Goal: Feedback & Contribution: Contribute content

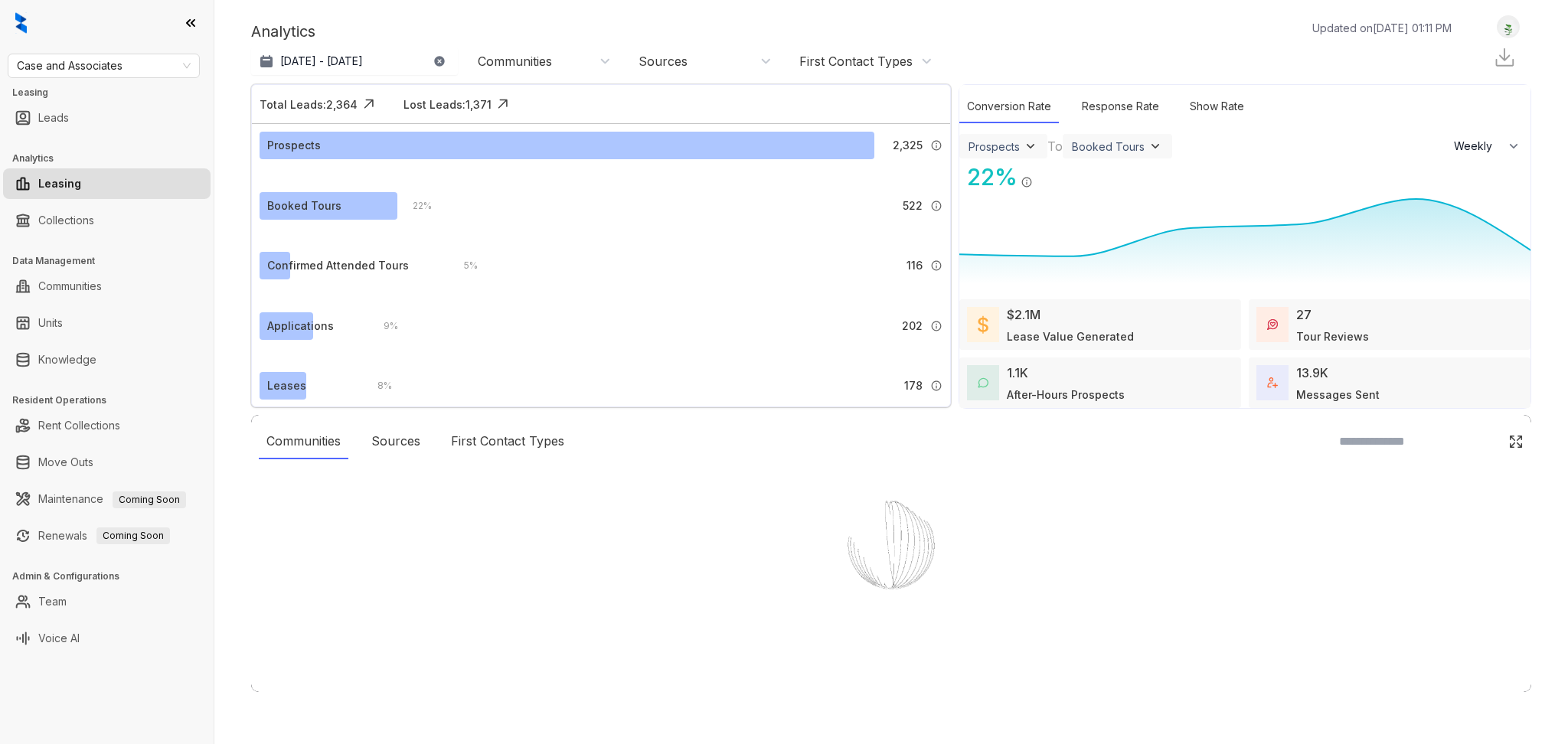
select select "******"
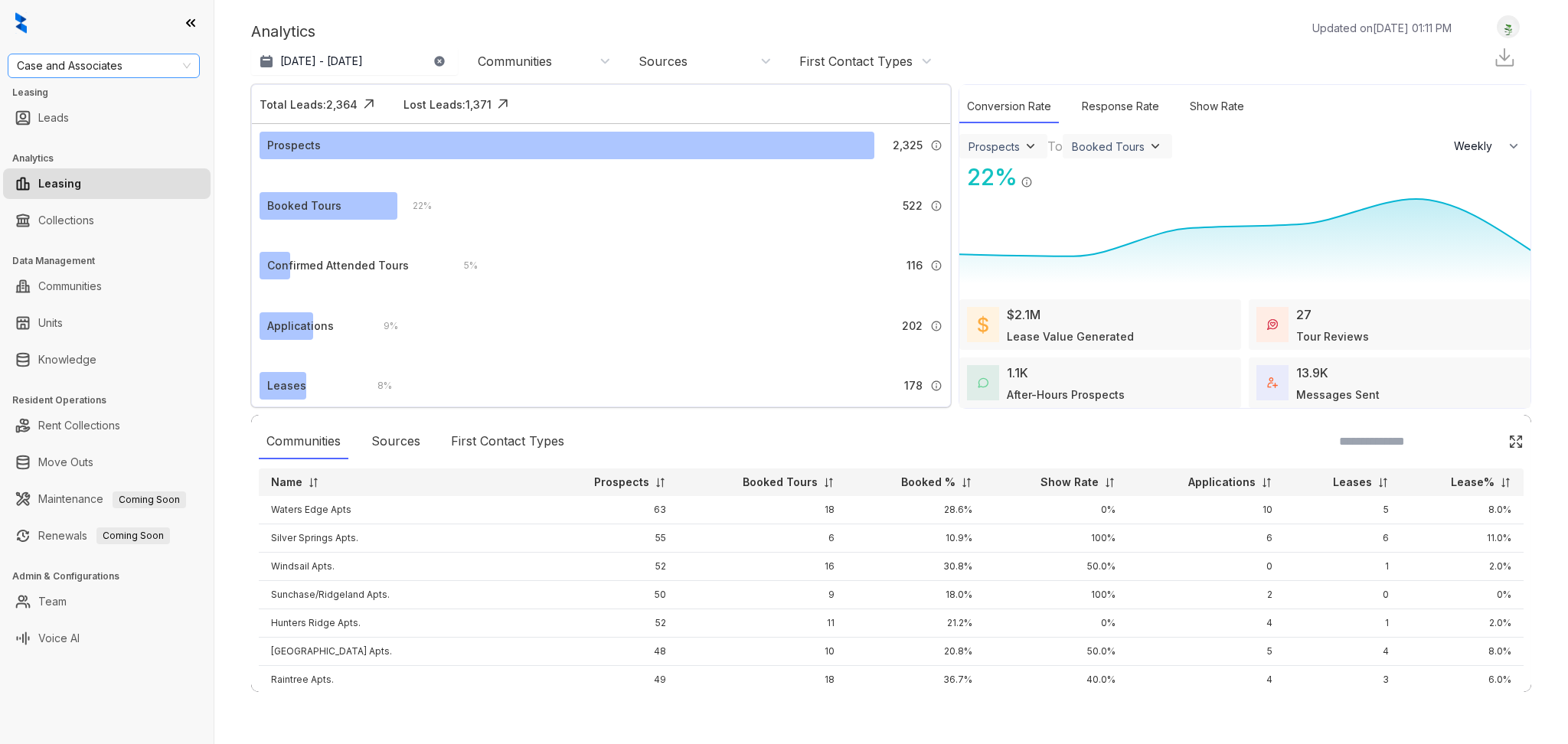
click at [172, 64] on span "Case and Associates" at bounding box center [104, 66] width 174 height 23
type input "****"
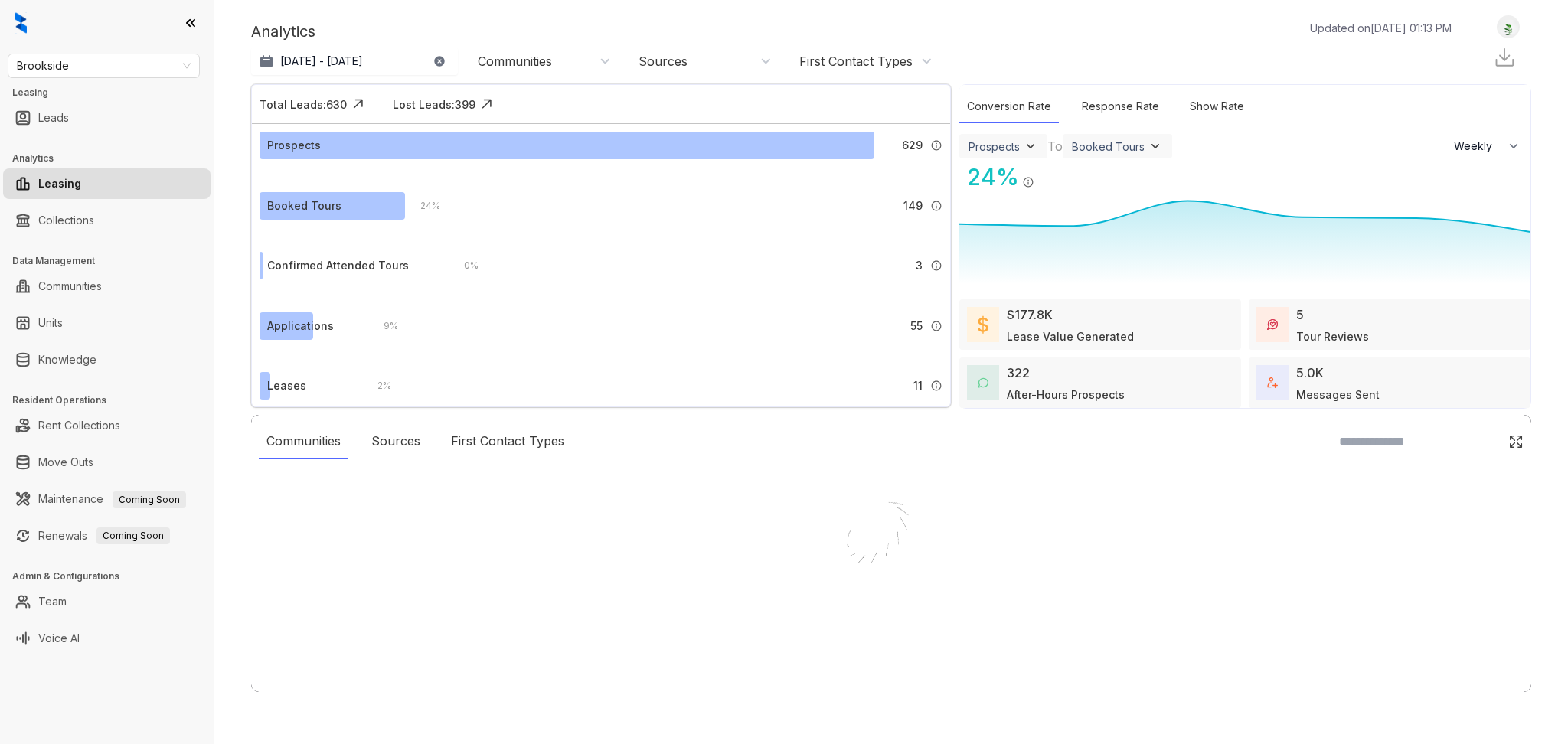
select select "******"
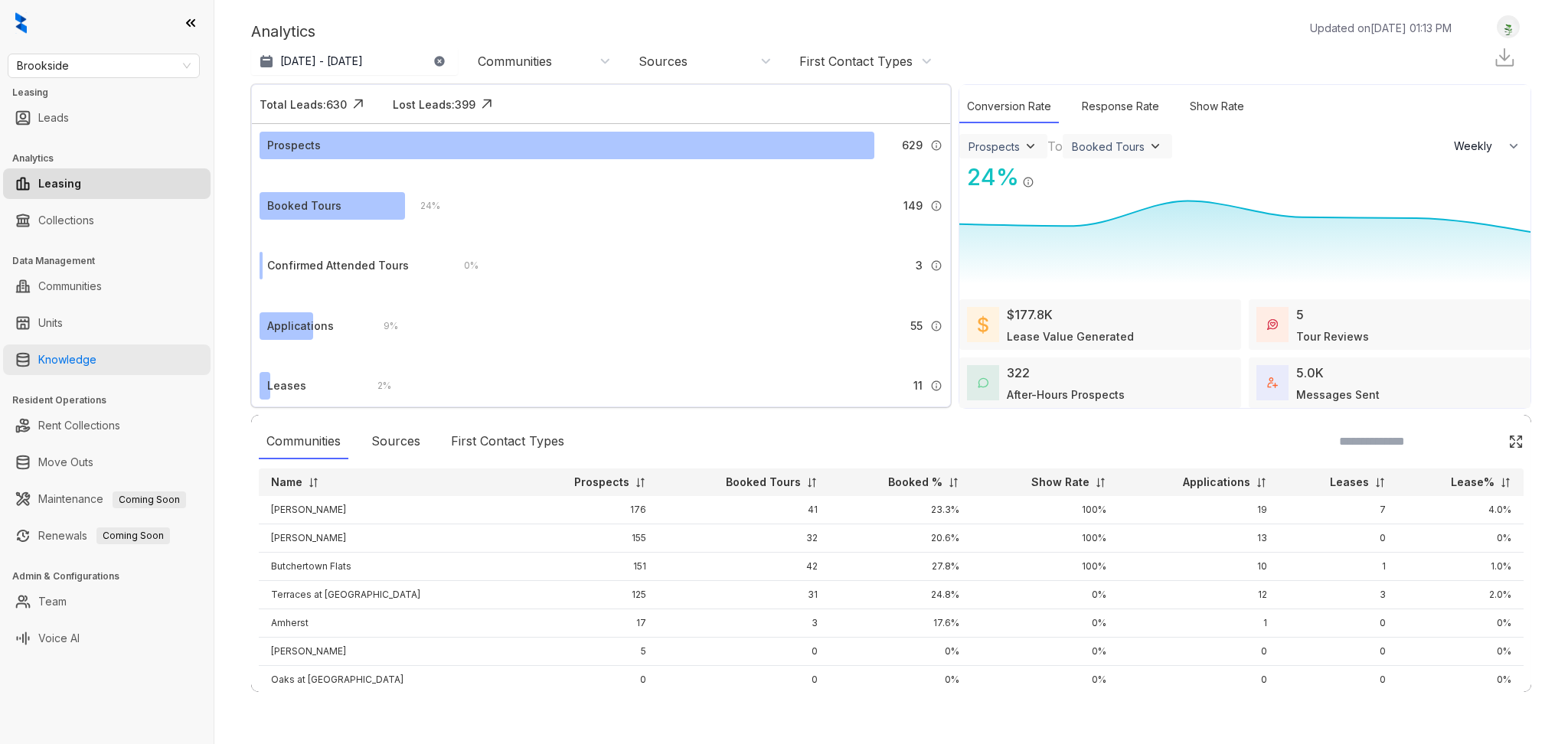
click at [92, 358] on link "Knowledge" at bounding box center [67, 360] width 58 height 30
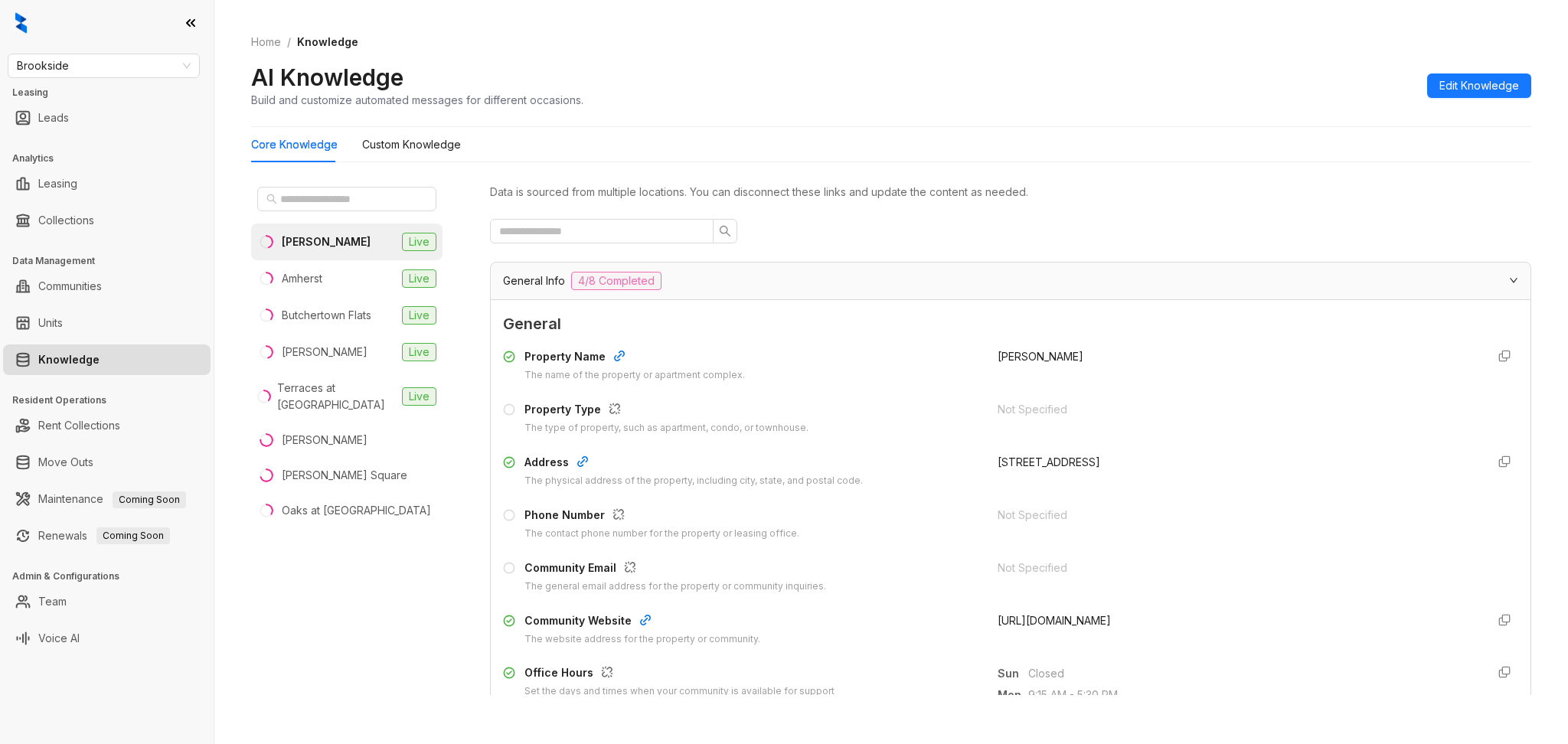
drag, startPoint x: 1163, startPoint y: 617, endPoint x: 983, endPoint y: 631, distance: 180.5
click at [997, 631] on div "[URL][DOMAIN_NAME]" at bounding box center [1235, 629] width 476 height 34
click at [729, 283] on div "General Info 4/8 Completed" at bounding box center [1001, 281] width 997 height 19
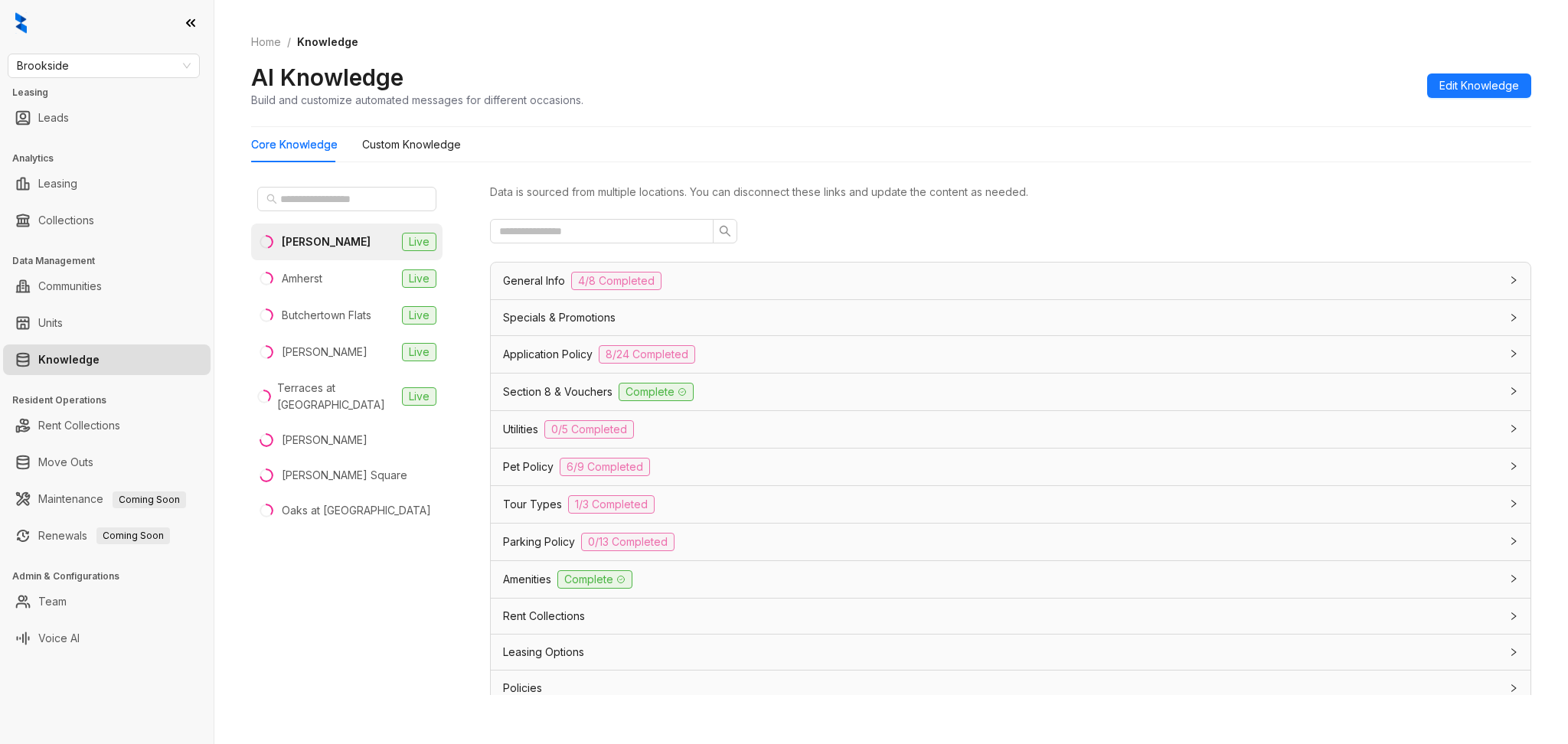
click at [660, 323] on div "Specials & Promotions" at bounding box center [1001, 318] width 997 height 17
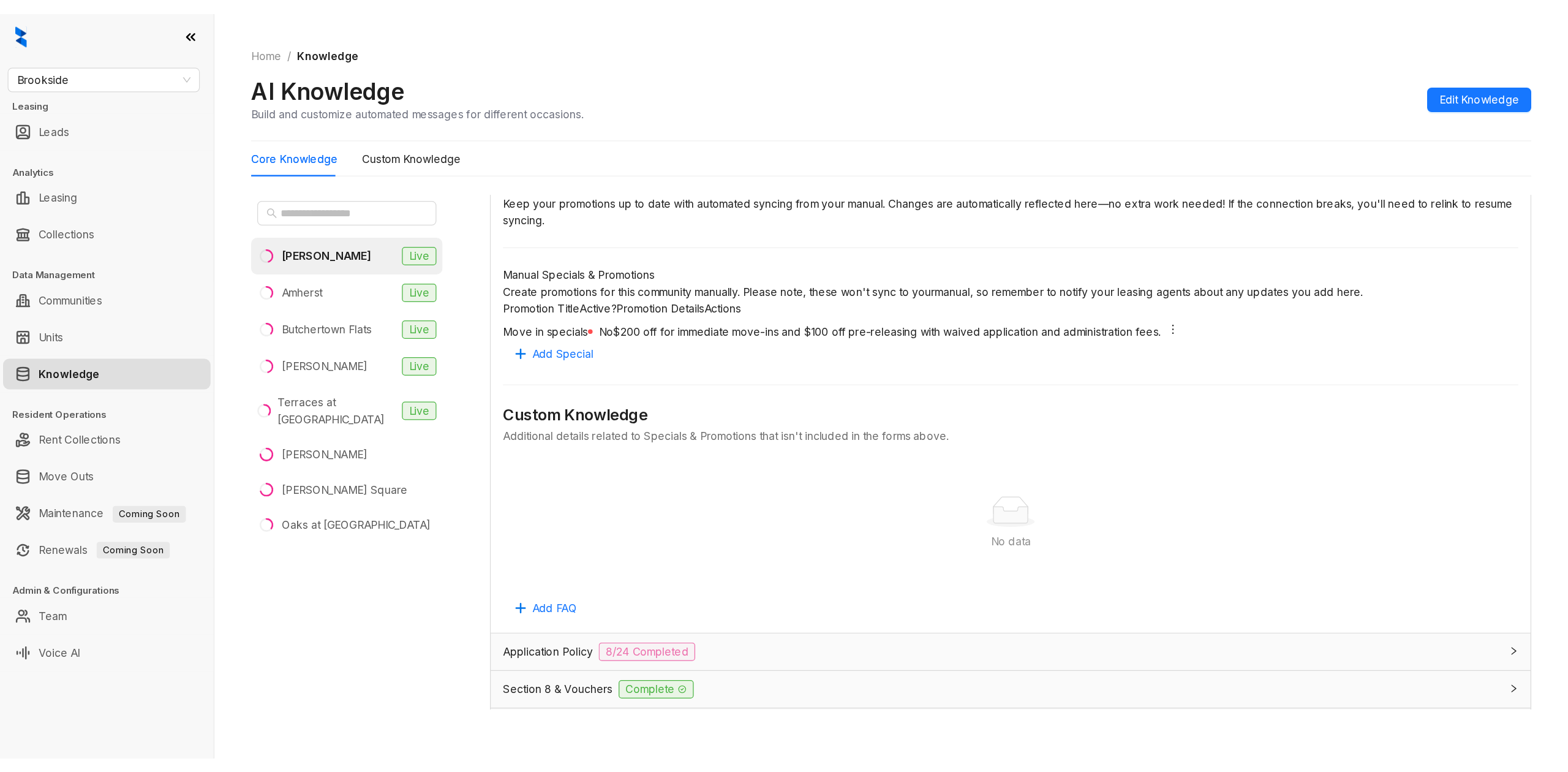
scroll to position [163, 0]
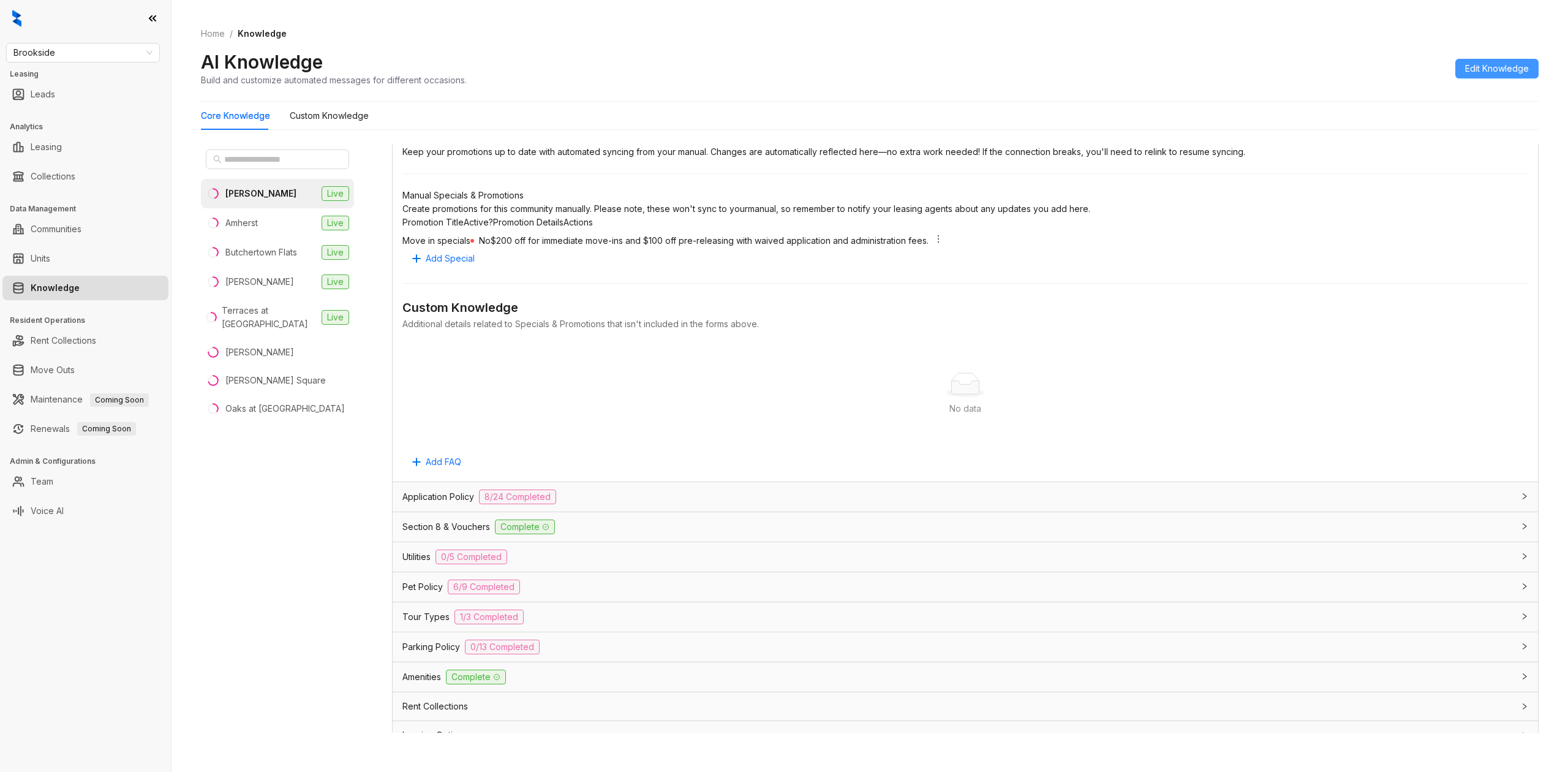
click at [1254, 60] on button "Edit Knowledge" at bounding box center [1496, 68] width 83 height 19
click at [446, 265] on span "Add Special" at bounding box center [450, 259] width 49 height 14
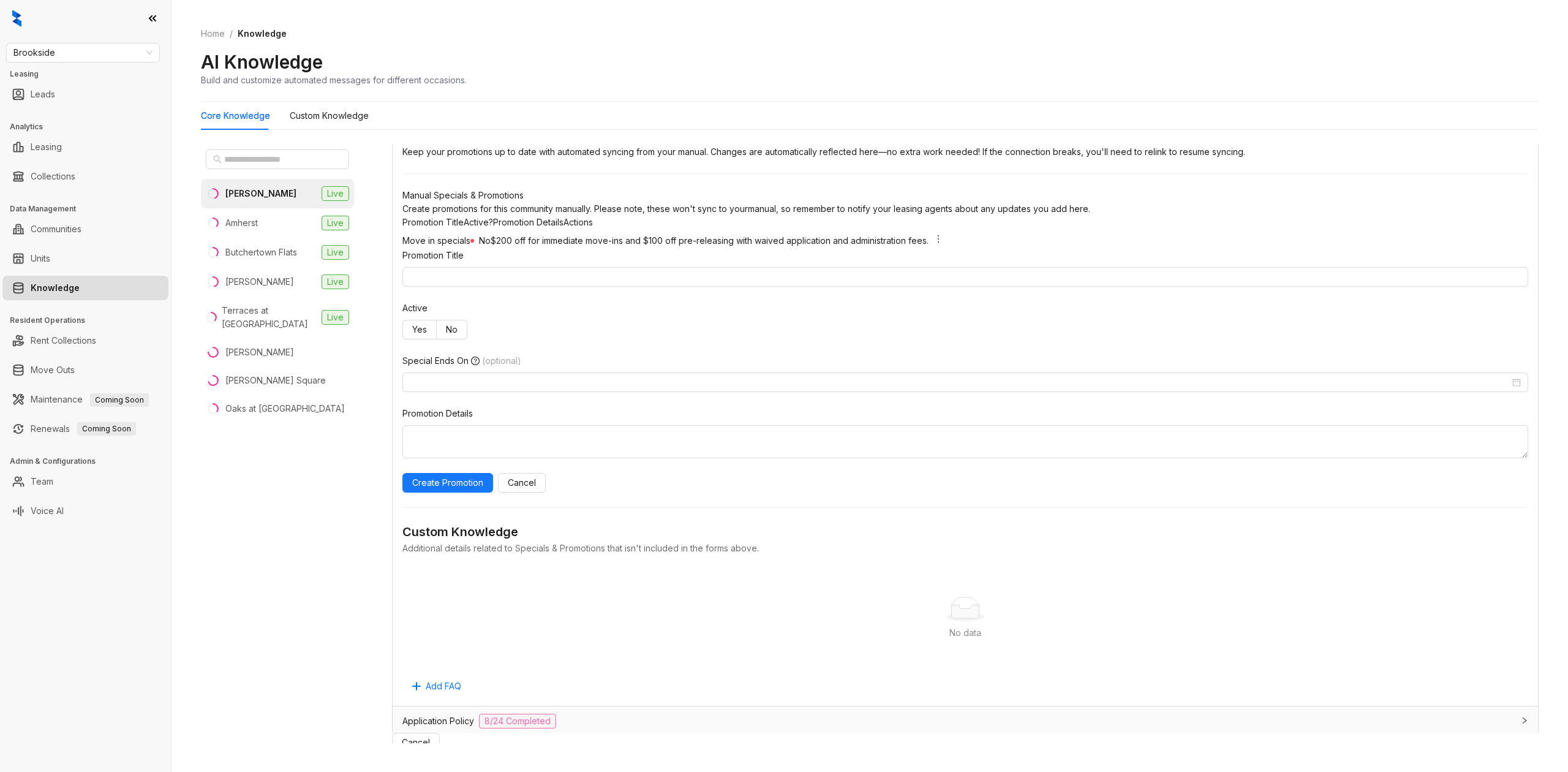
click at [770, 267] on div "Promotion Title" at bounding box center [965, 258] width 1126 height 19
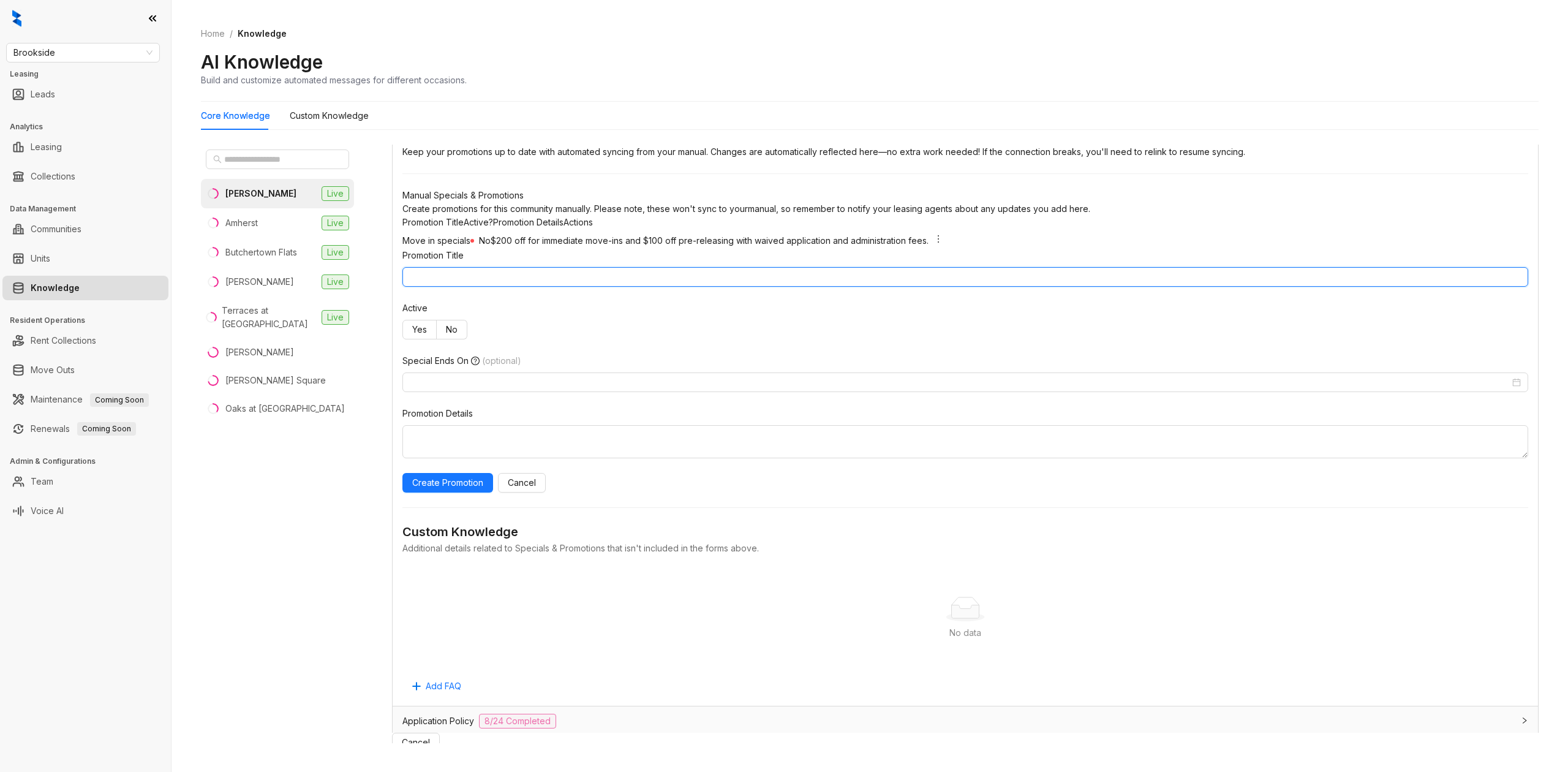
click at [780, 286] on input "Promotion Title" at bounding box center [965, 276] width 1126 height 19
type input "**********"
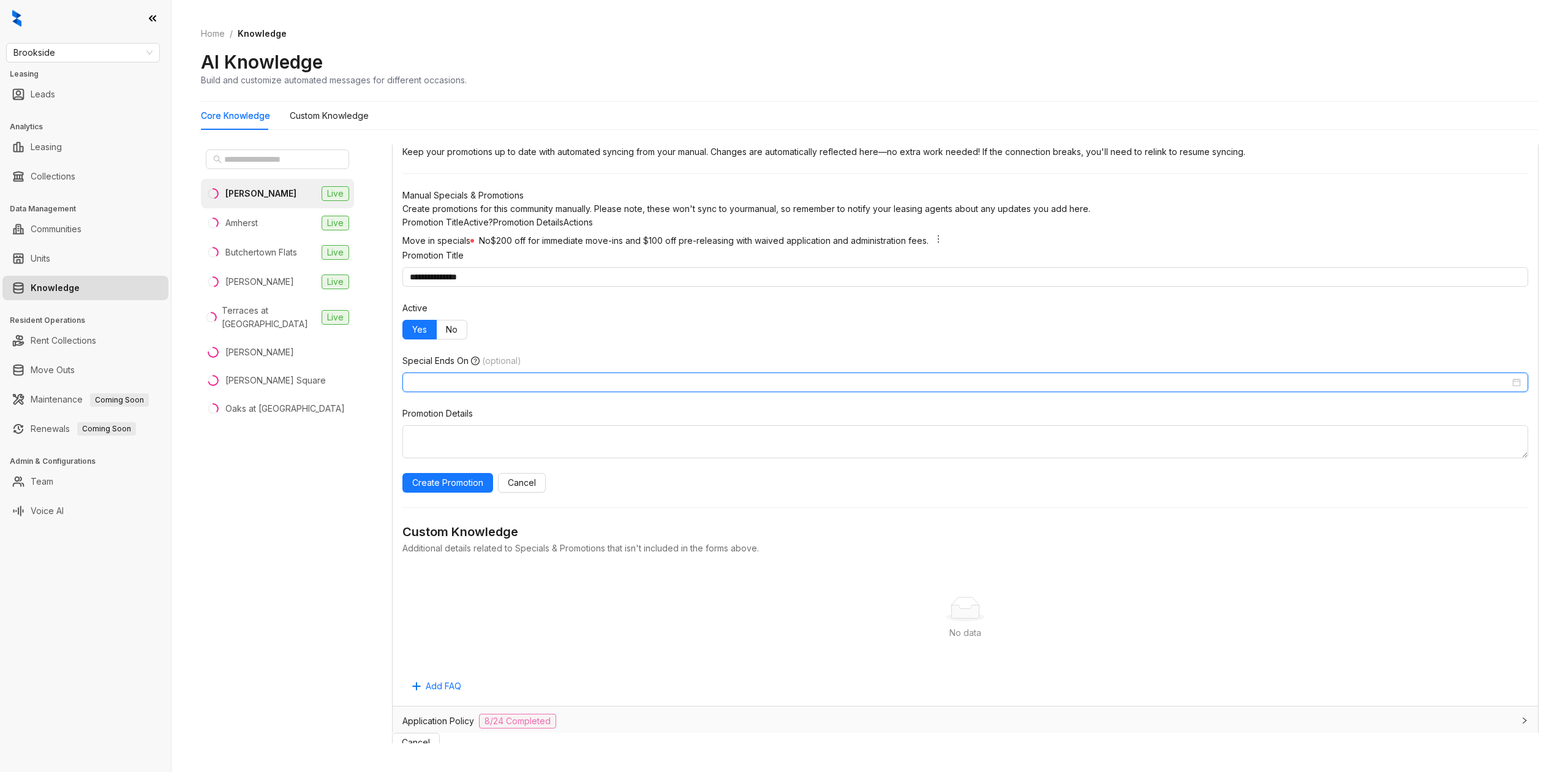
click at [717, 392] on div at bounding box center [965, 382] width 1126 height 19
type input "**********"
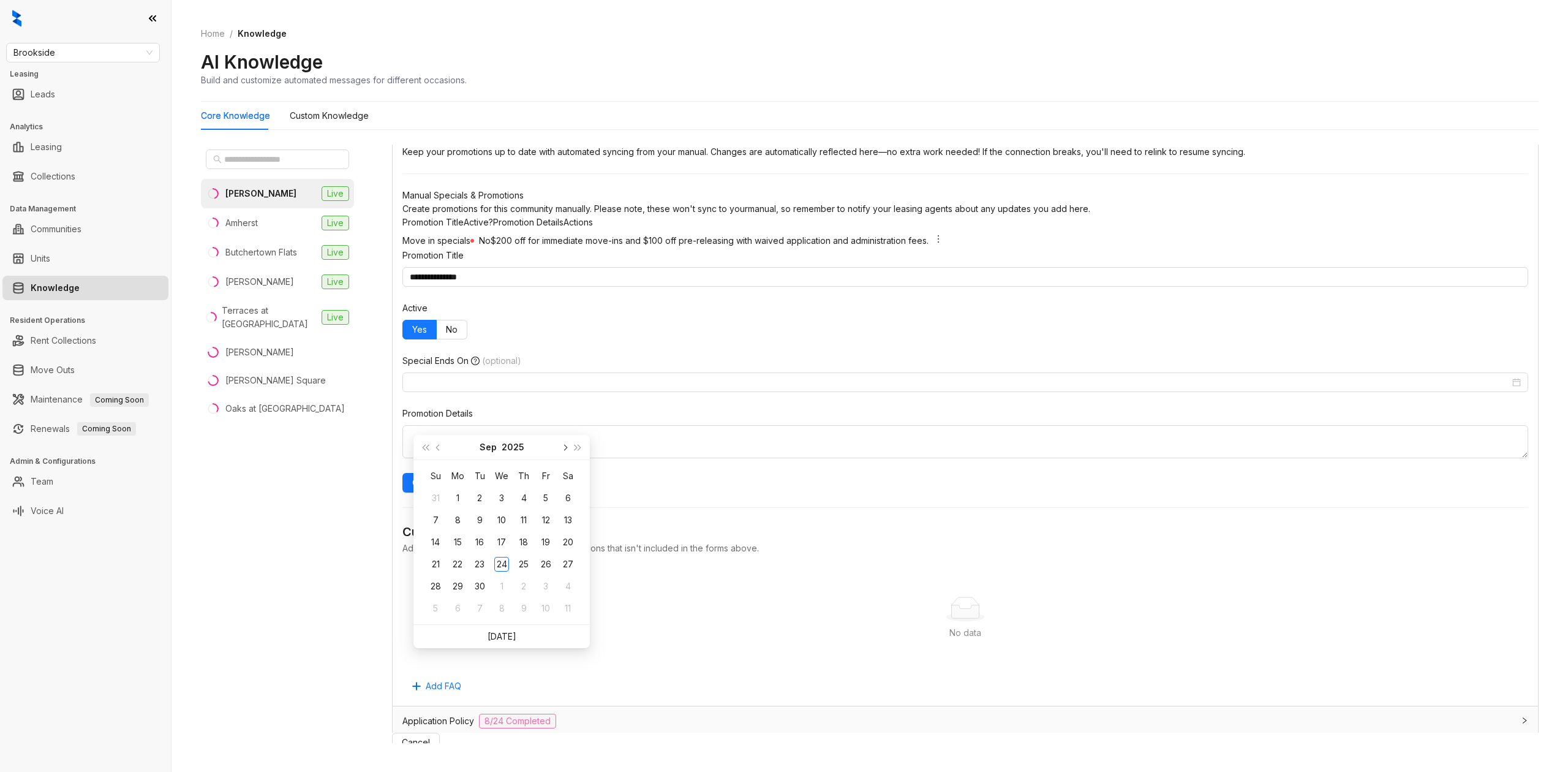
click at [562, 442] on button "next-year" at bounding box center [563, 447] width 14 height 24
type input "**********"
click at [541, 586] on div "31" at bounding box center [546, 586] width 15 height 15
click at [615, 458] on textarea "Promotion Details" at bounding box center [965, 442] width 1126 height 33
paste textarea "**********"
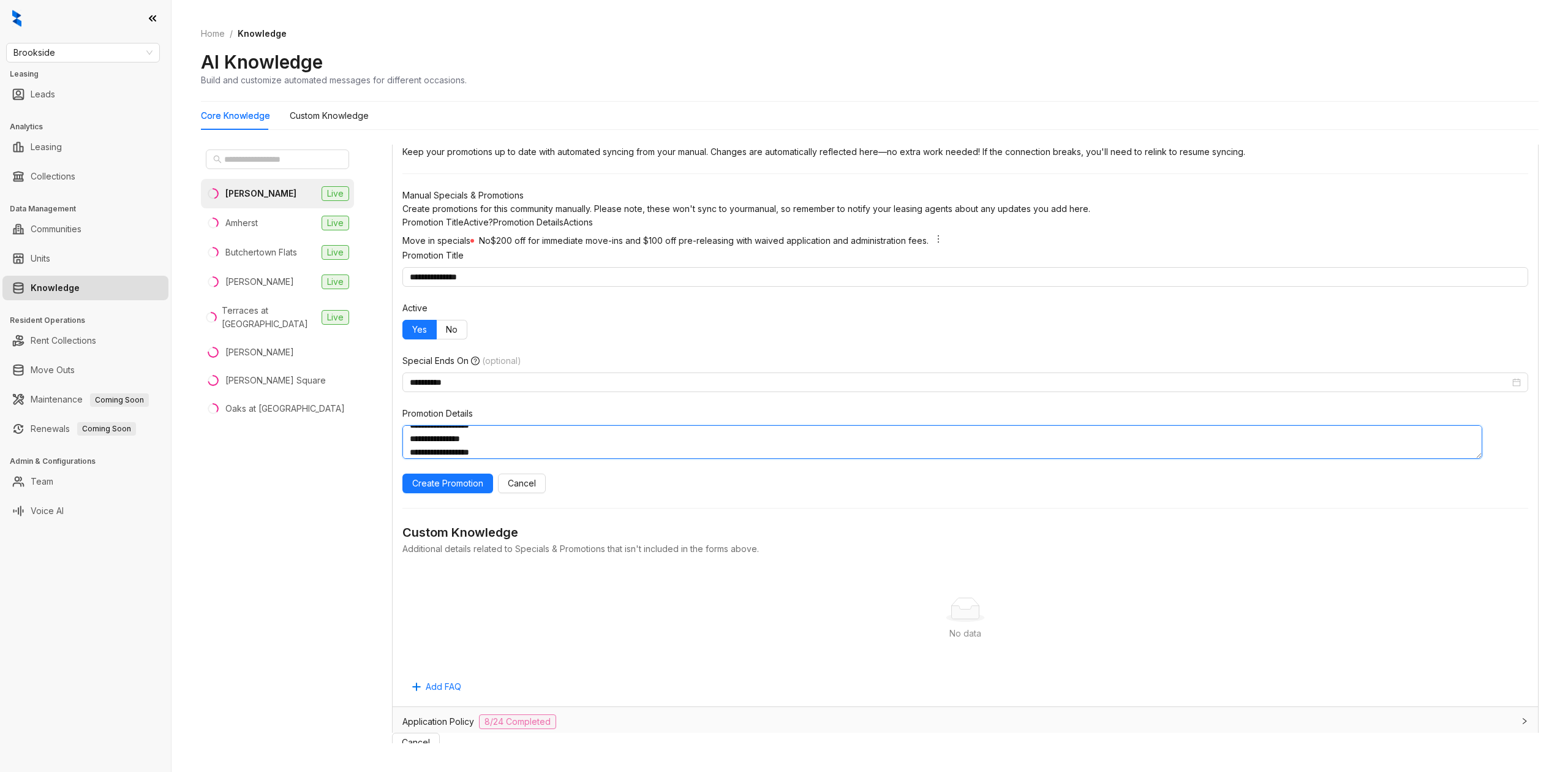
scroll to position [3, 0]
type textarea "**********"
click at [472, 490] on span "Create Promotion" at bounding box center [447, 483] width 71 height 14
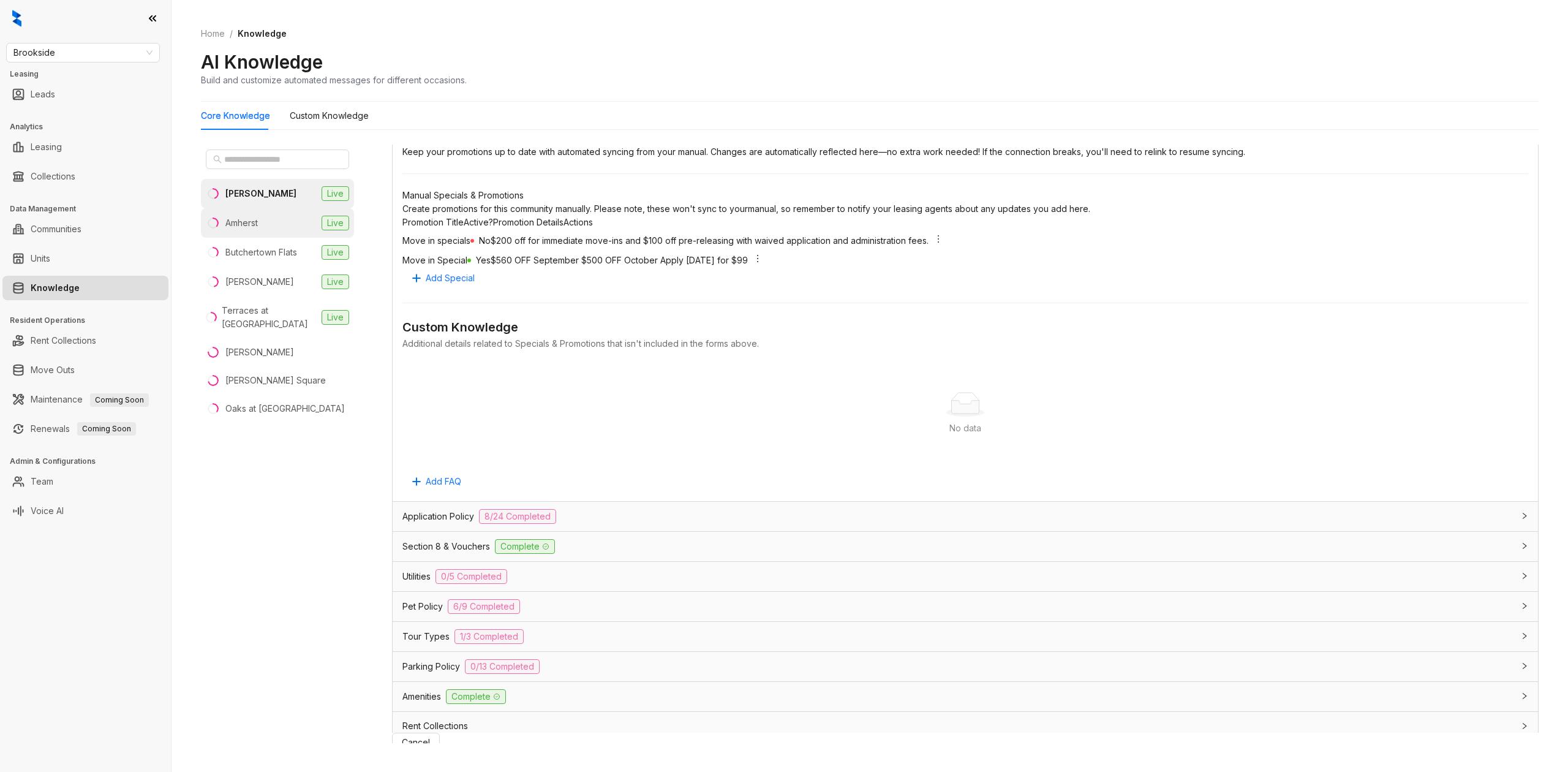
click at [287, 229] on li "Amherst Live" at bounding box center [278, 223] width 153 height 29
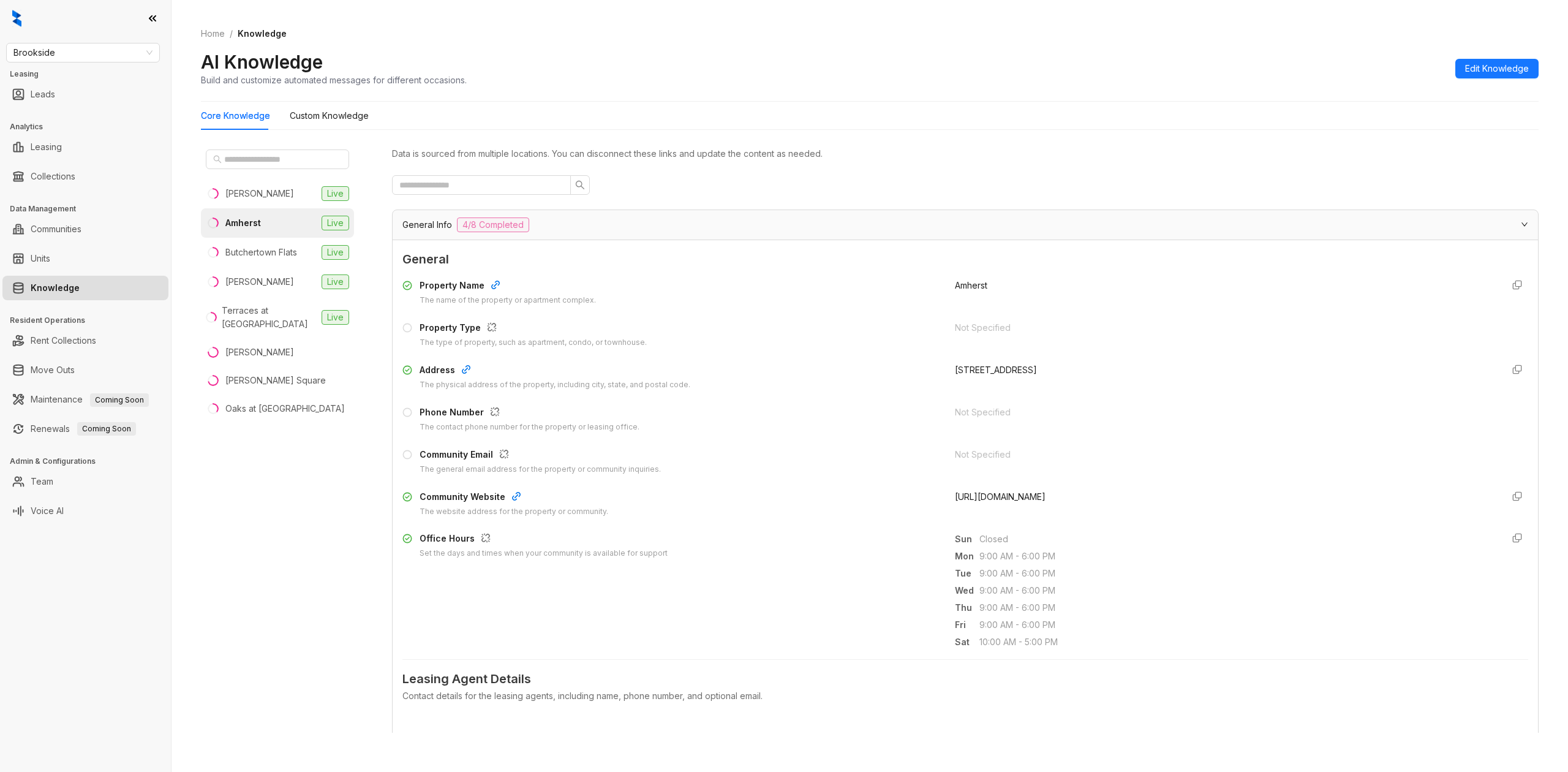
click at [248, 221] on div "Amherst" at bounding box center [243, 223] width 36 height 14
click at [253, 191] on li "[PERSON_NAME] Live" at bounding box center [278, 193] width 153 height 29
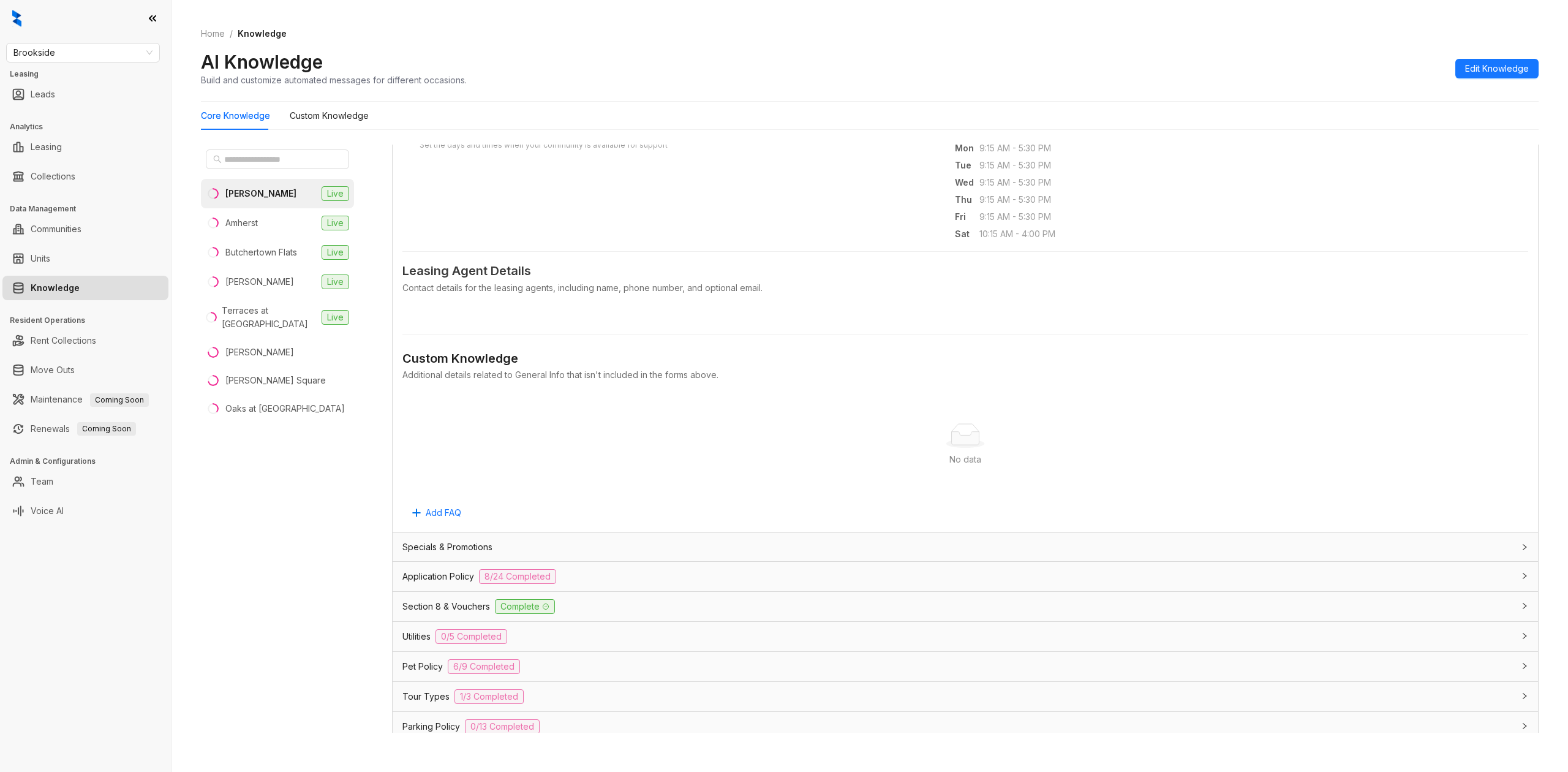
scroll to position [569, 0]
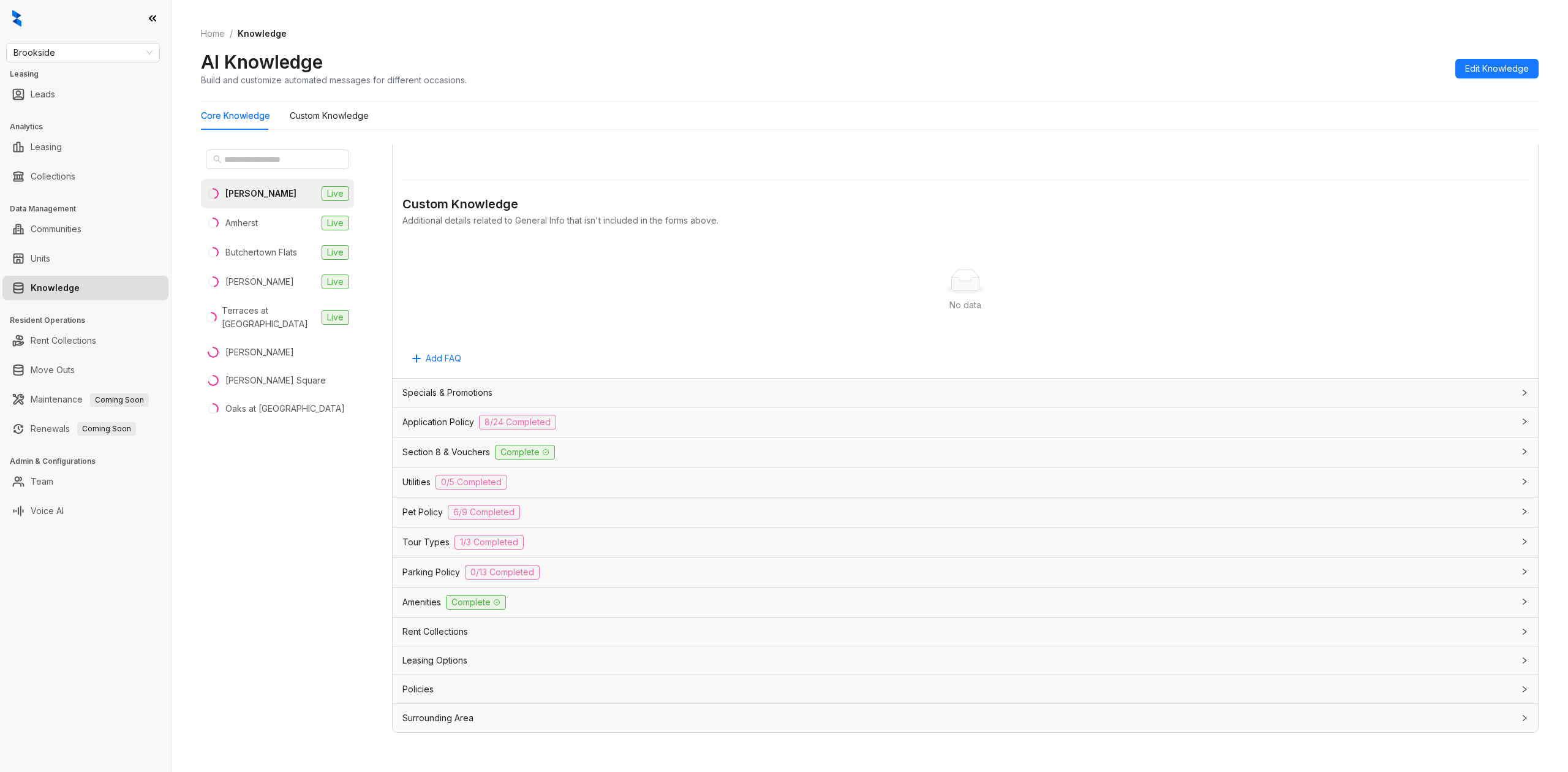
click at [618, 392] on div "Specials & Promotions" at bounding box center [957, 392] width 1110 height 14
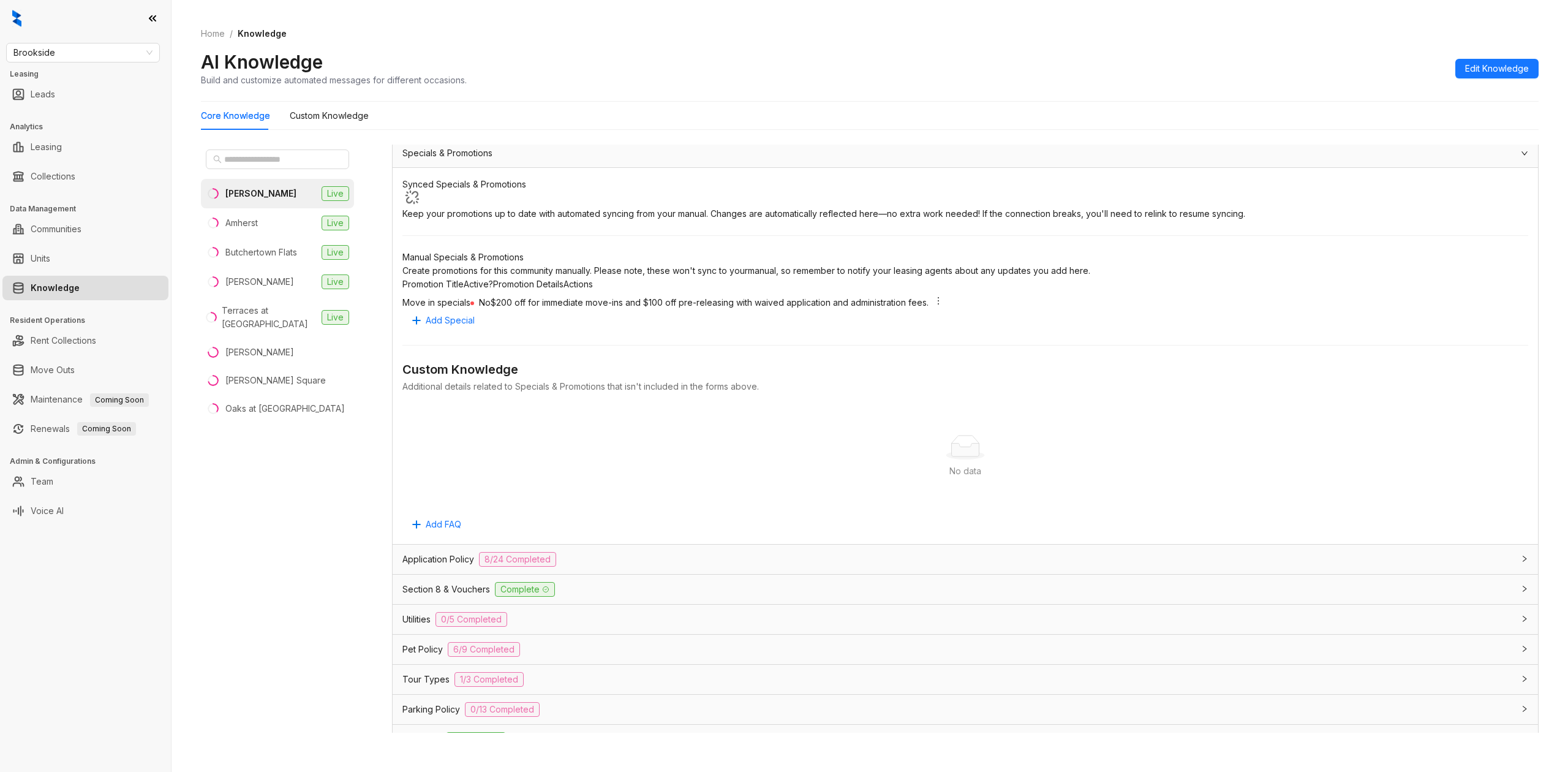
scroll to position [814, 0]
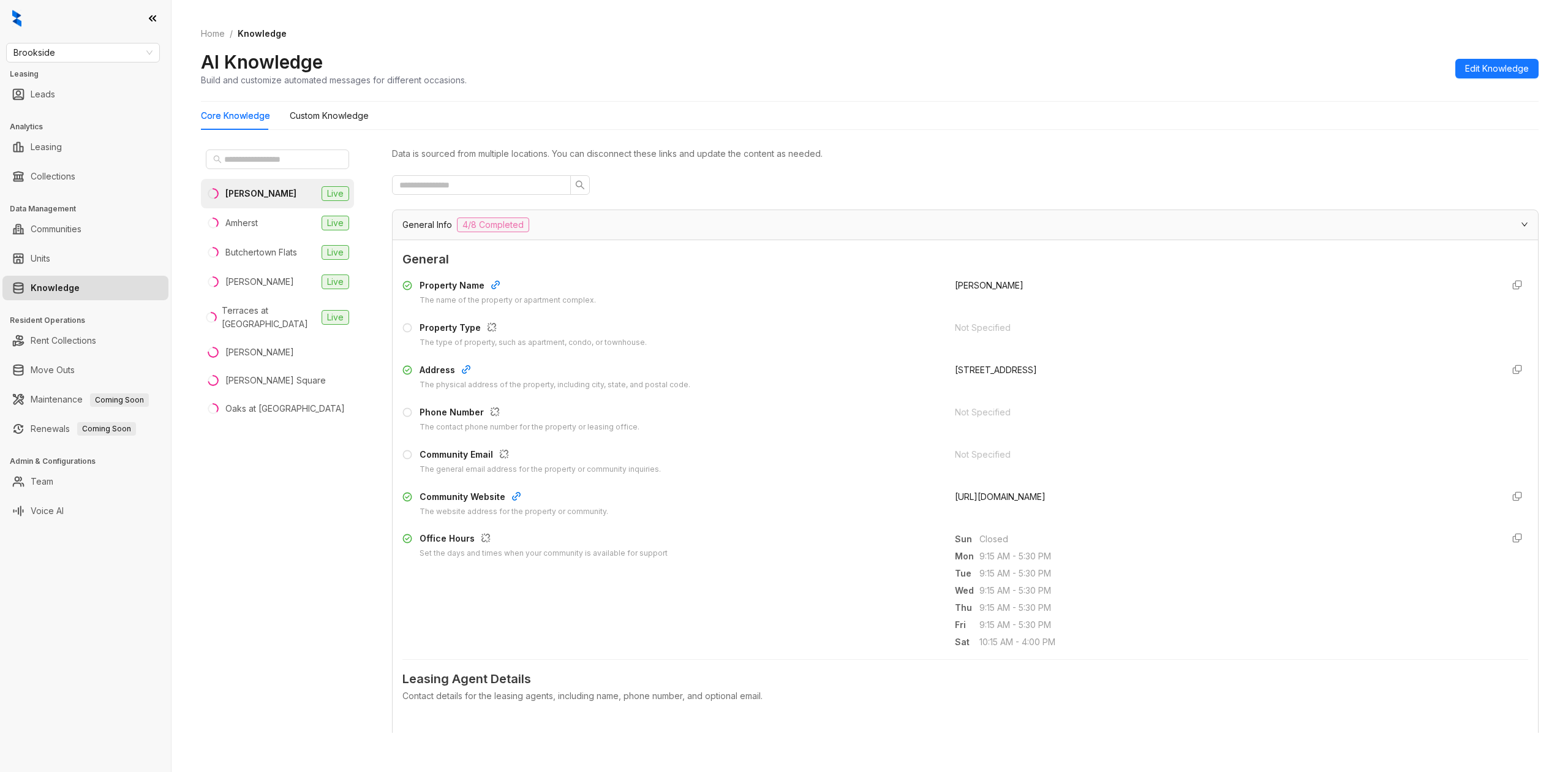
click at [495, 236] on div "General Info 4/8 Completed" at bounding box center [964, 224] width 1145 height 29
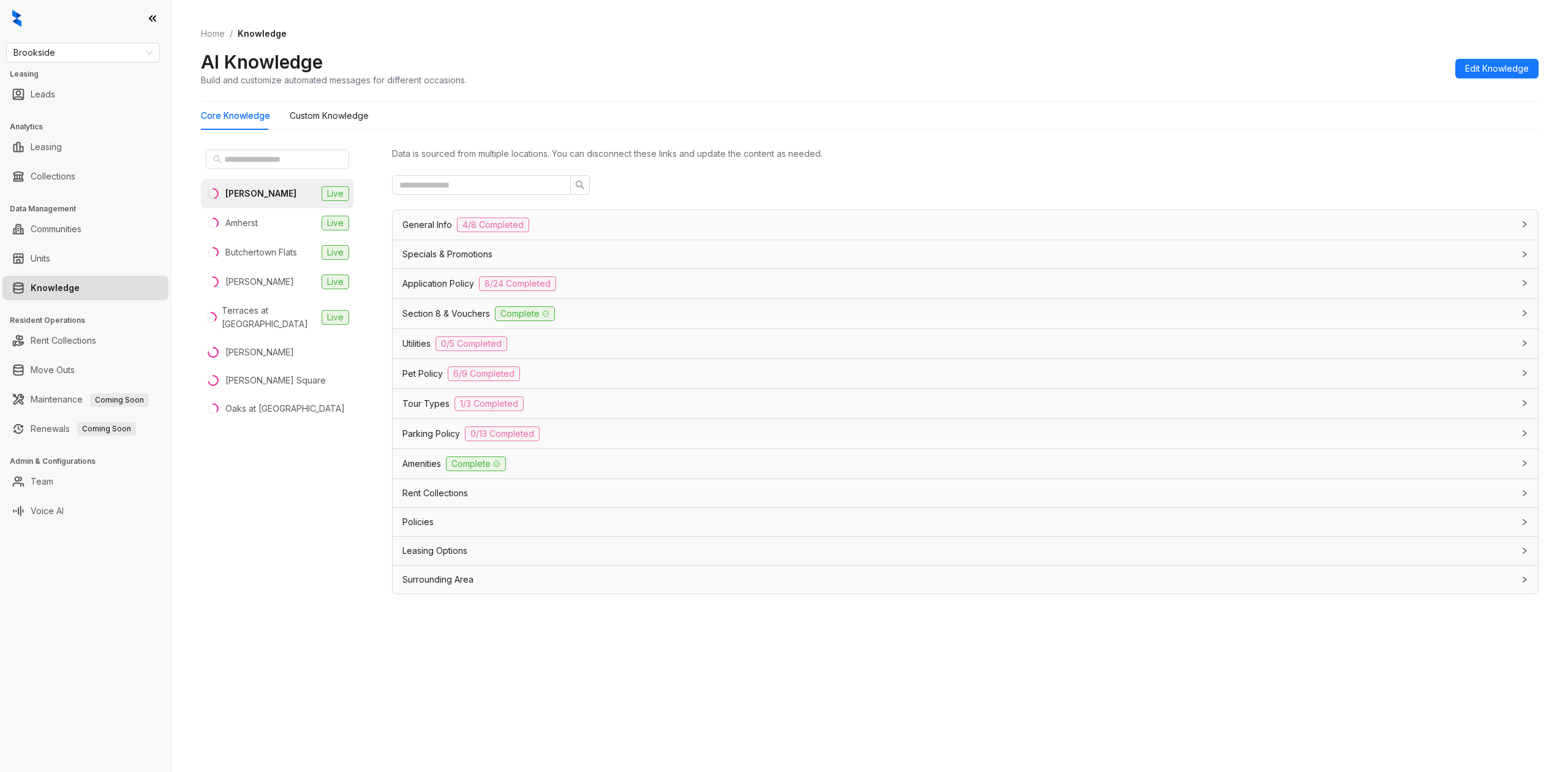
click at [508, 264] on div "Specials & Promotions" at bounding box center [964, 254] width 1145 height 28
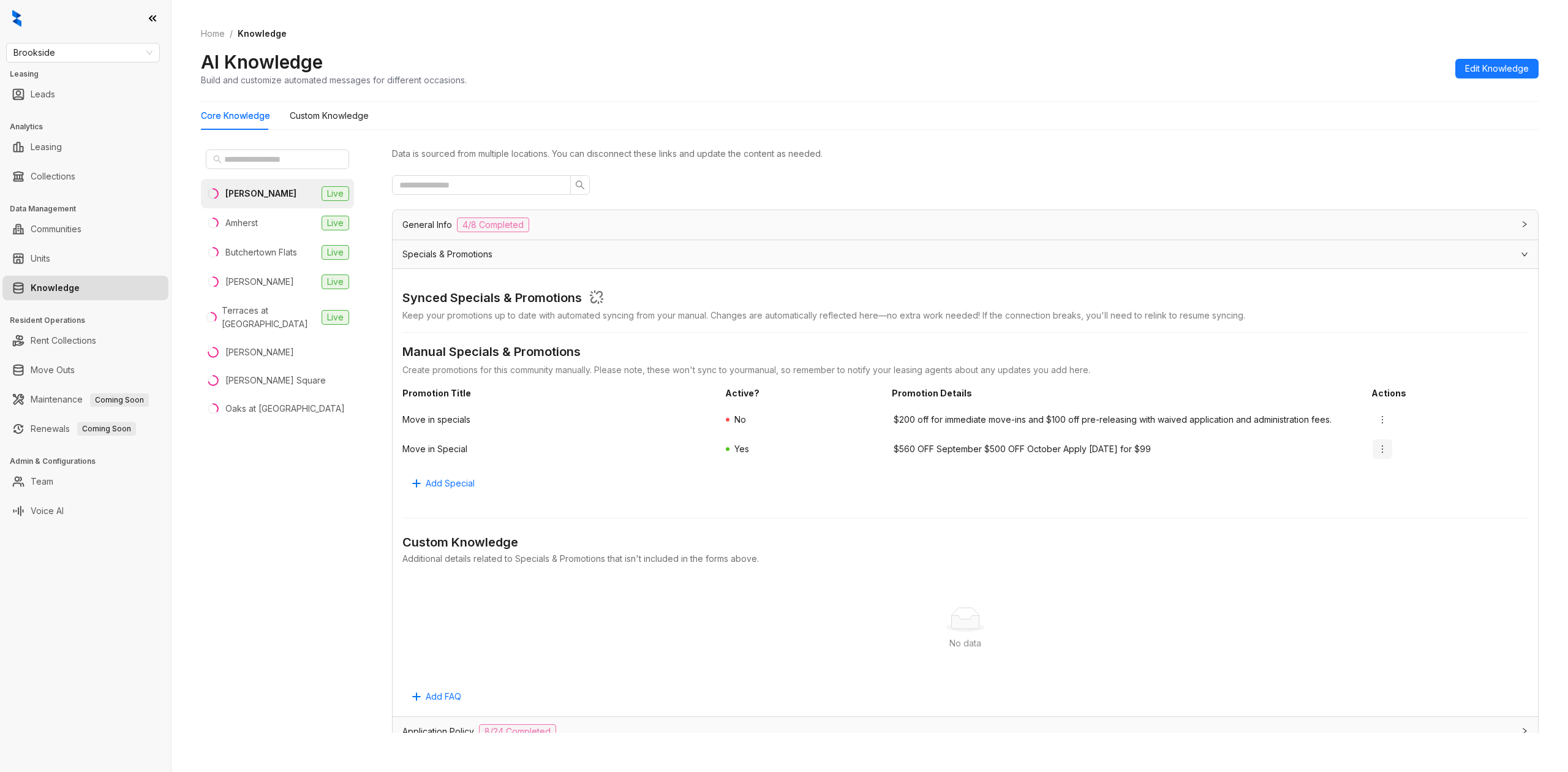
click at [1378, 450] on icon "more" at bounding box center [1383, 449] width 10 height 10
click at [1365, 478] on span "Edit" at bounding box center [1382, 474] width 44 height 14
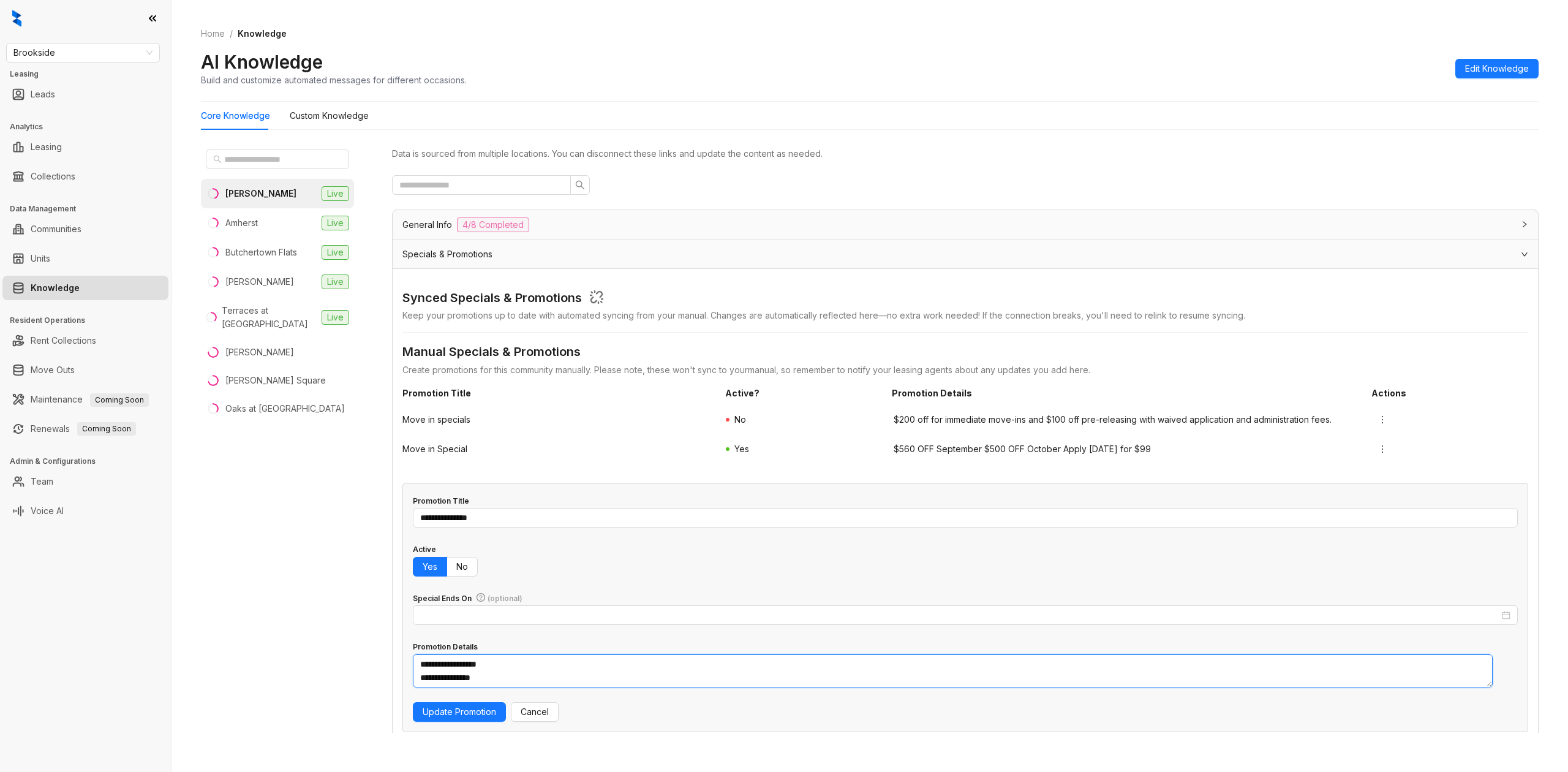
click at [561, 664] on textarea "**********" at bounding box center [952, 670] width 1080 height 34
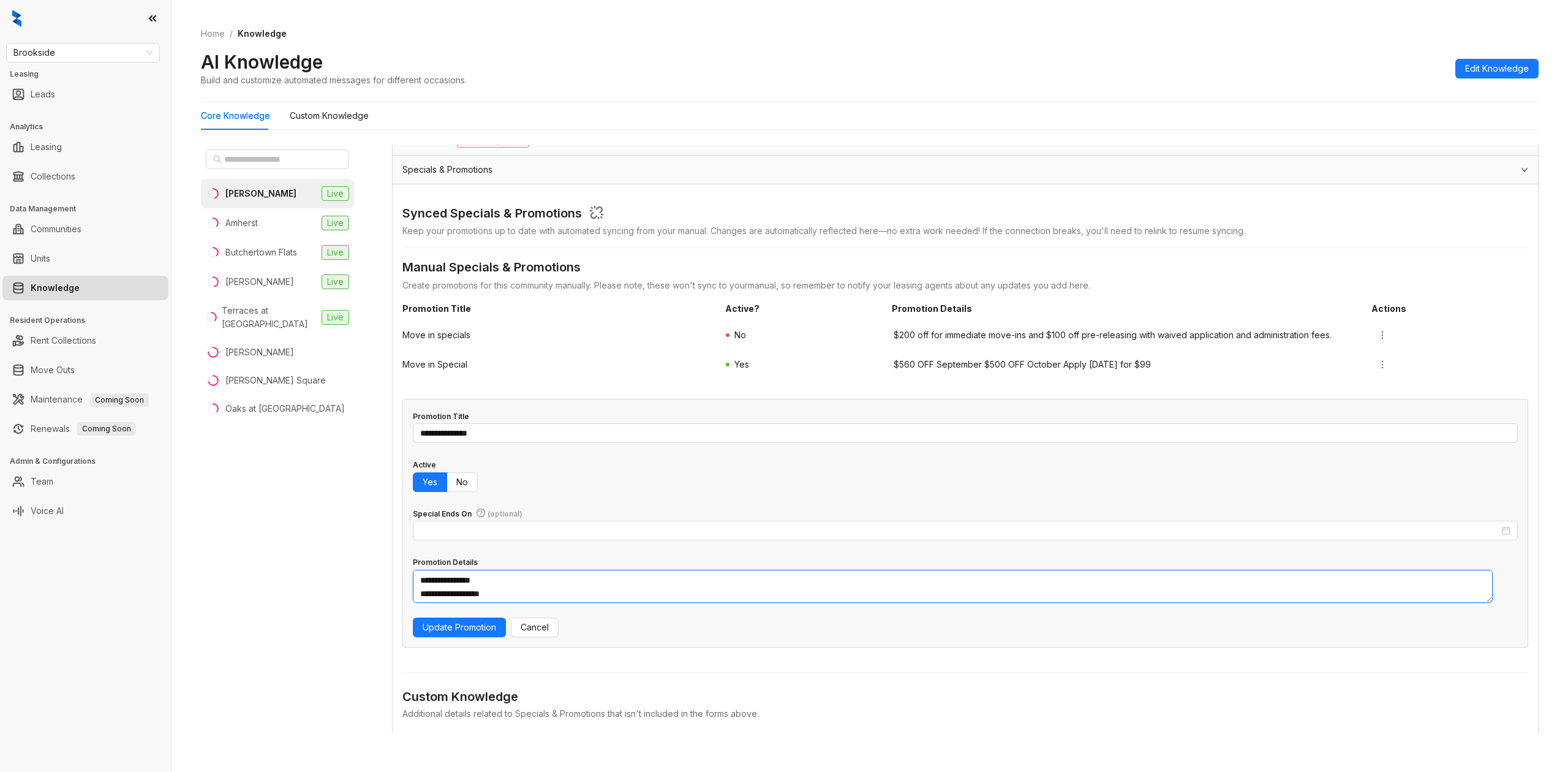
scroll to position [82, 0]
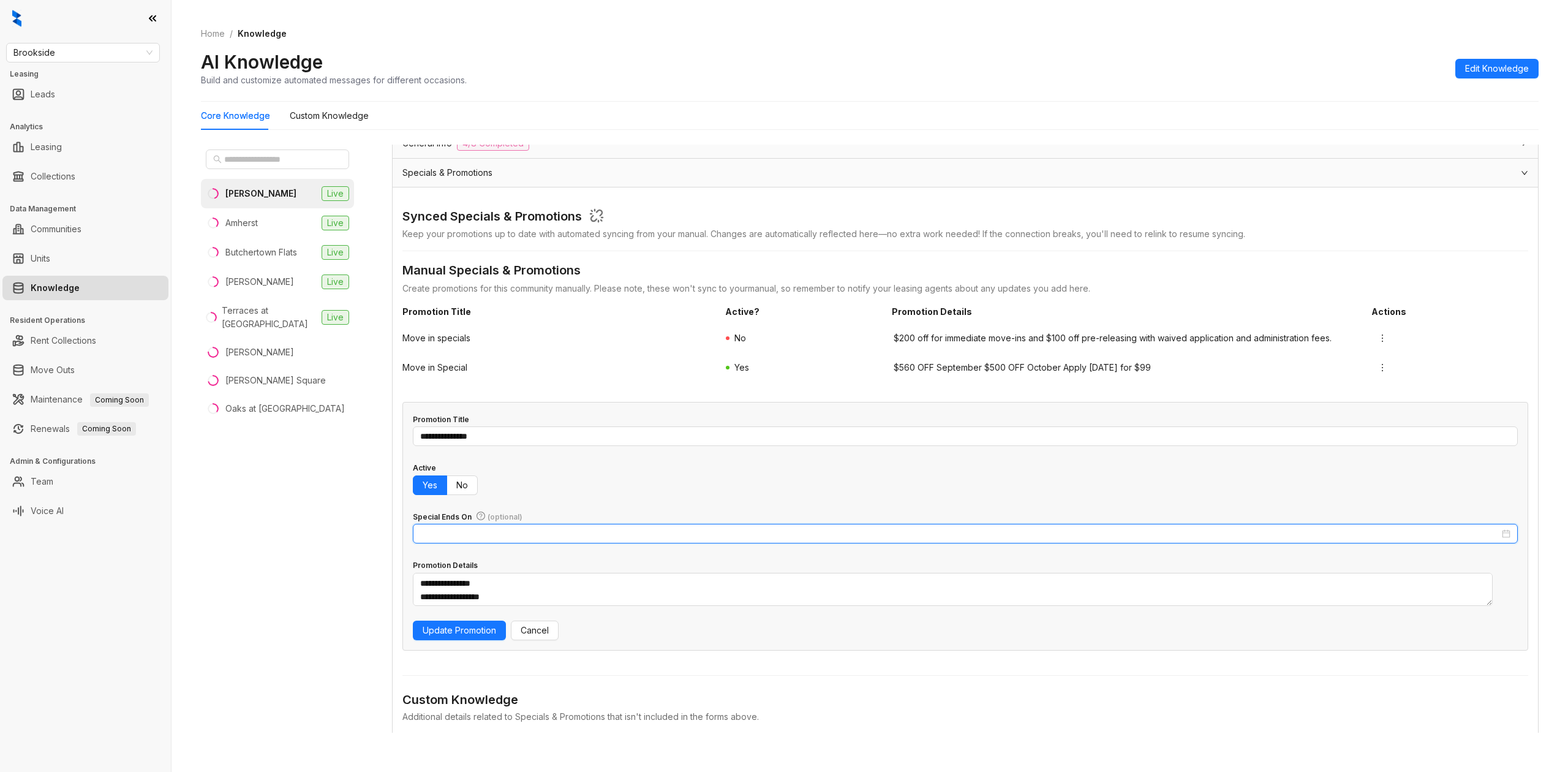
click at [450, 539] on input "Special Ends On (optional)" at bounding box center [959, 534] width 1079 height 14
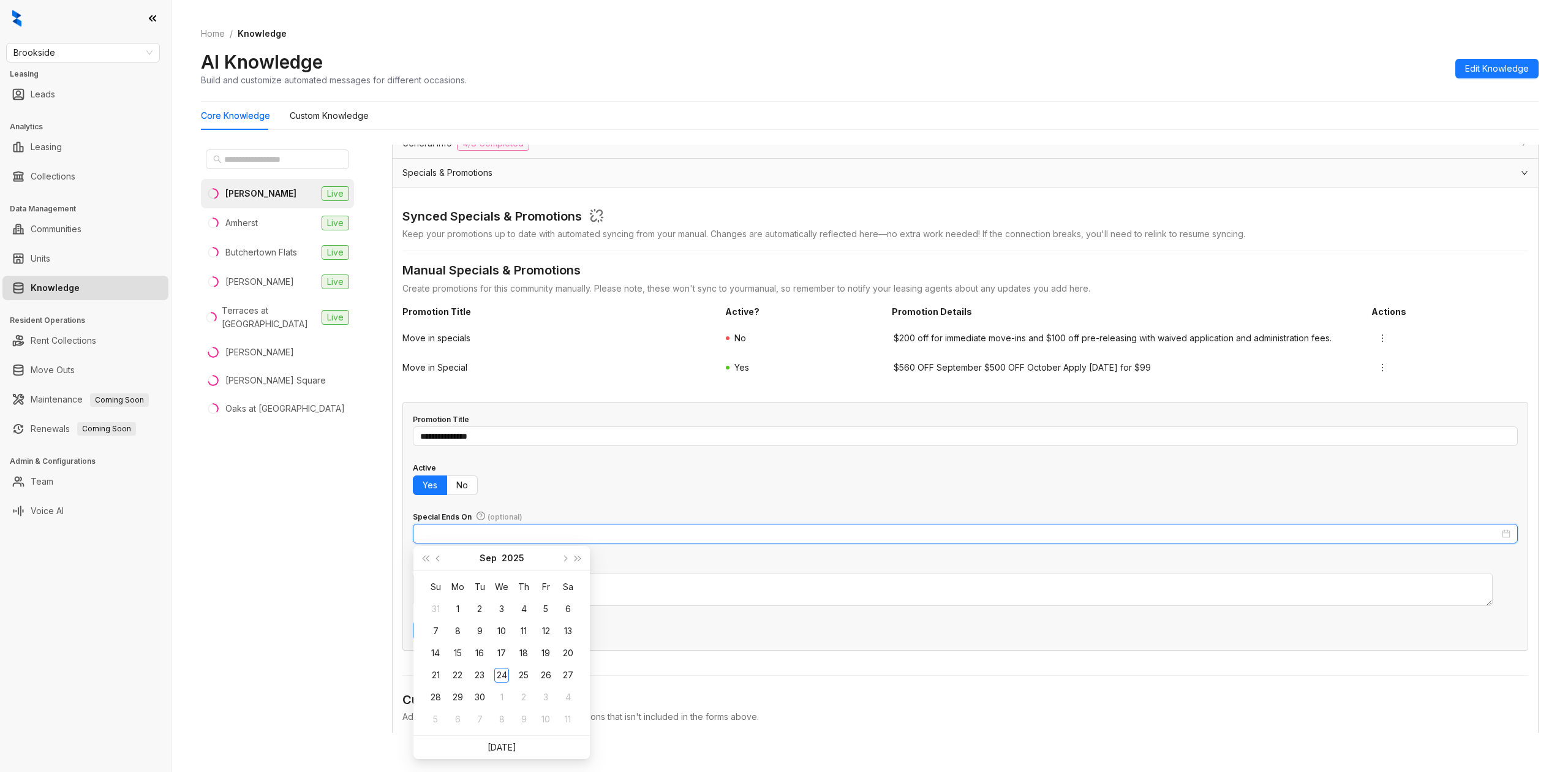
click at [450, 532] on input "Special Ends On (optional)" at bounding box center [959, 534] width 1079 height 14
type input "**********"
click at [480, 696] on div "30" at bounding box center [479, 697] width 15 height 15
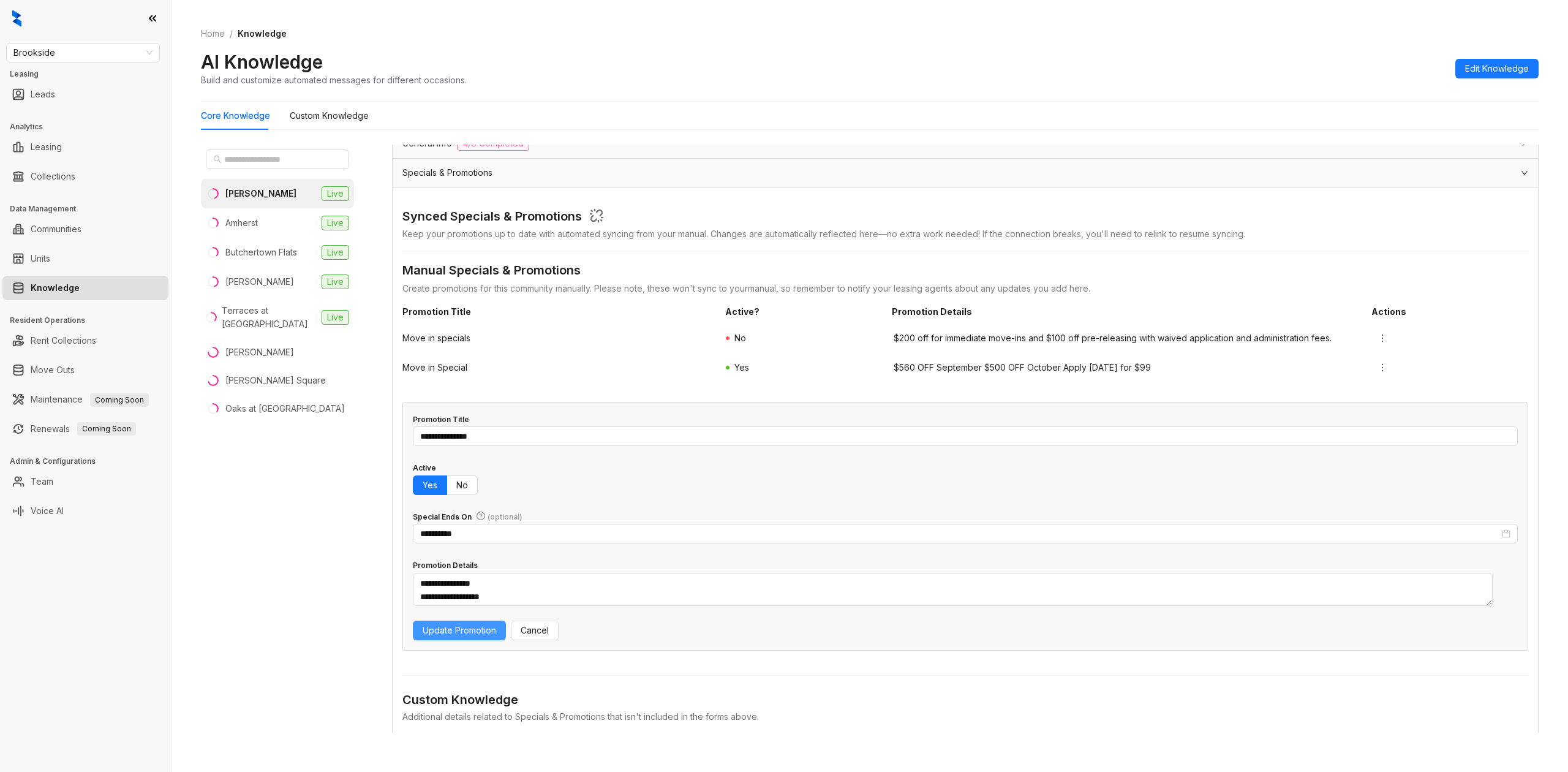
click at [476, 630] on span "Update Promotion" at bounding box center [459, 630] width 74 height 14
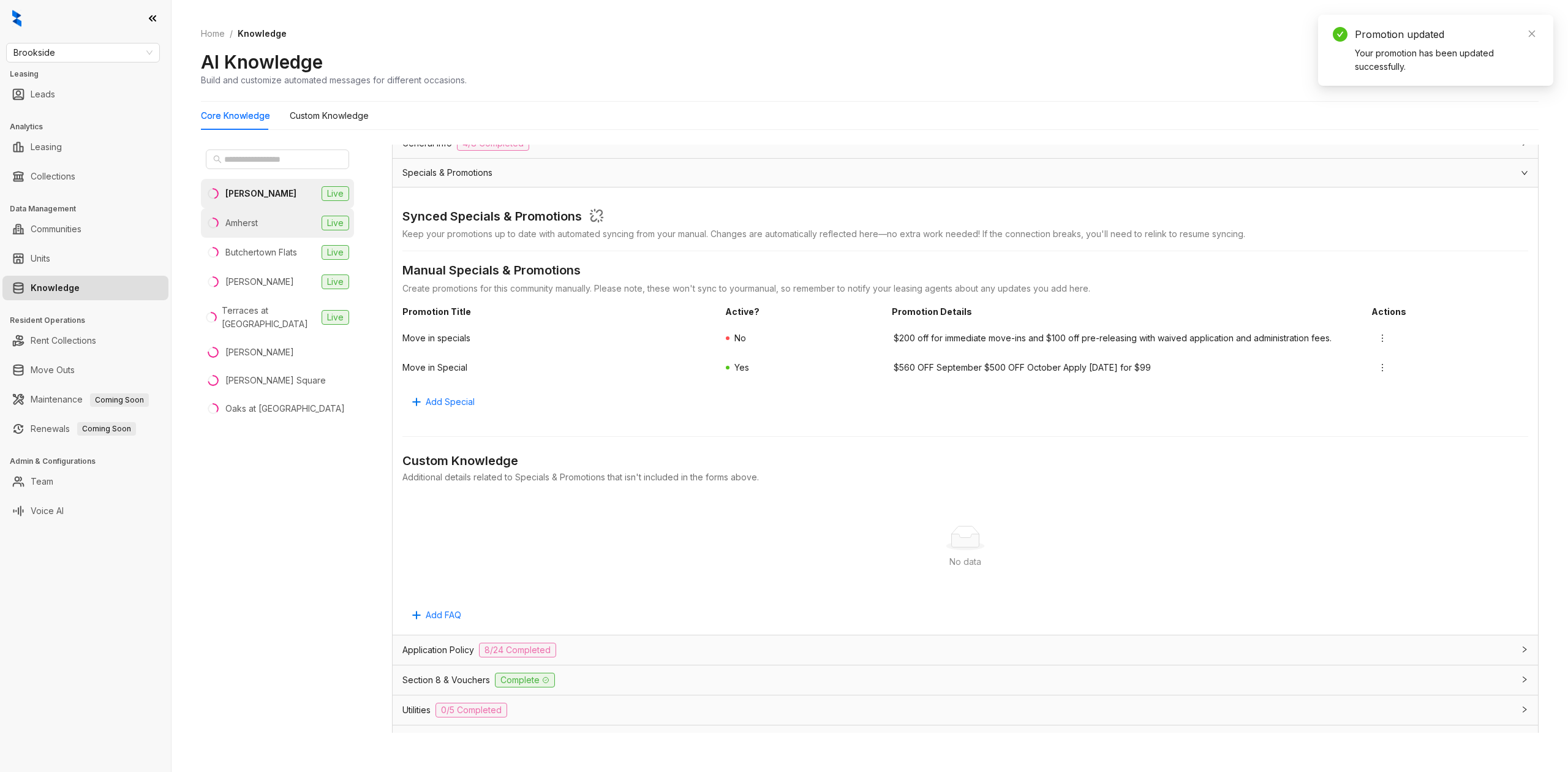
click at [241, 236] on li "Amherst Live" at bounding box center [278, 223] width 153 height 29
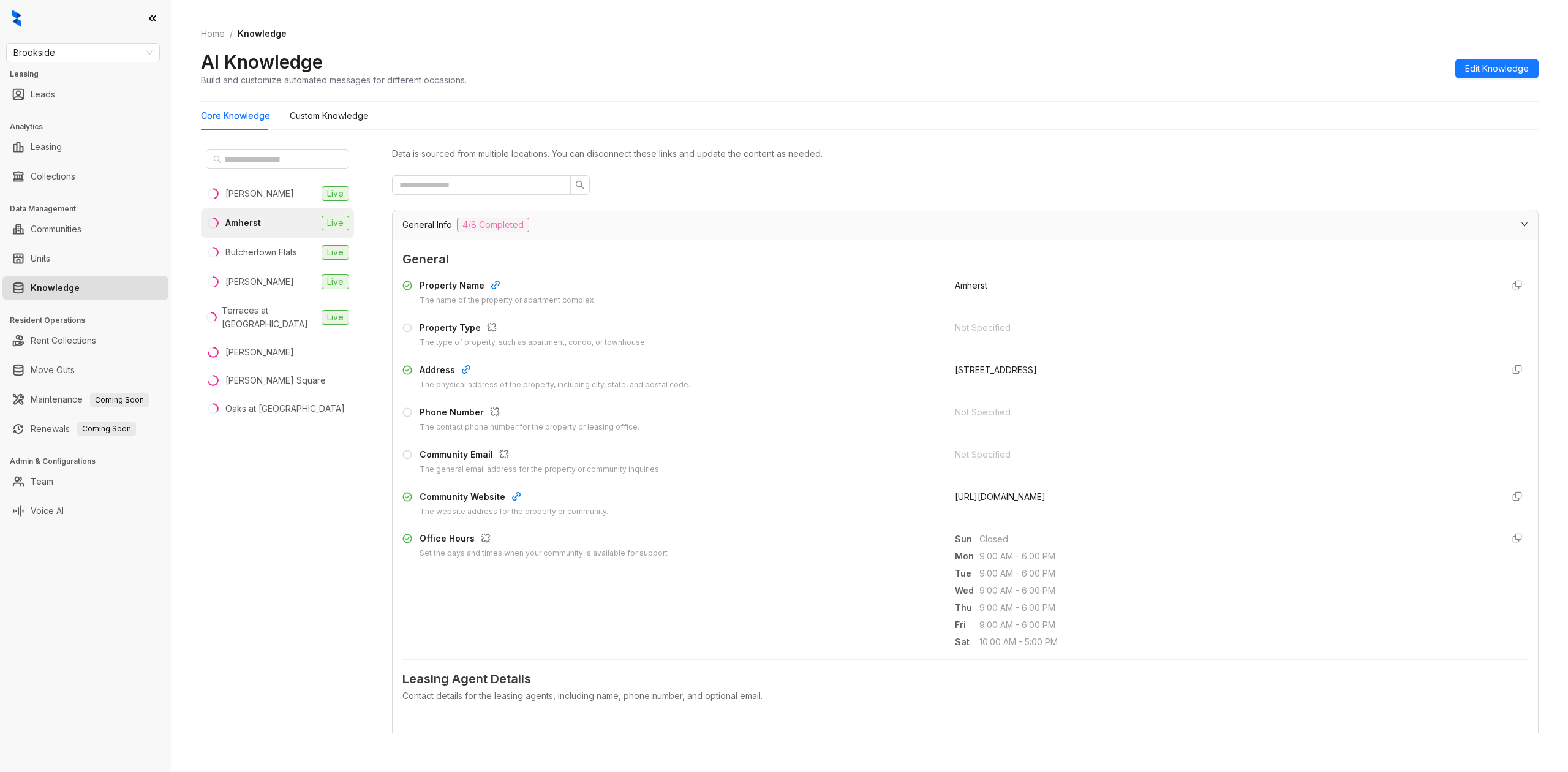
drag, startPoint x: 1077, startPoint y: 493, endPoint x: 931, endPoint y: 498, distance: 146.1
click at [933, 498] on div "Community Website The website address for the property or community. https://ww…" at bounding box center [965, 503] width 1126 height 27
copy div "The website address for the property or community. https://www.amherstplace.com/"
click at [997, 523] on form "General Property Name The name of the property or apartment complex. Amherst Pr…" at bounding box center [965, 590] width 1126 height 680
click at [1512, 496] on icon "button" at bounding box center [1517, 496] width 10 height 10
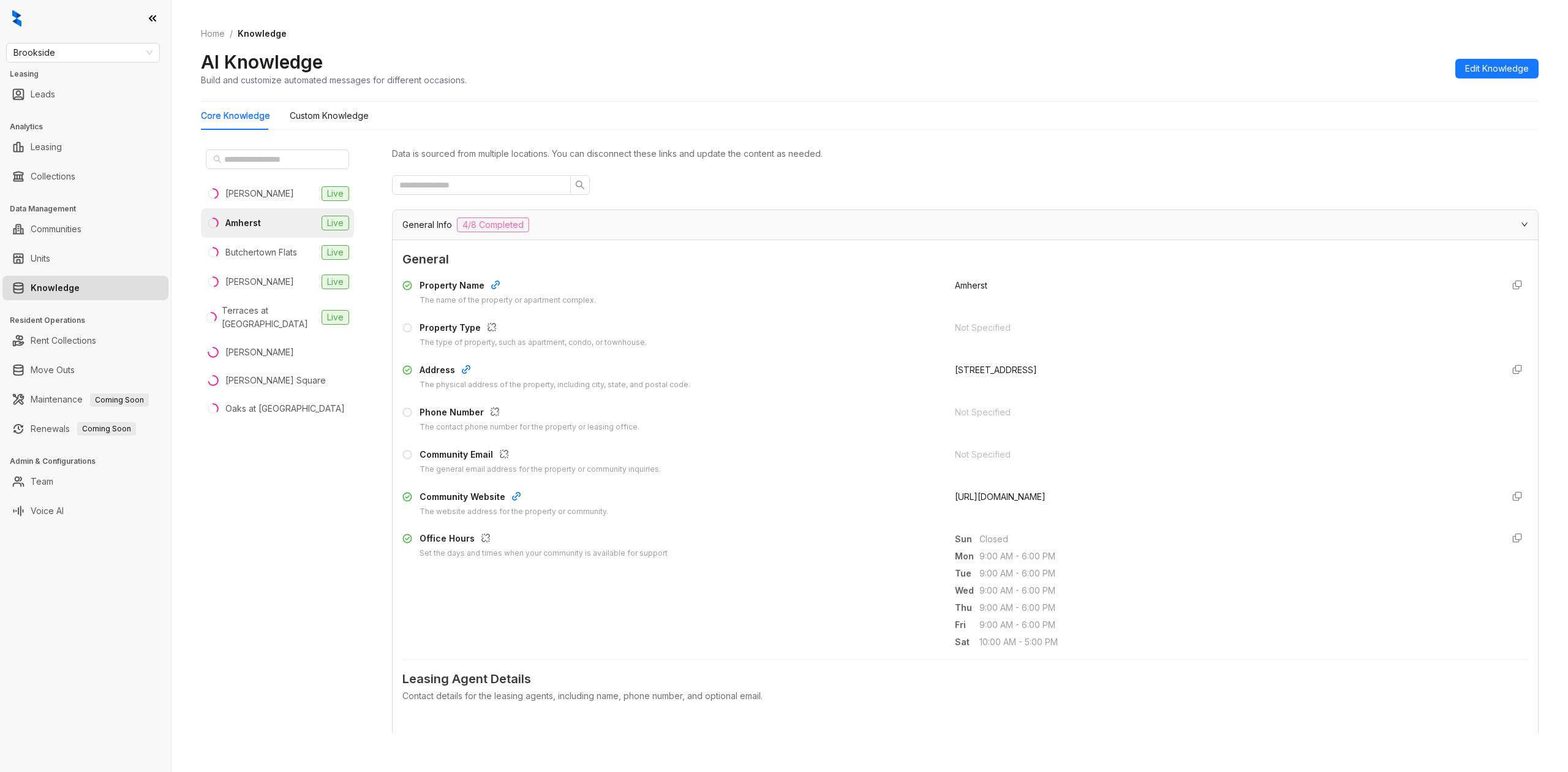
drag, startPoint x: 1072, startPoint y: 493, endPoint x: 960, endPoint y: 496, distance: 112.0
click at [954, 496] on span "[URL][DOMAIN_NAME]" at bounding box center [1000, 496] width 91 height 11
copy span "ttps://www.amherstplace.com/"
click at [577, 233] on div "General Info 4/8 Completed" at bounding box center [964, 224] width 1145 height 29
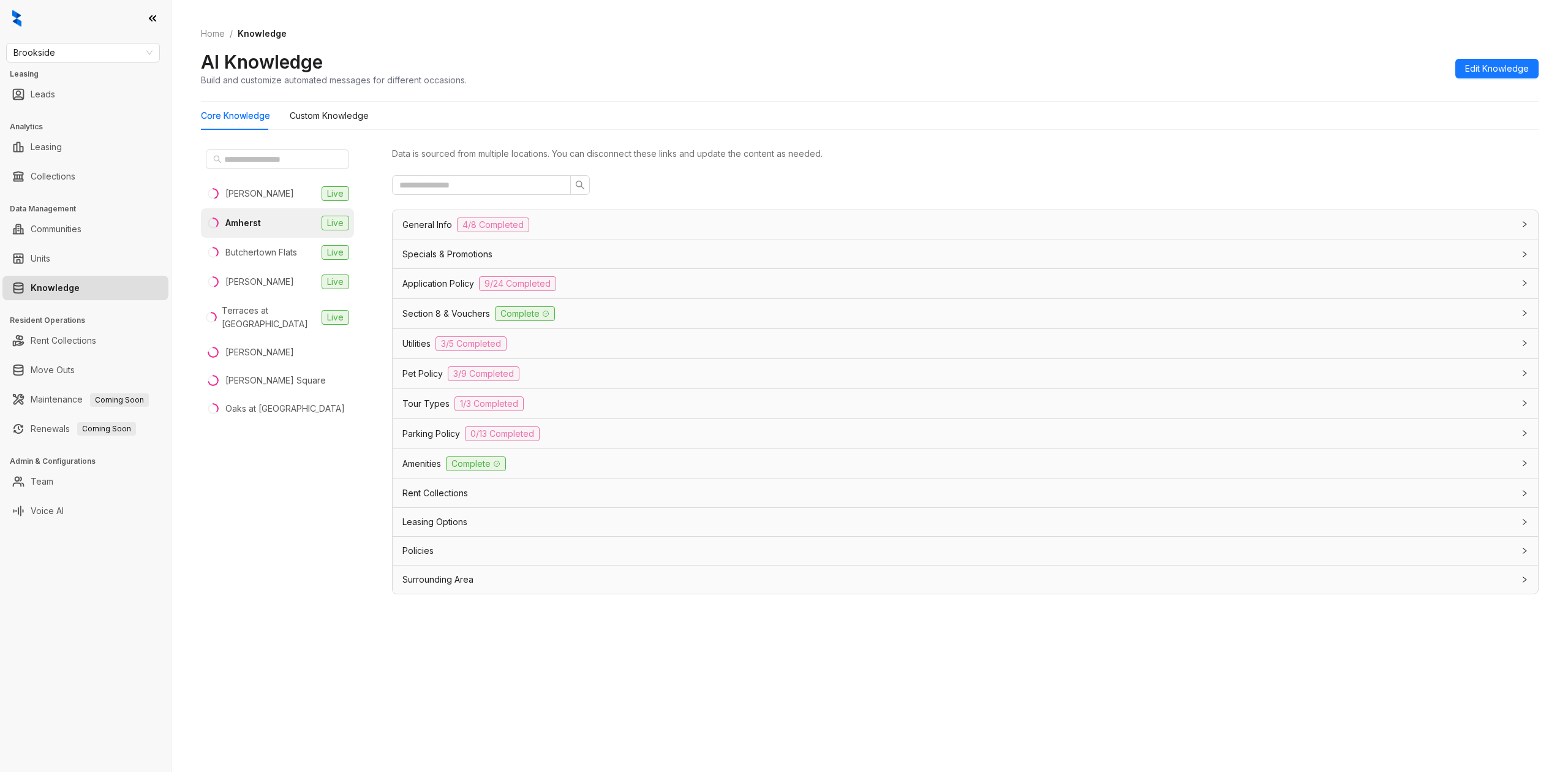
click at [579, 260] on div "Specials & Promotions" at bounding box center [957, 254] width 1110 height 14
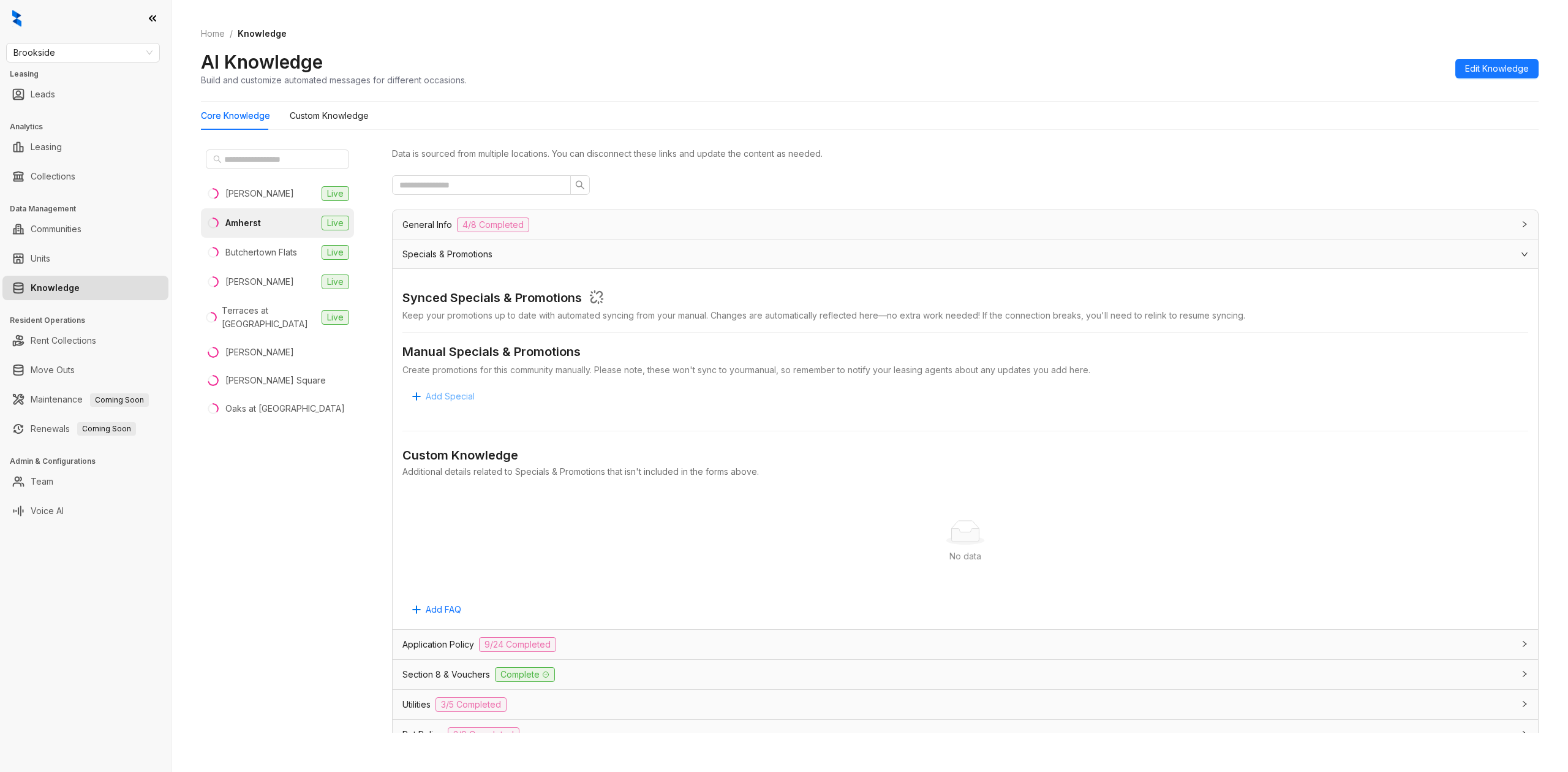
click at [452, 402] on span "Add Special" at bounding box center [450, 396] width 49 height 14
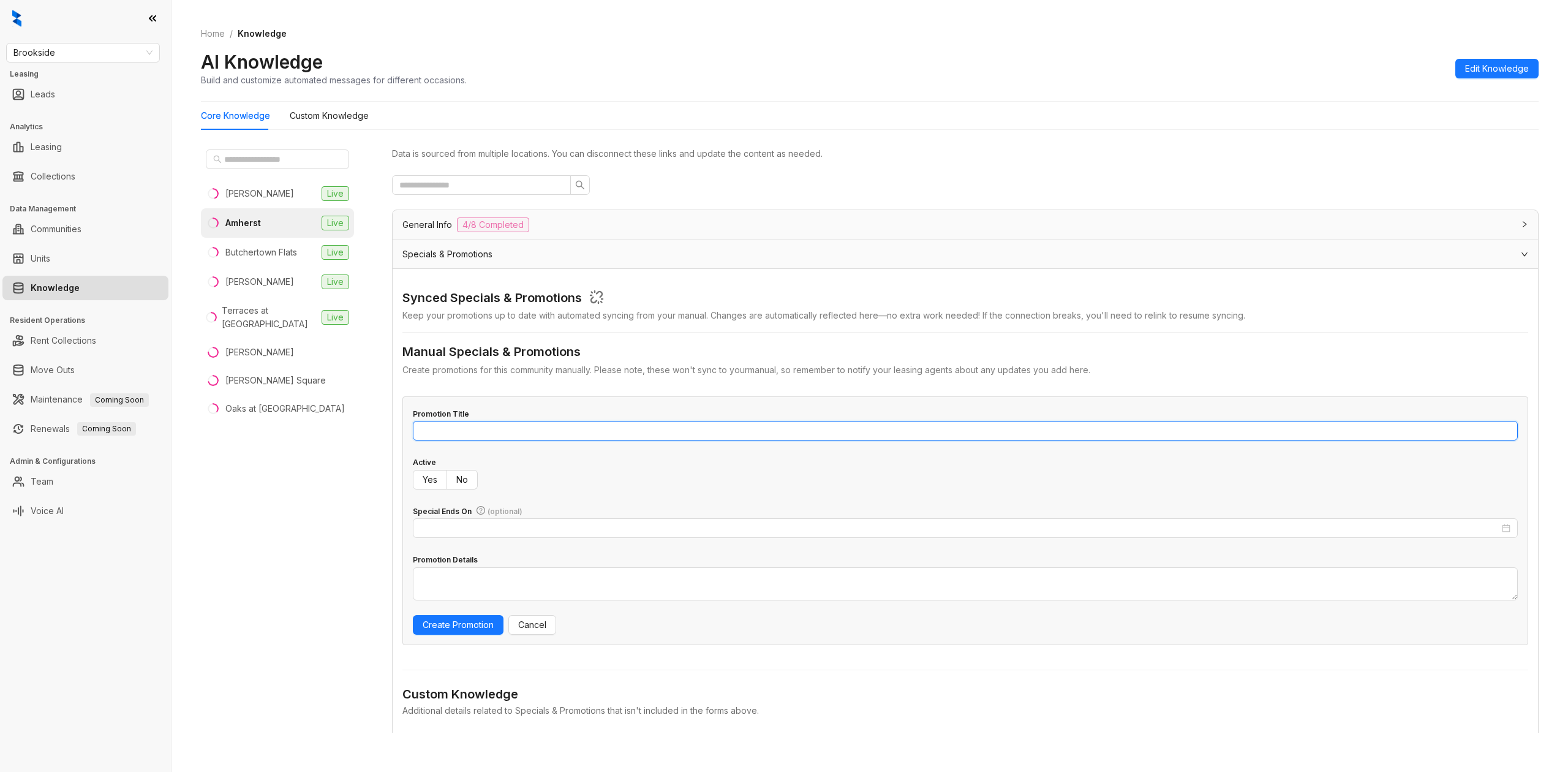
click at [591, 424] on input "Promotion Title" at bounding box center [964, 430] width 1105 height 19
click at [589, 424] on input "Promotion Title" at bounding box center [964, 430] width 1105 height 19
type input "*"
type input "**********"
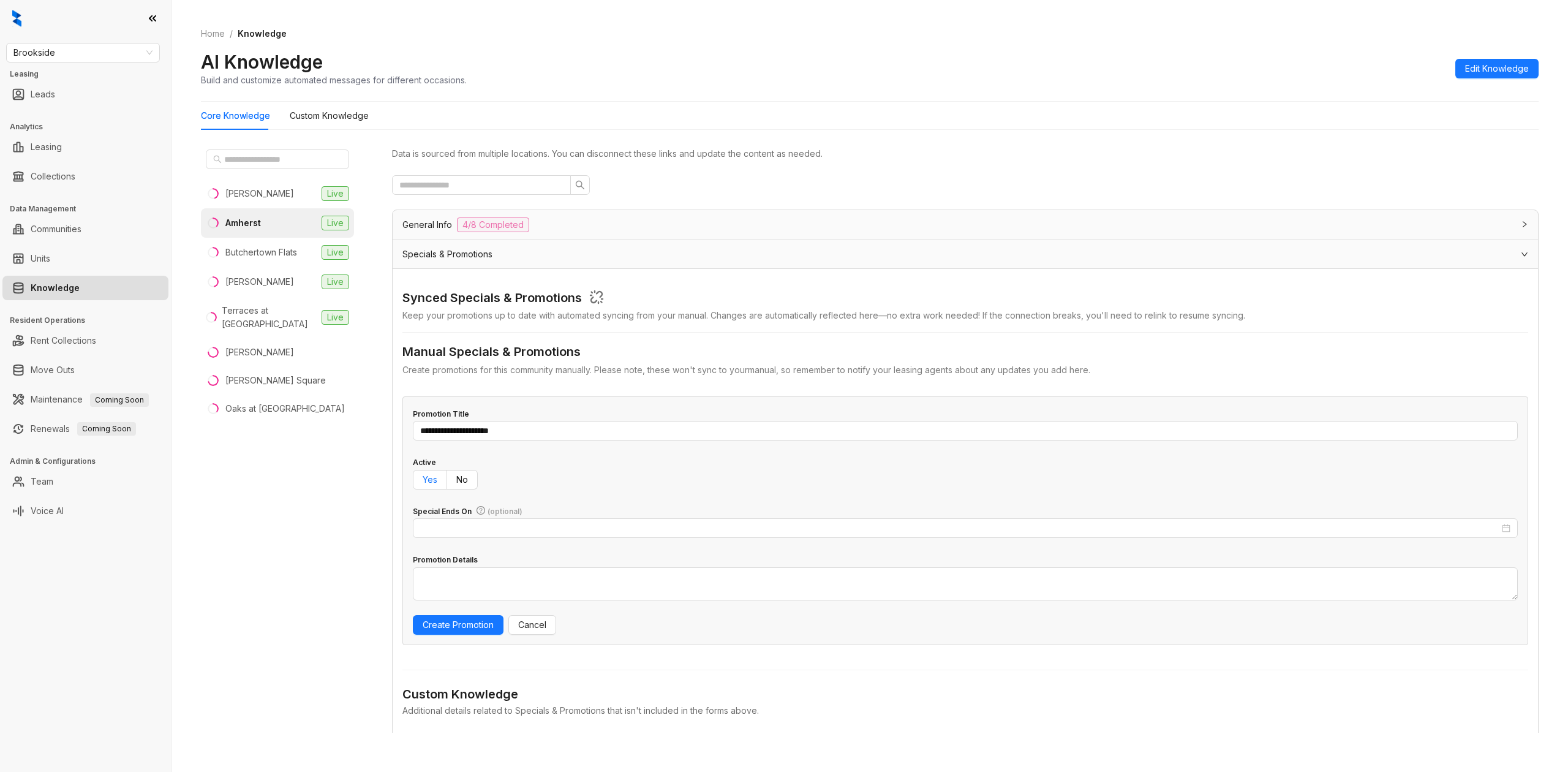
click at [427, 474] on span "Yes" at bounding box center [430, 479] width 15 height 11
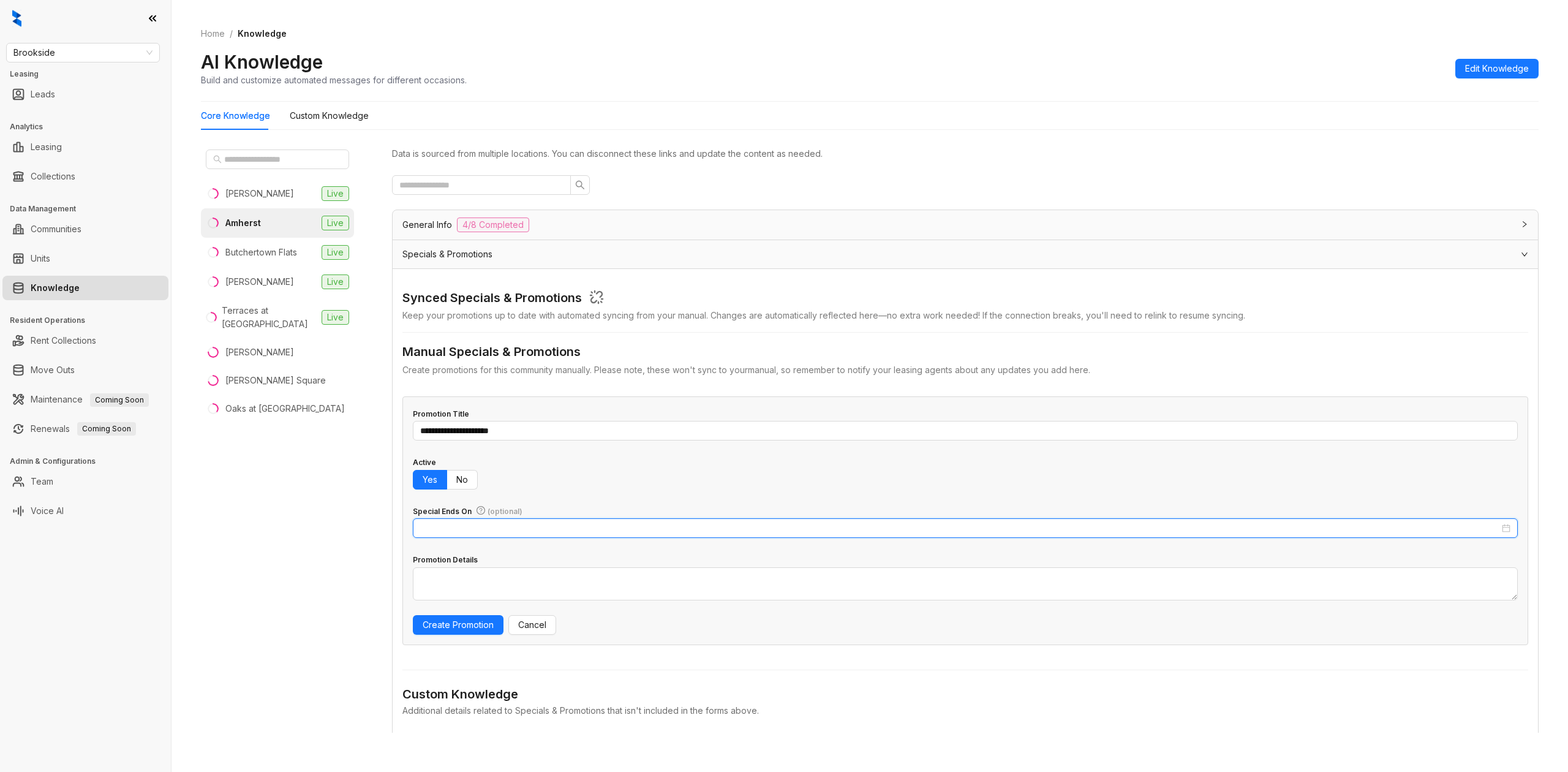
click at [476, 527] on input "Special Ends On (optional)" at bounding box center [959, 528] width 1079 height 14
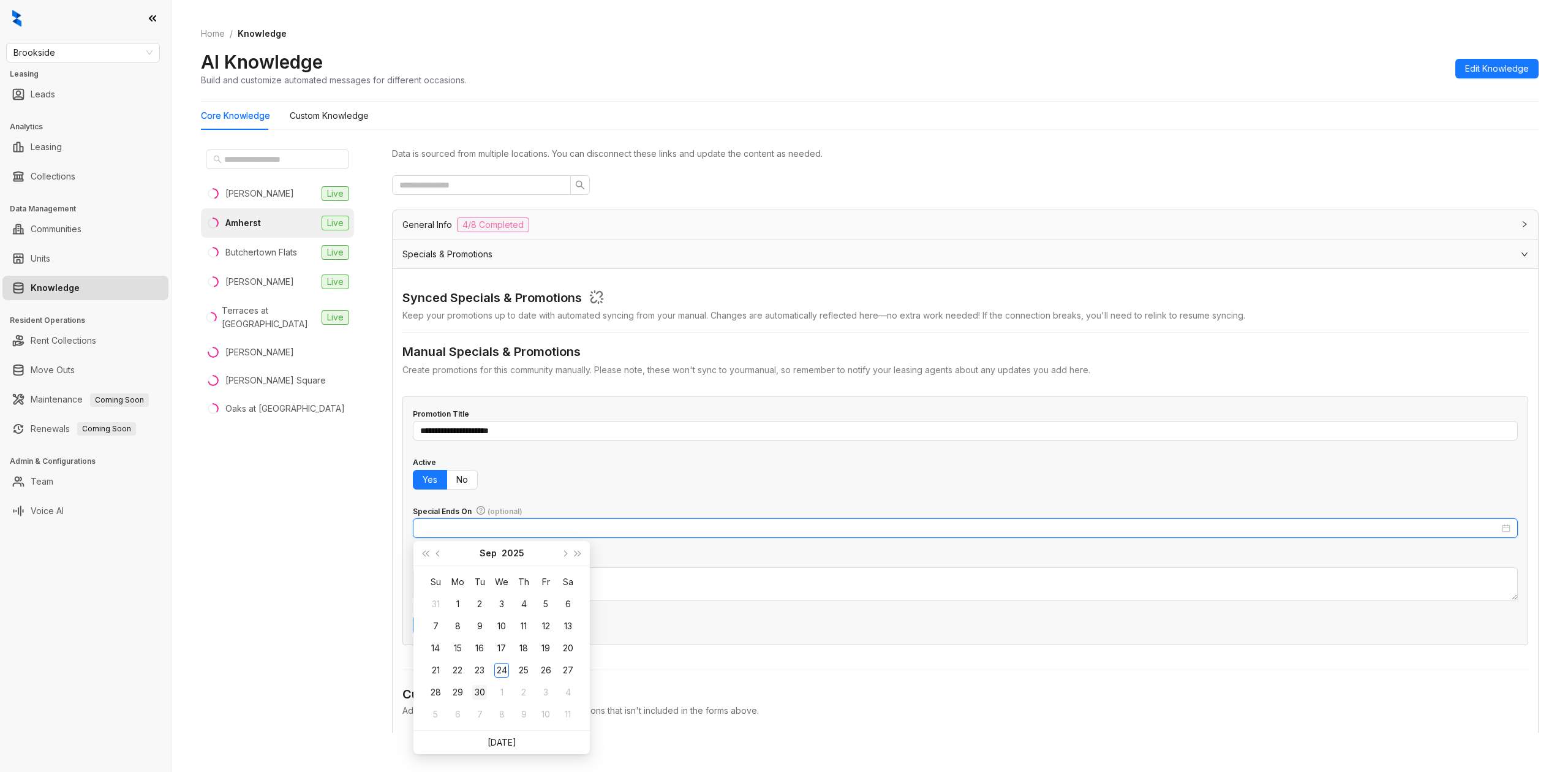
type input "**********"
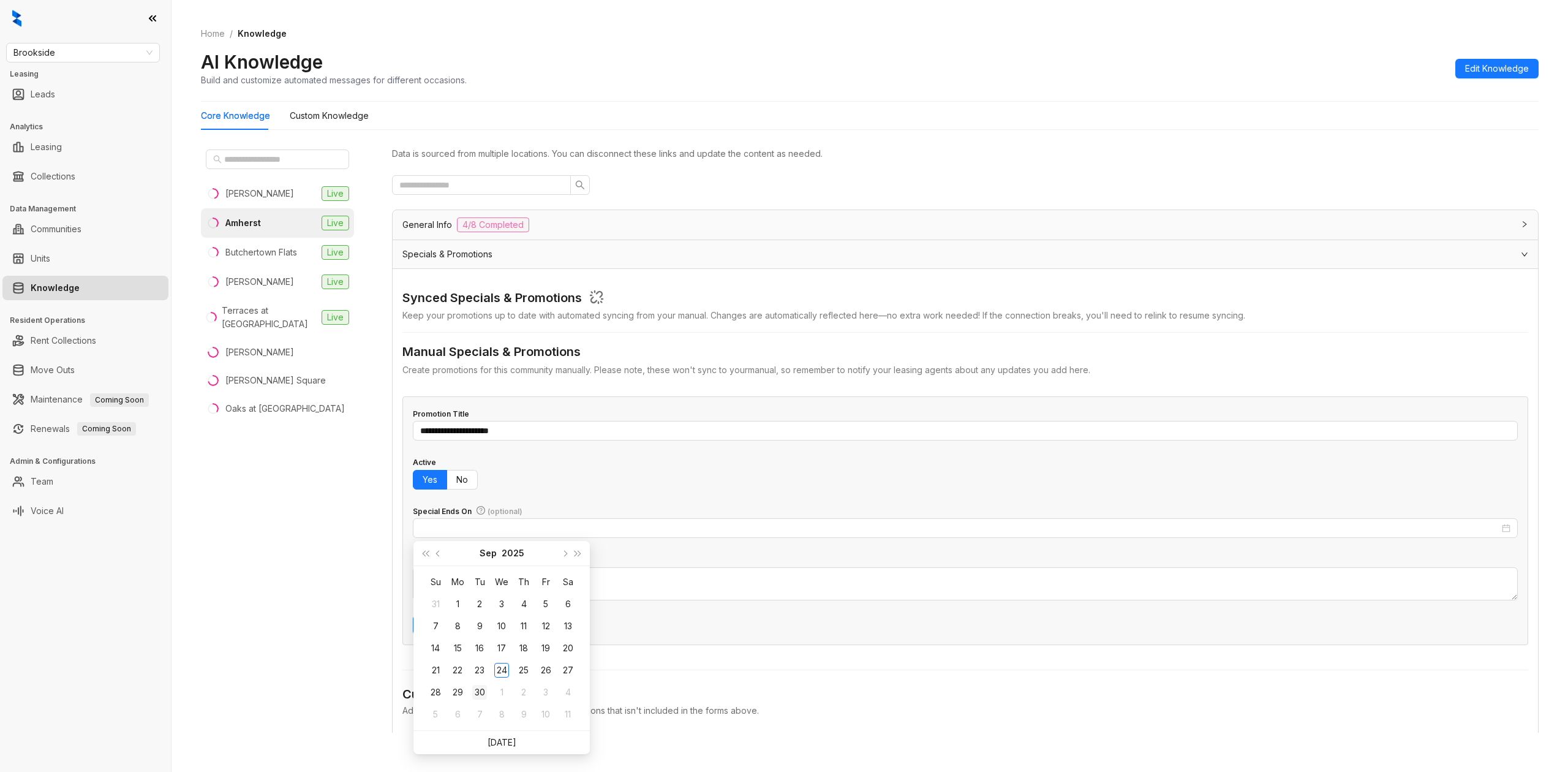
click at [481, 687] on div "30" at bounding box center [479, 692] width 15 height 15
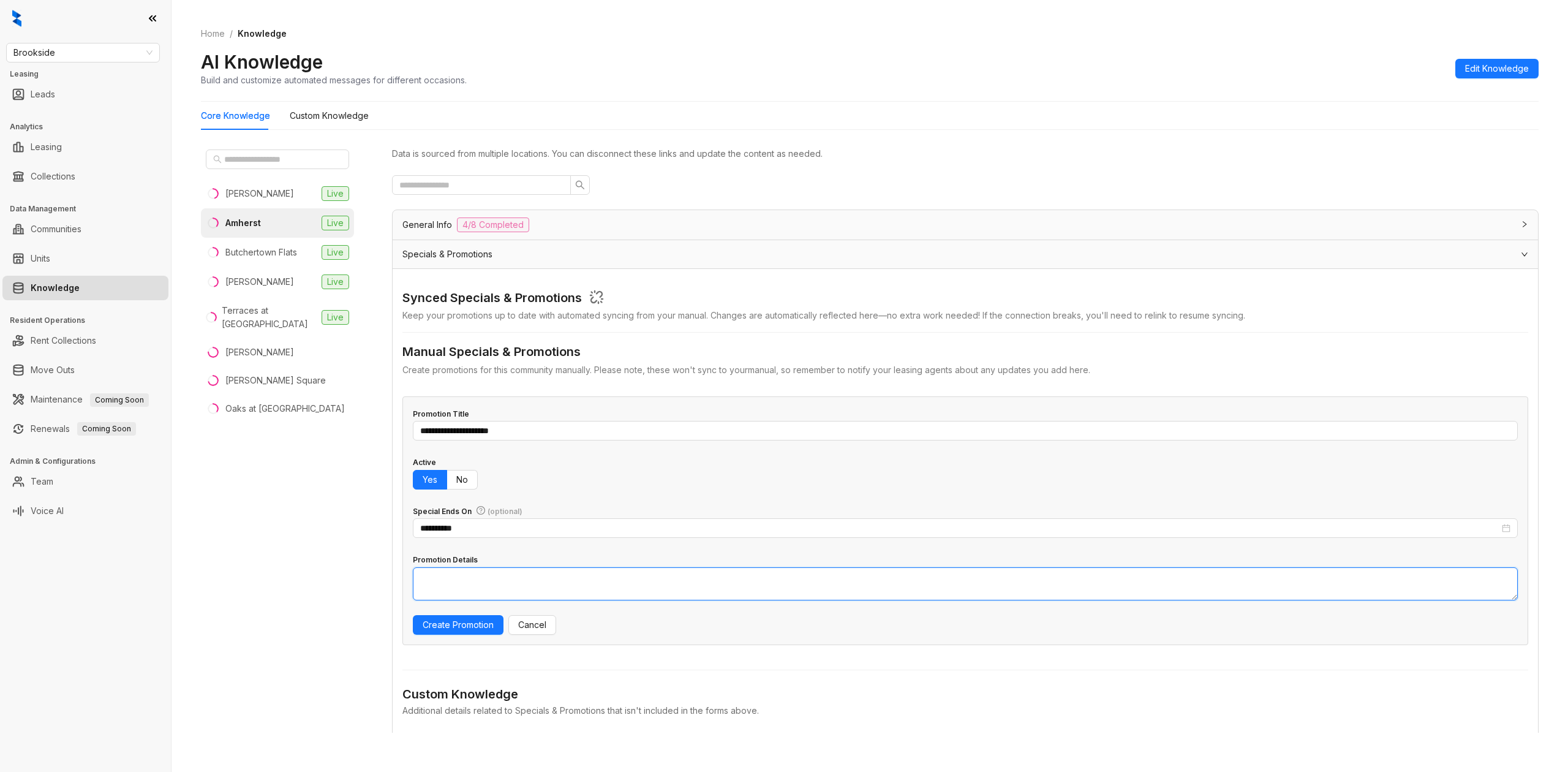
click at [601, 588] on textarea "Promotion Details" at bounding box center [964, 584] width 1105 height 33
type textarea "**********"
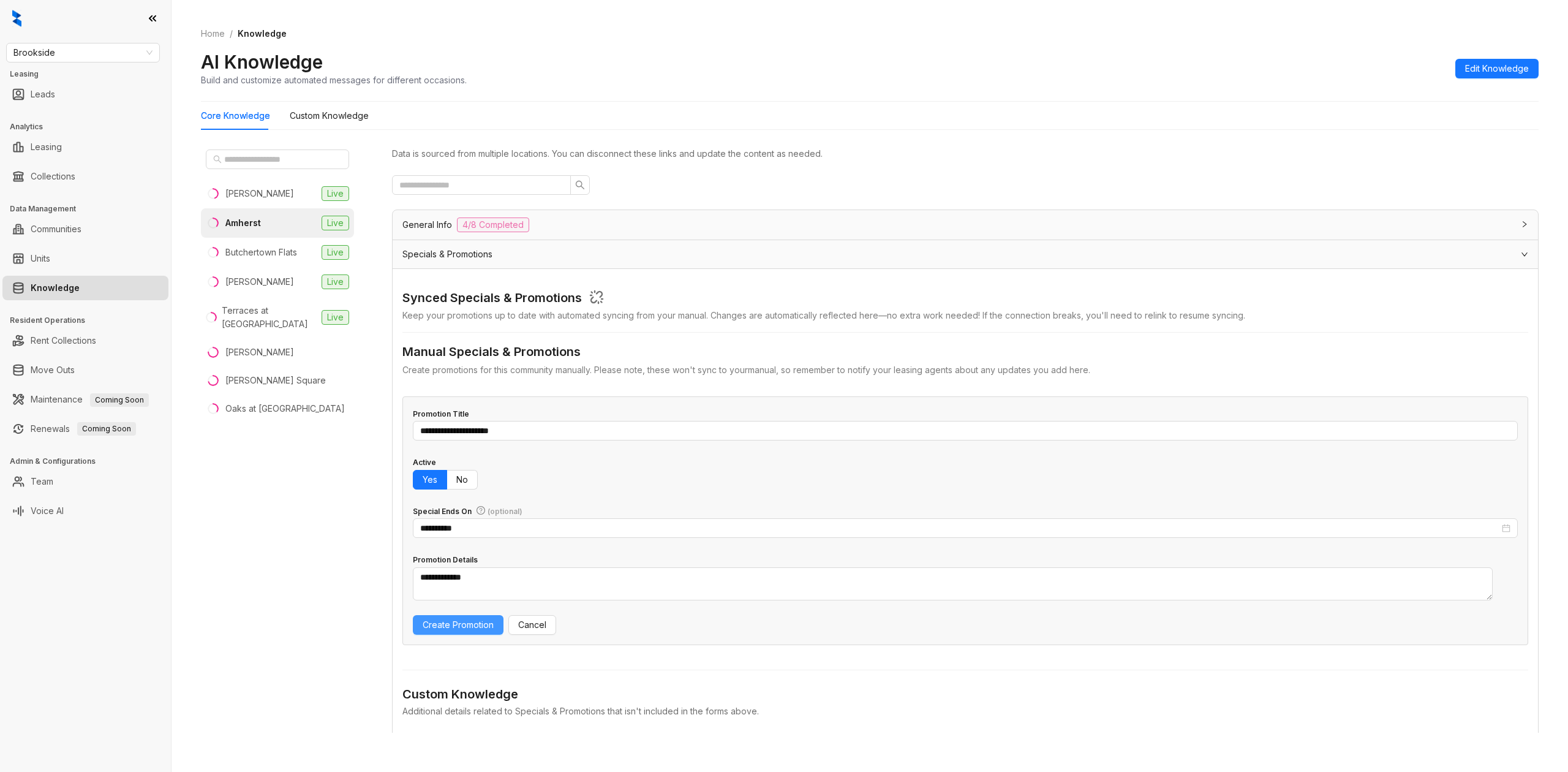
click at [452, 624] on span "Create Promotion" at bounding box center [458, 624] width 71 height 14
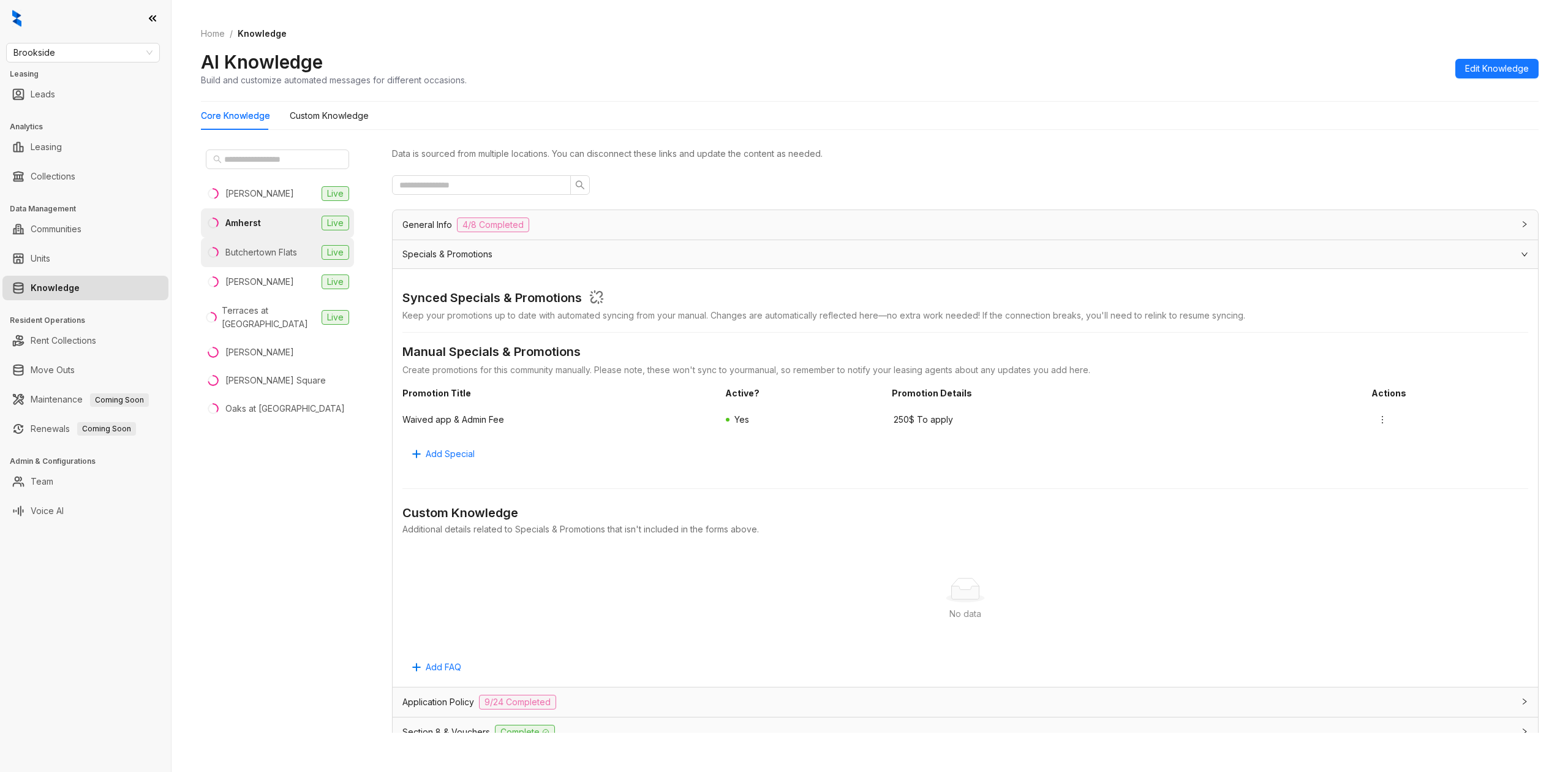
click at [258, 243] on li "Butchertown Flats Live" at bounding box center [278, 252] width 153 height 29
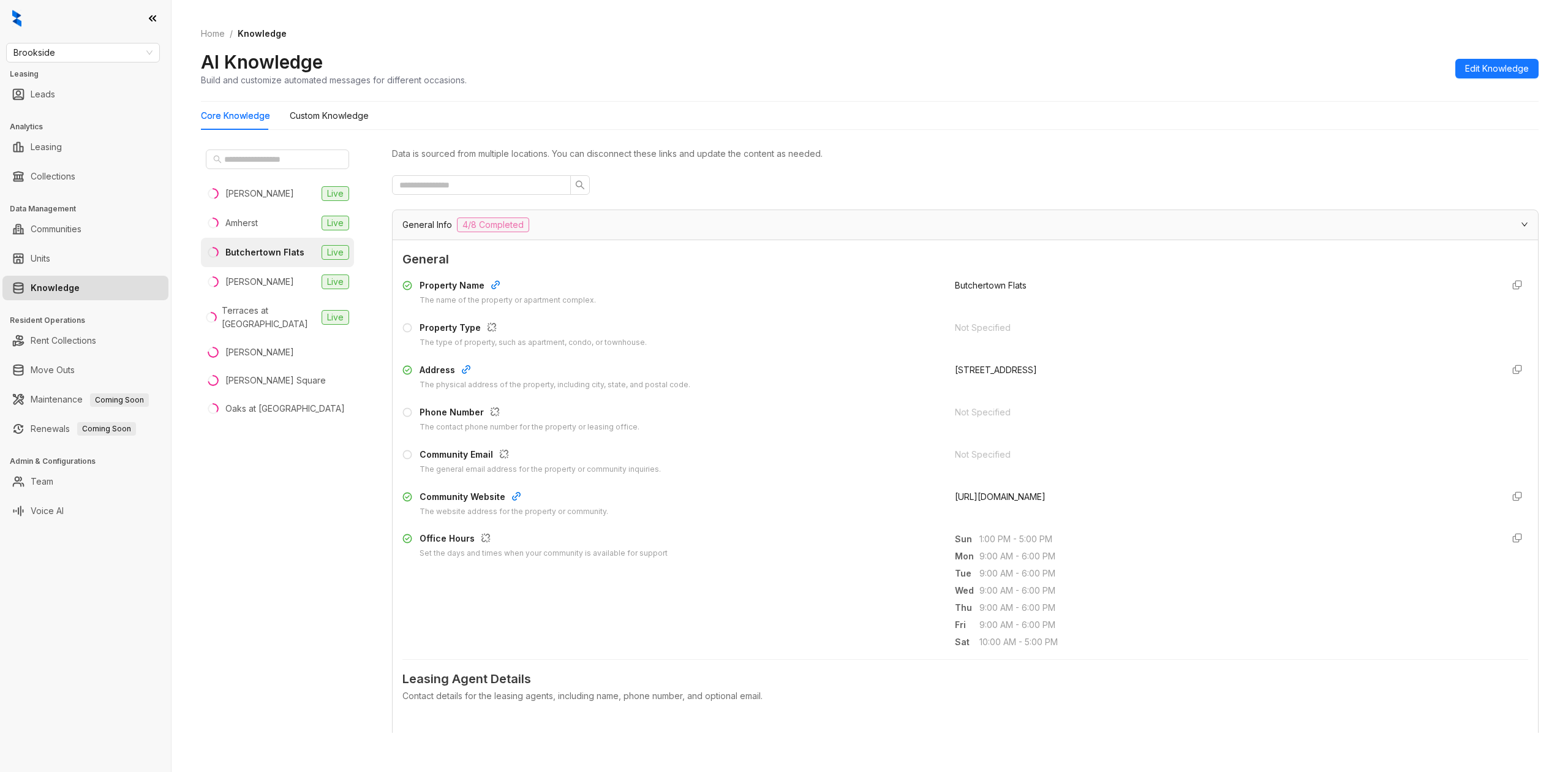
click at [548, 223] on div "General Info 4/8 Completed" at bounding box center [957, 225] width 1110 height 15
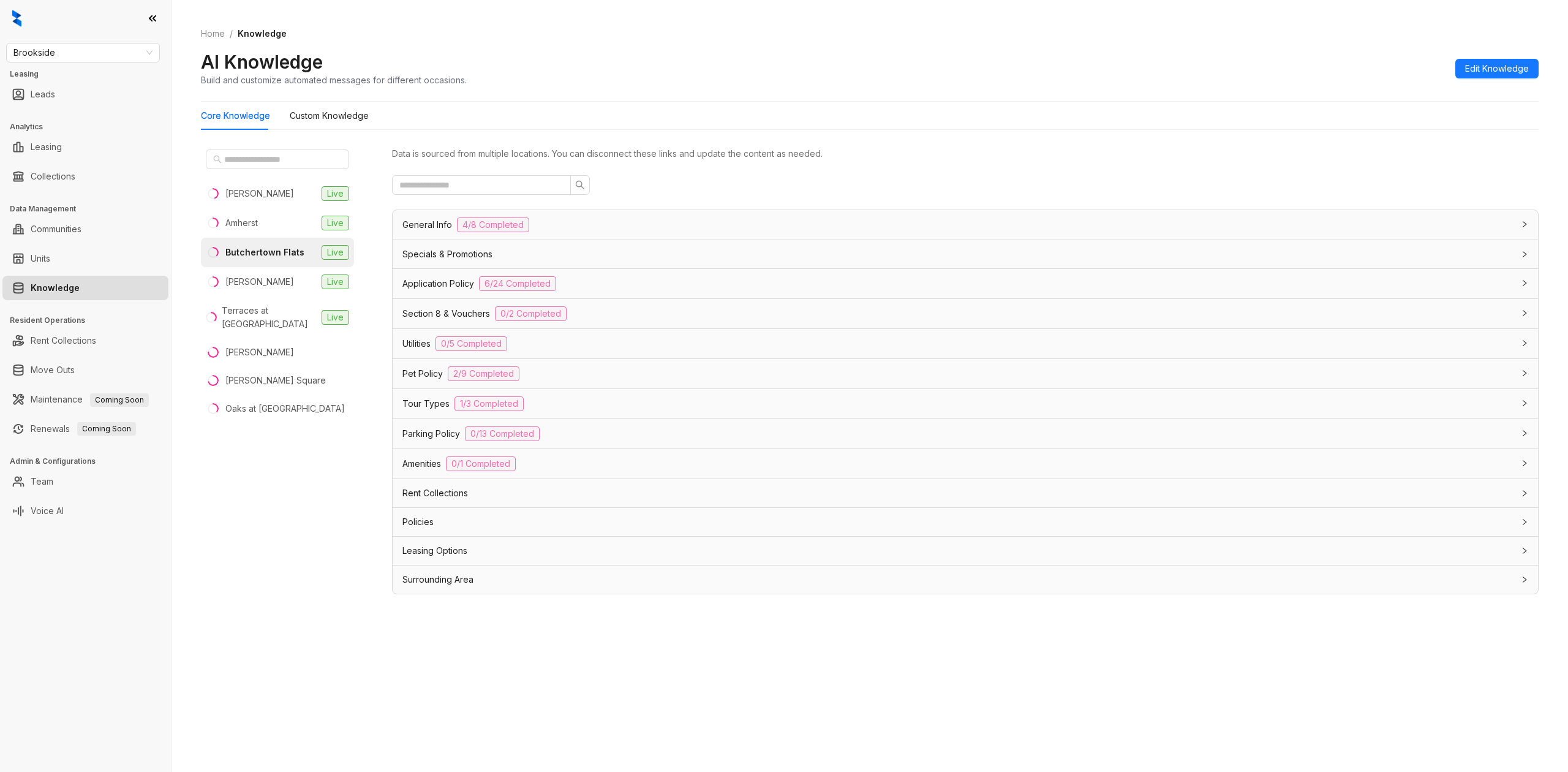
click at [553, 260] on div "Specials & Promotions" at bounding box center [957, 254] width 1110 height 14
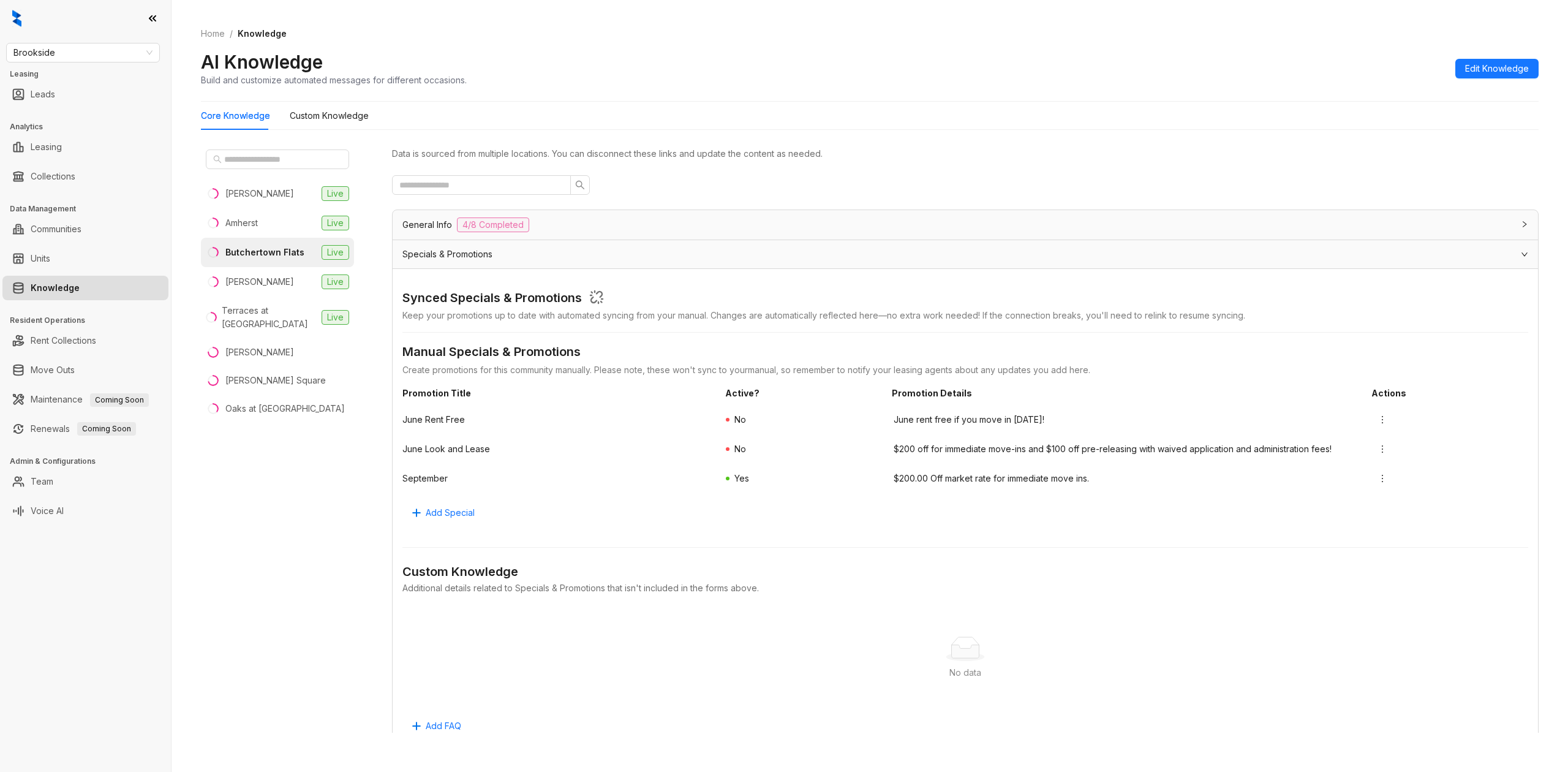
click at [775, 236] on div "General Info 4/8 Completed" at bounding box center [964, 224] width 1145 height 29
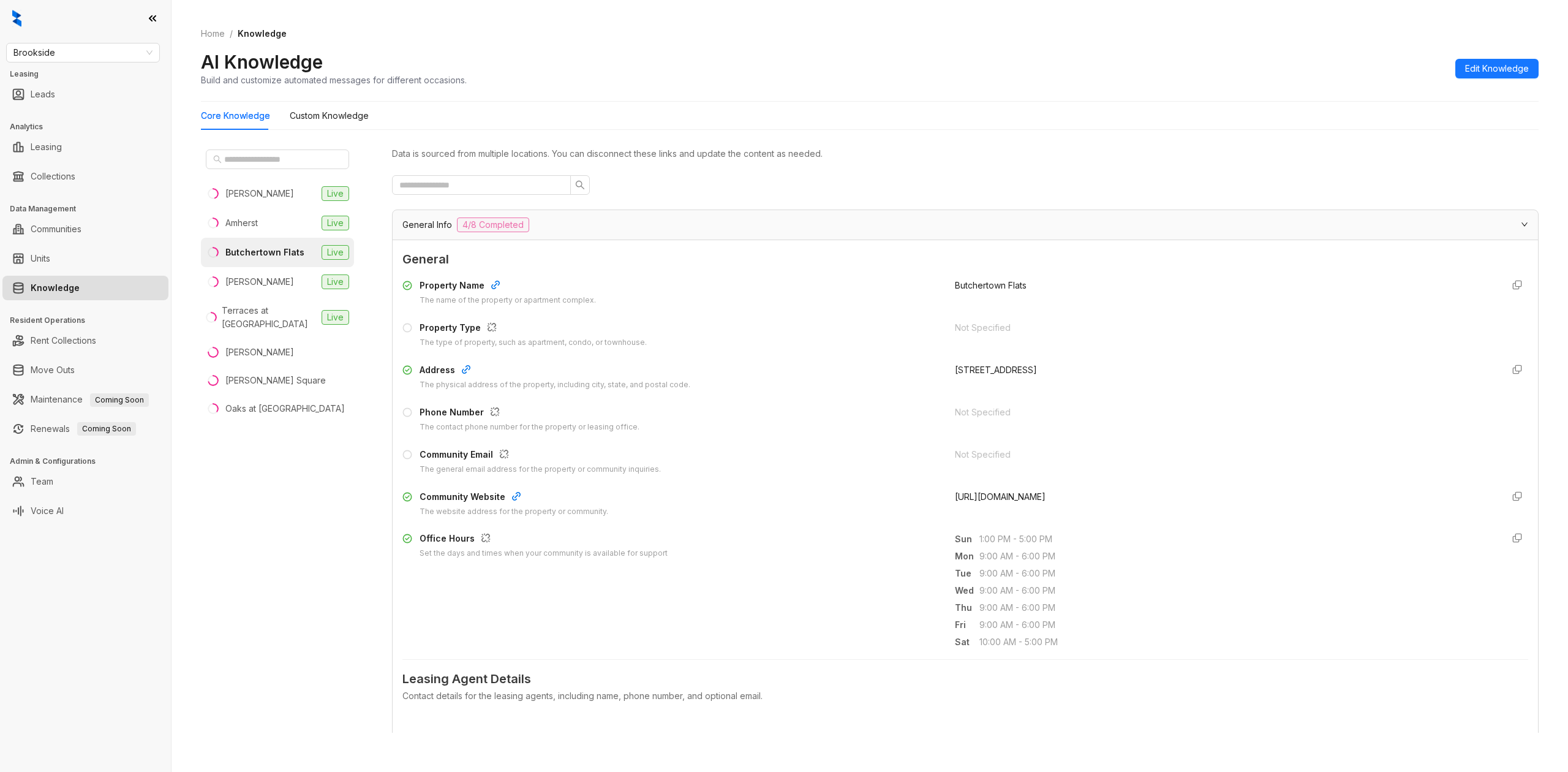
drag, startPoint x: 1105, startPoint y: 501, endPoint x: 939, endPoint y: 507, distance: 166.1
click at [939, 507] on div "Community Website The website address for the property or community. https://ww…" at bounding box center [965, 503] width 1126 height 27
copy span "https://www.livebutchertownflats.com/"
click at [1110, 516] on div "https://www.livebutchertownflats.com/" at bounding box center [1223, 503] width 538 height 27
drag, startPoint x: 672, startPoint y: 240, endPoint x: 688, endPoint y: 243, distance: 16.3
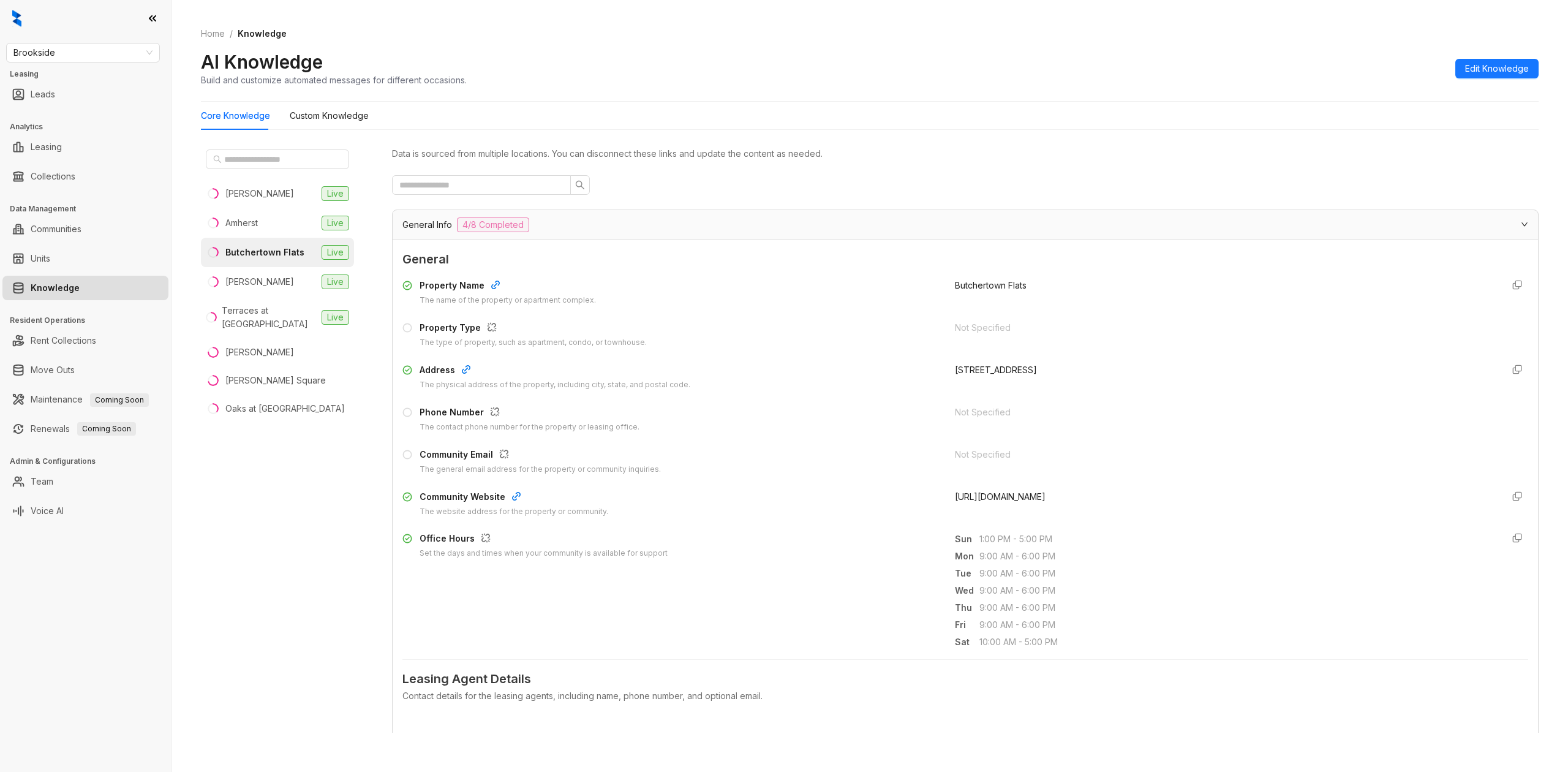
click at [674, 239] on div "General Info 4/8 Completed" at bounding box center [964, 224] width 1145 height 29
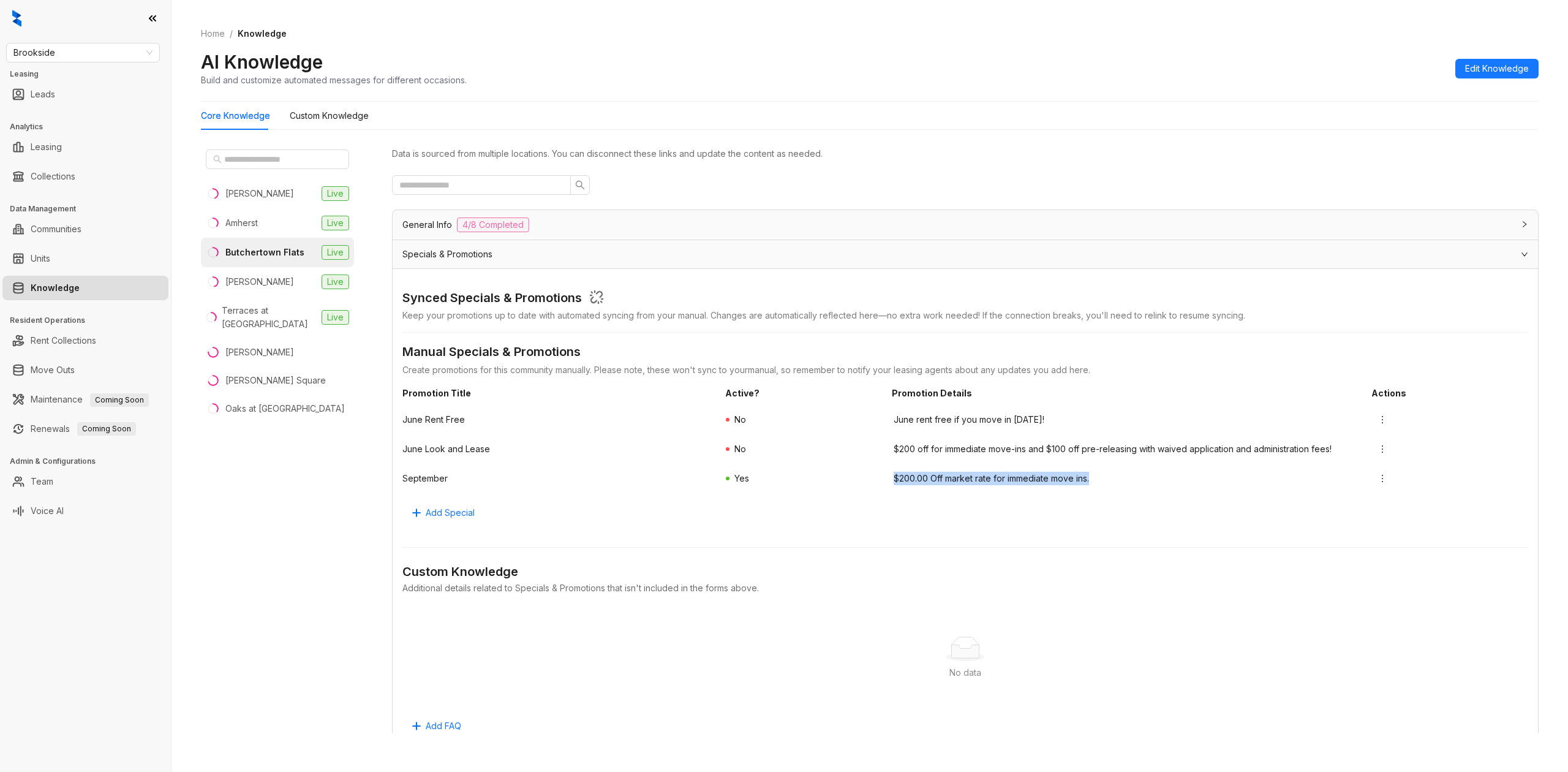
drag, startPoint x: 904, startPoint y: 479, endPoint x: 1127, endPoint y: 485, distance: 223.1
click at [1127, 485] on div "September Yes $200.00 Off market rate for immediate move ins." at bounding box center [965, 478] width 1126 height 29
drag, startPoint x: 434, startPoint y: 520, endPoint x: 441, endPoint y: 519, distance: 7.1
click at [441, 519] on span "Add Special" at bounding box center [450, 512] width 49 height 14
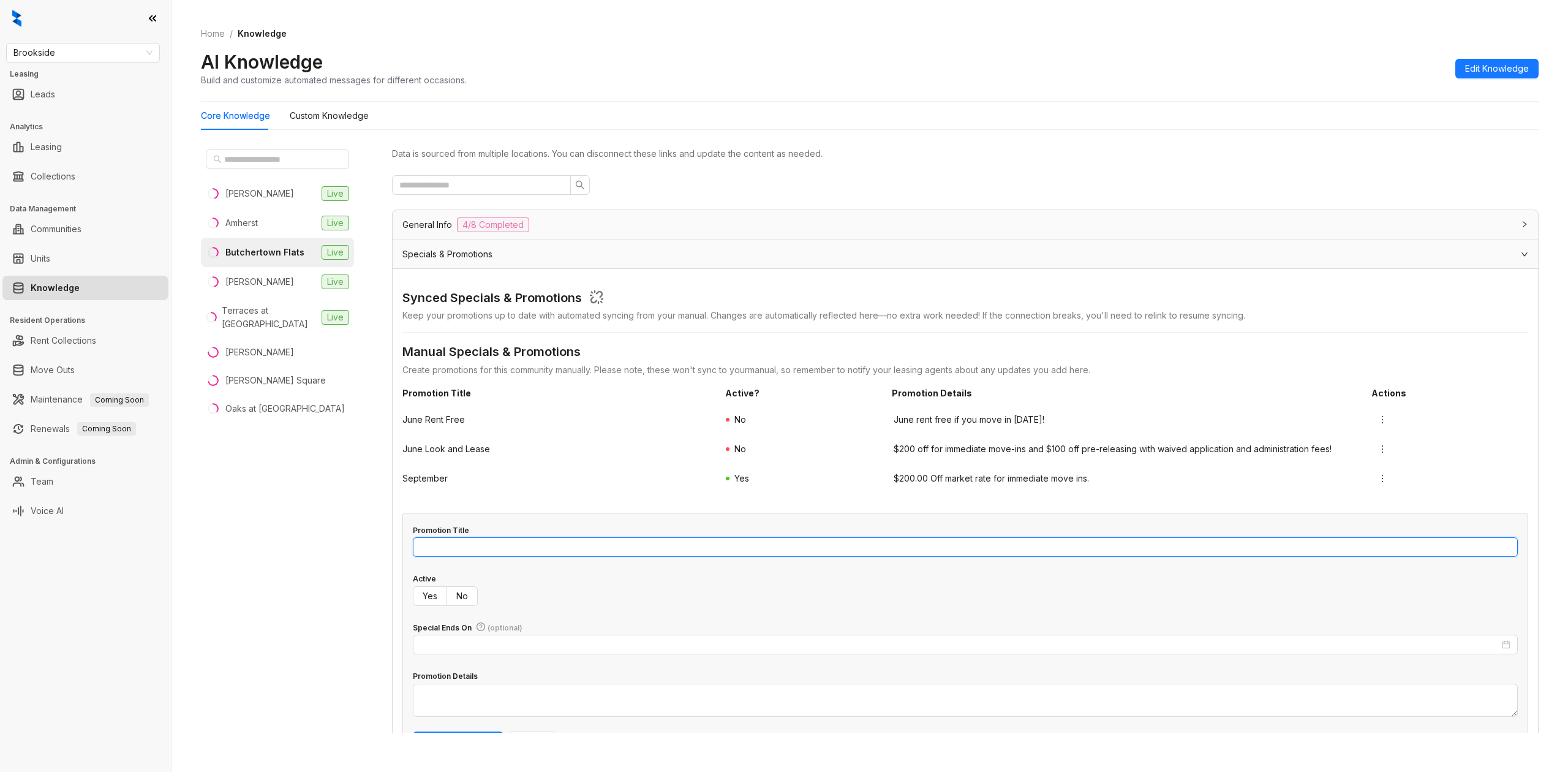
click at [521, 549] on input "Promotion Title" at bounding box center [964, 546] width 1105 height 19
type input "**********"
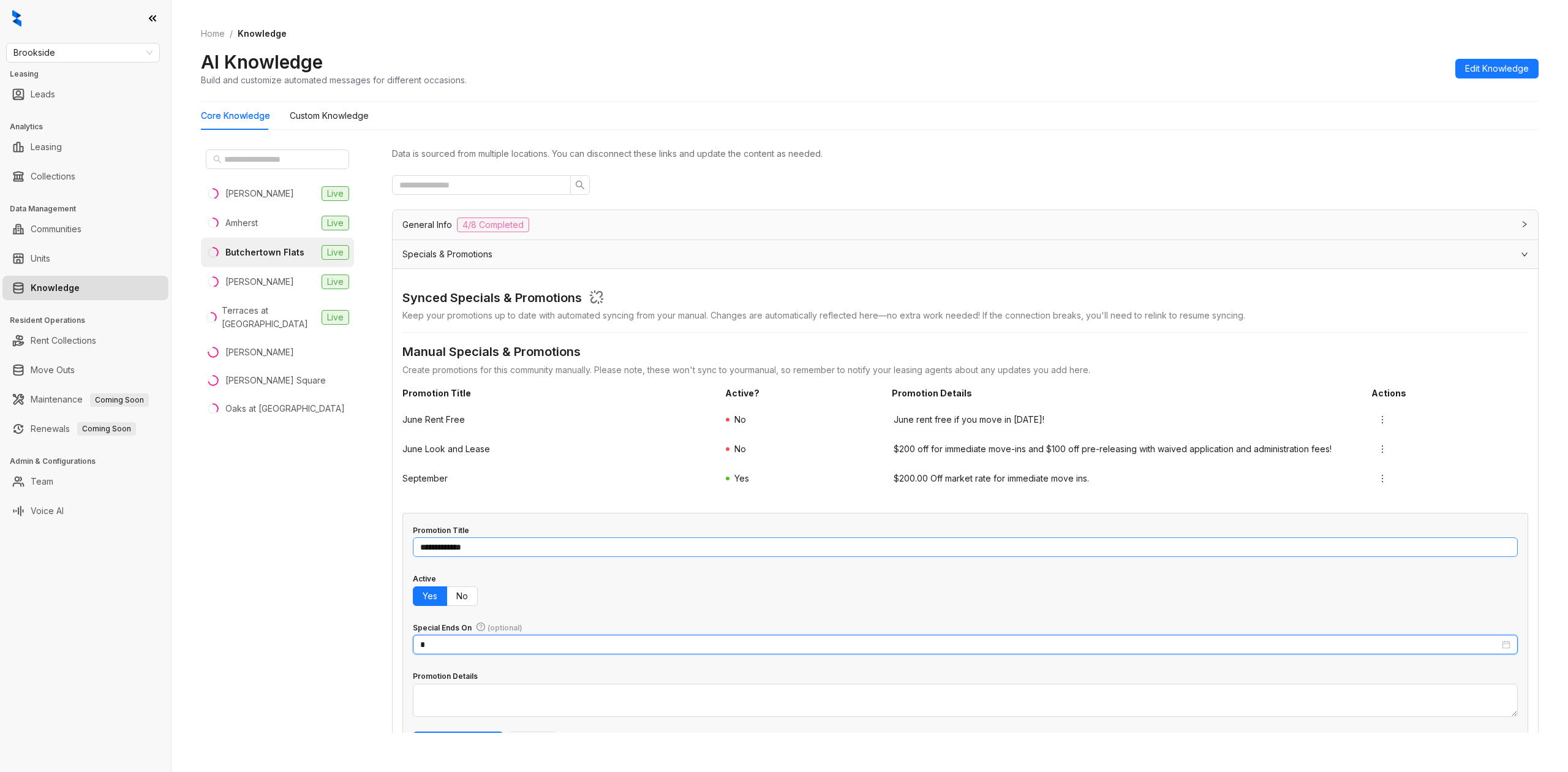
type input "**********"
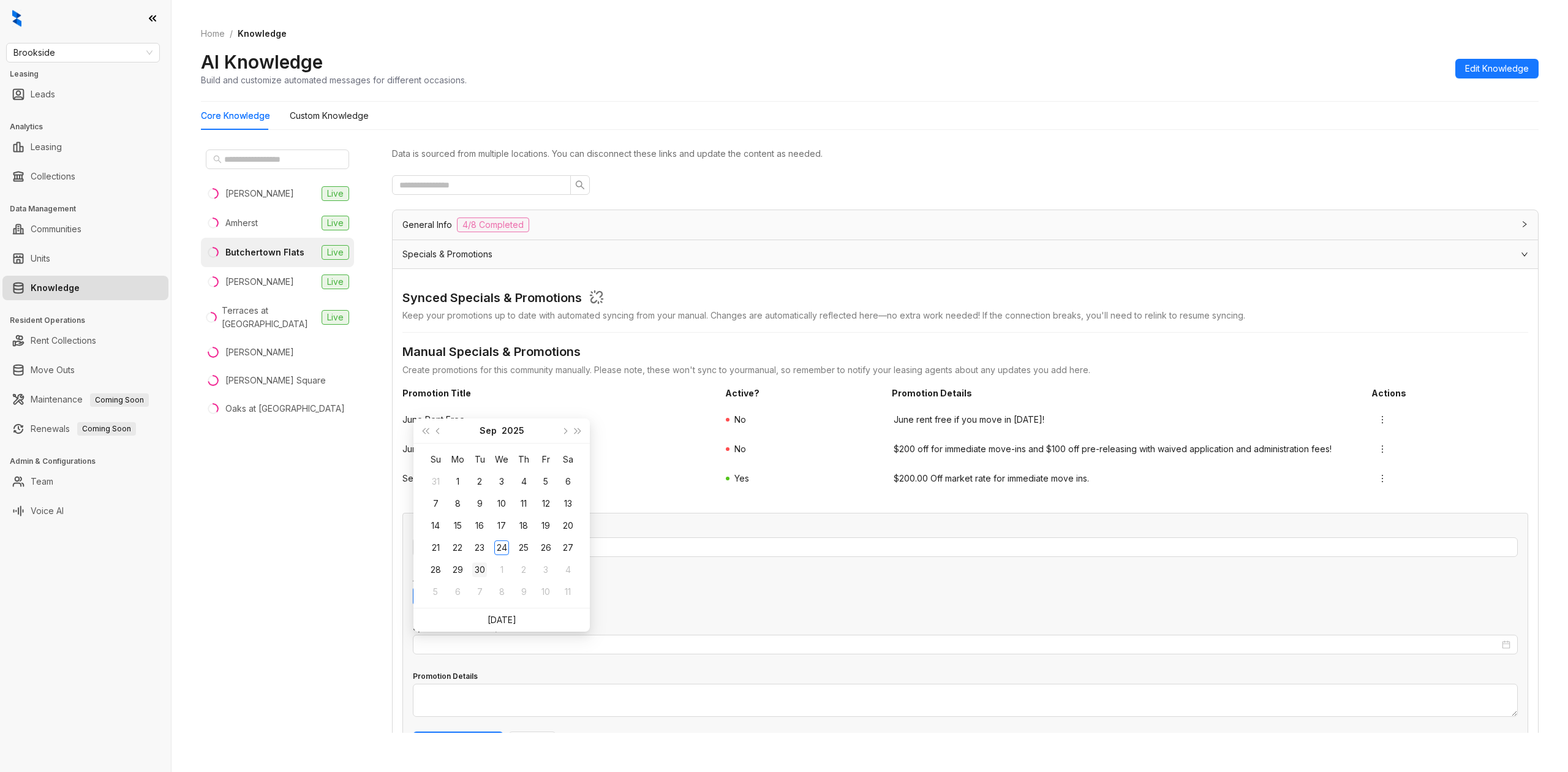
click at [483, 572] on div "30" at bounding box center [479, 569] width 15 height 15
click at [564, 677] on div "Promotion Details" at bounding box center [964, 676] width 1105 height 14
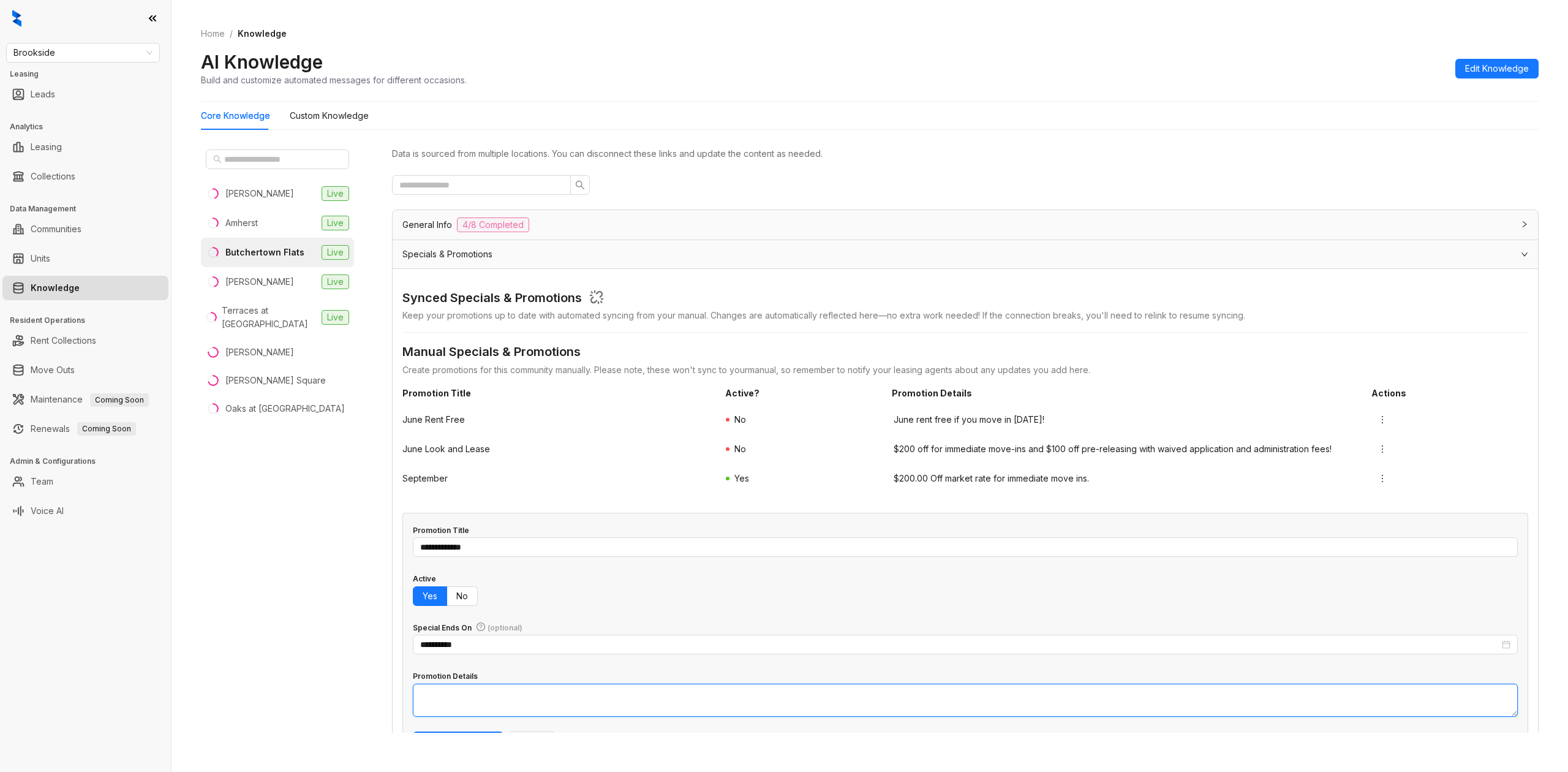
click at [581, 703] on textarea "Promotion Details" at bounding box center [964, 700] width 1105 height 33
type textarea "**********"
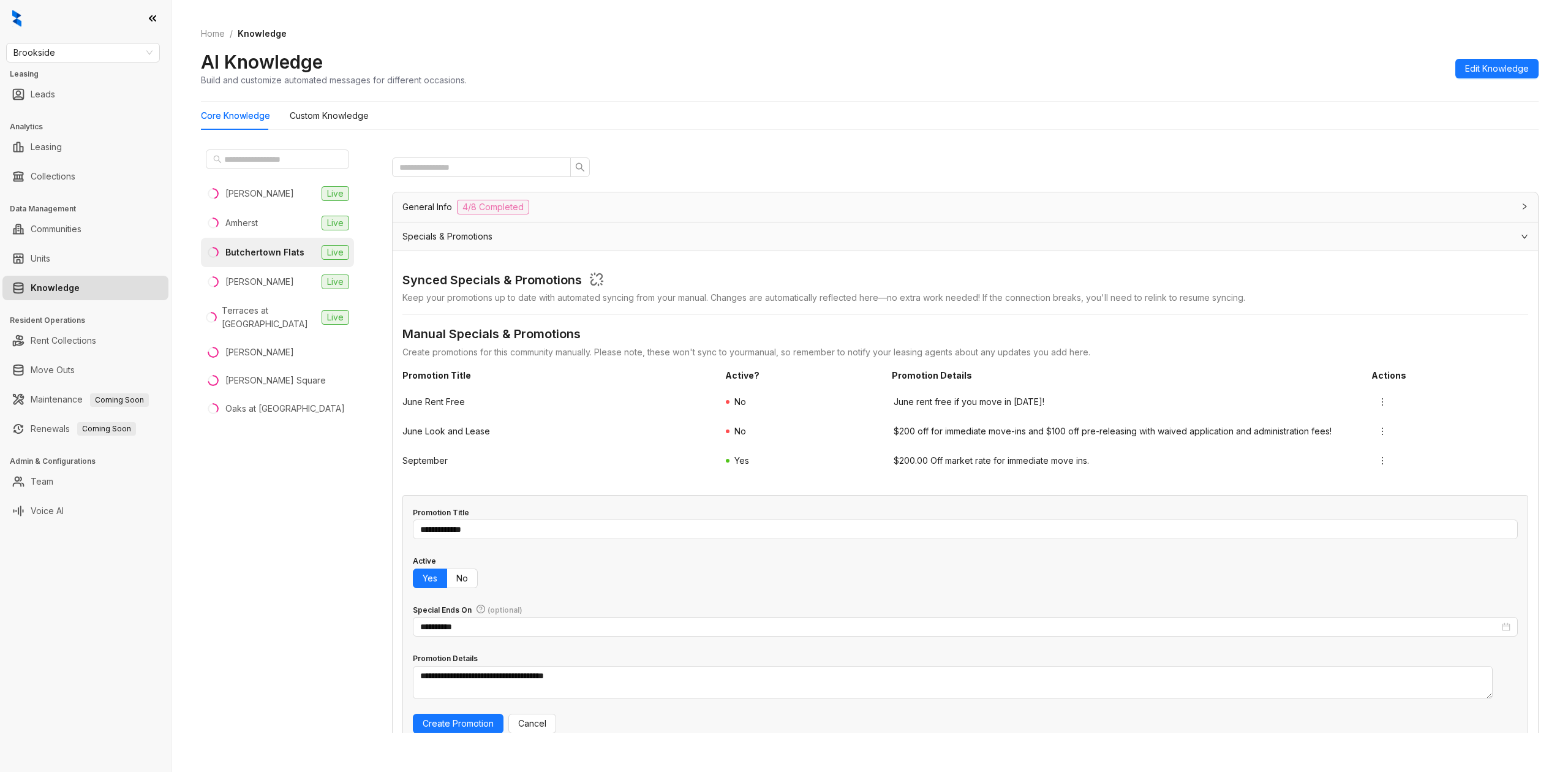
click at [412, 713] on button "Create Promotion" at bounding box center [458, 723] width 91 height 19
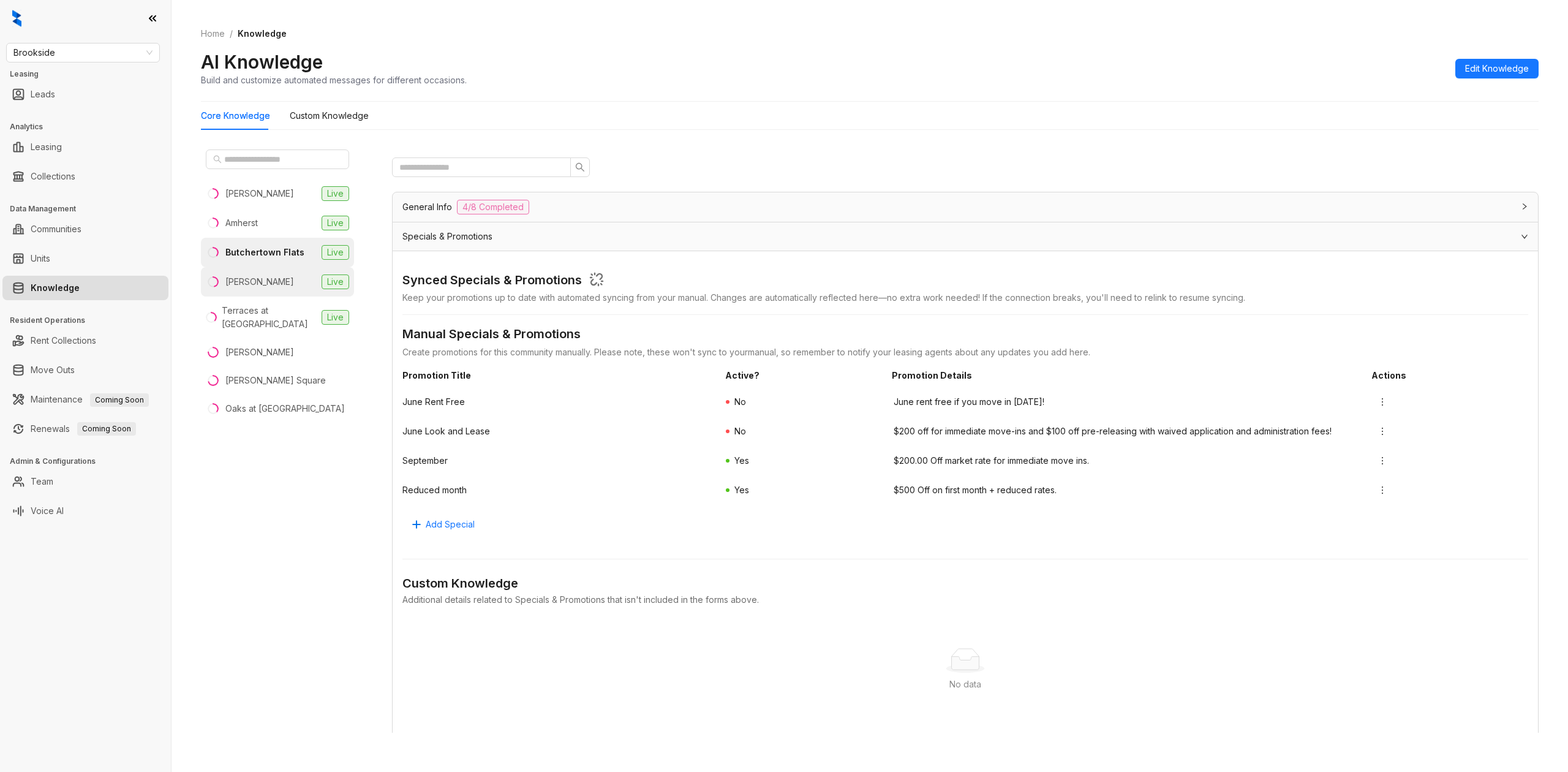
click at [276, 291] on li "Collins Live" at bounding box center [278, 281] width 153 height 29
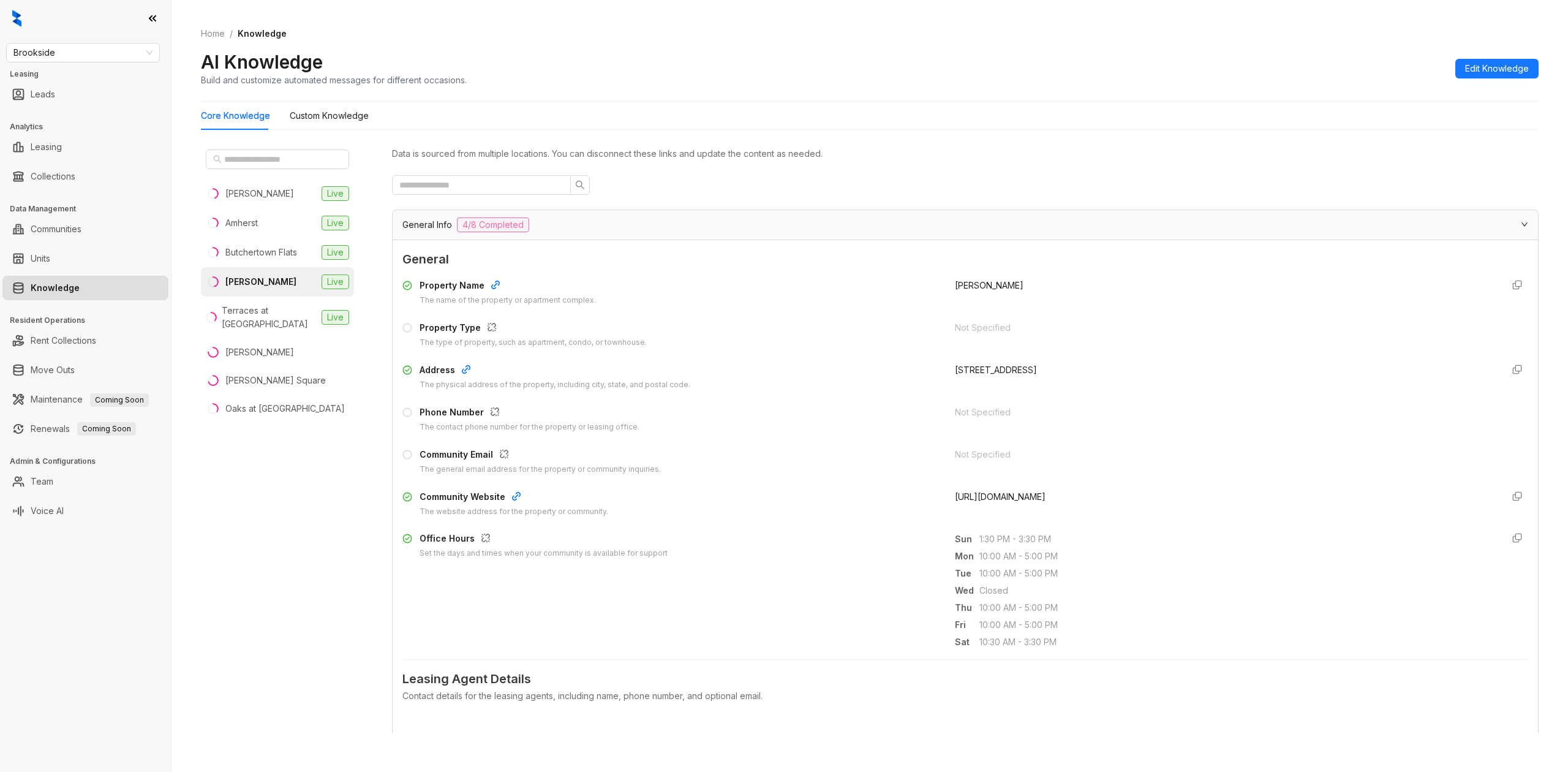
drag, startPoint x: 1075, startPoint y: 493, endPoint x: 936, endPoint y: 491, distance: 139.0
click at [936, 491] on div "Community Website The website address for the property or community. https://ww…" at bounding box center [965, 503] width 1126 height 27
copy span "https://www.livethecollins.com/"
click at [523, 216] on div "General Info 4/8 Completed" at bounding box center [964, 224] width 1145 height 29
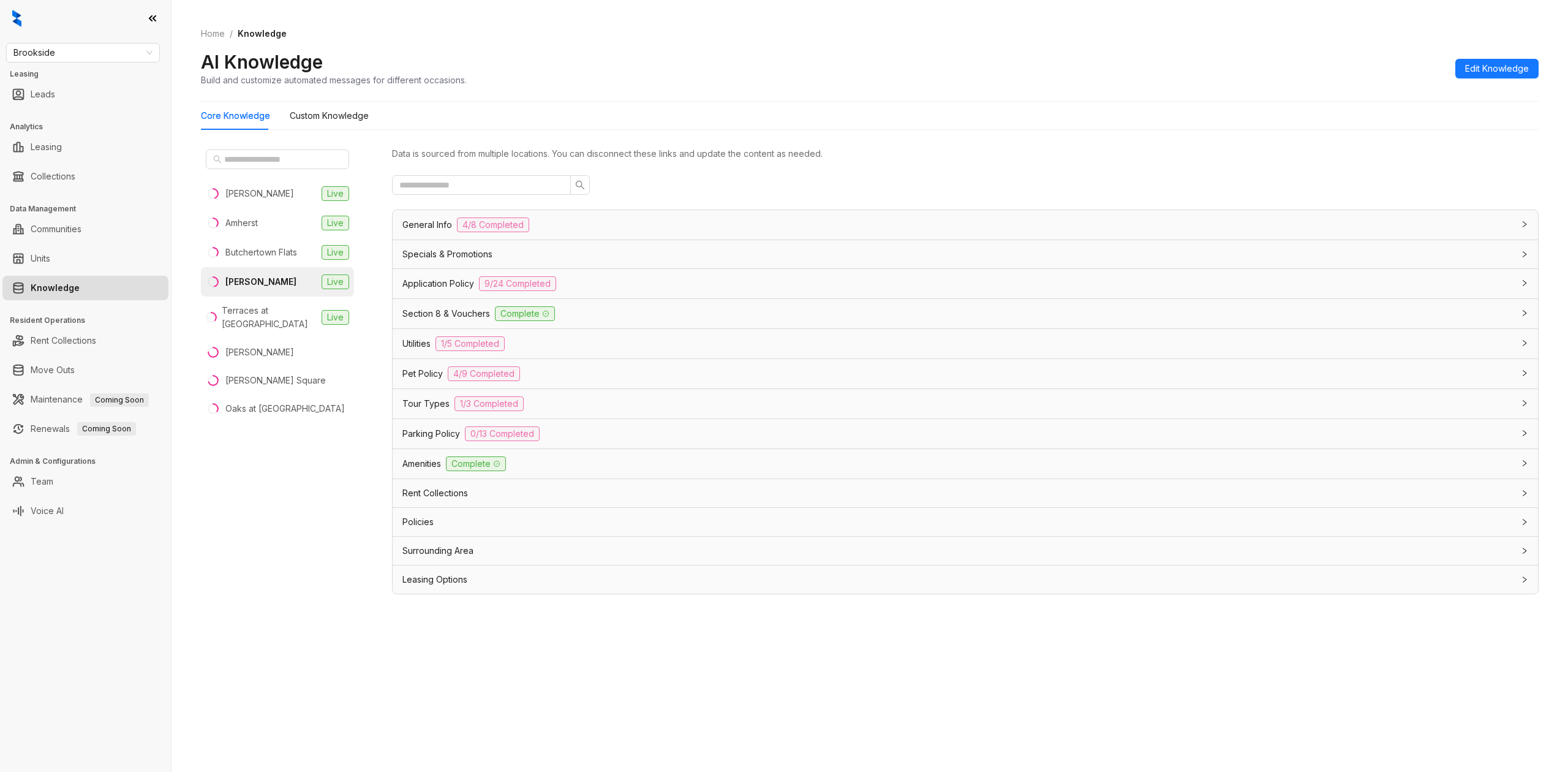
click at [442, 269] on div "Application Policy 9/24 Completed" at bounding box center [964, 283] width 1145 height 29
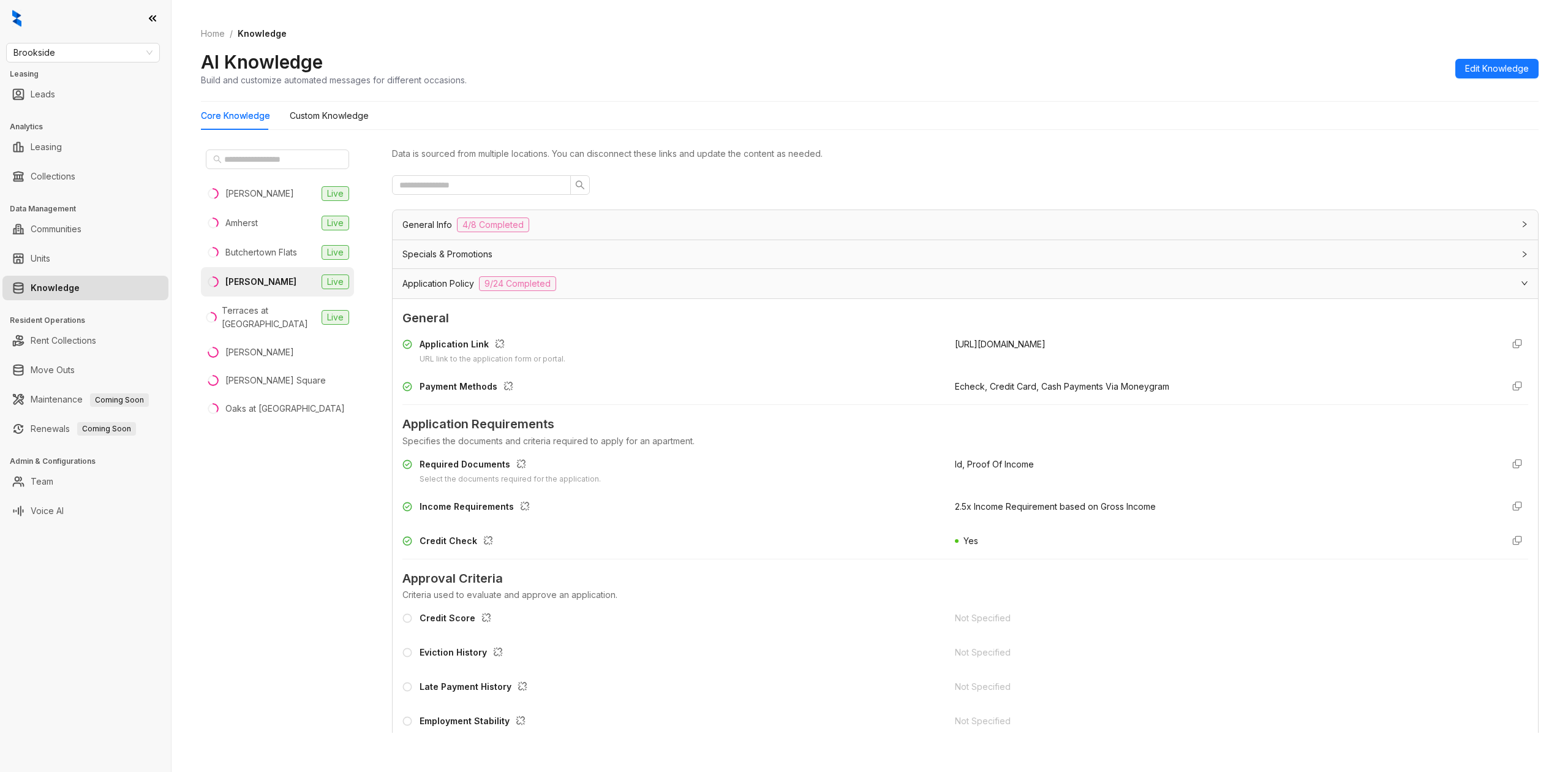
click at [667, 286] on div "Application Policy 9/24 Completed" at bounding box center [957, 284] width 1110 height 15
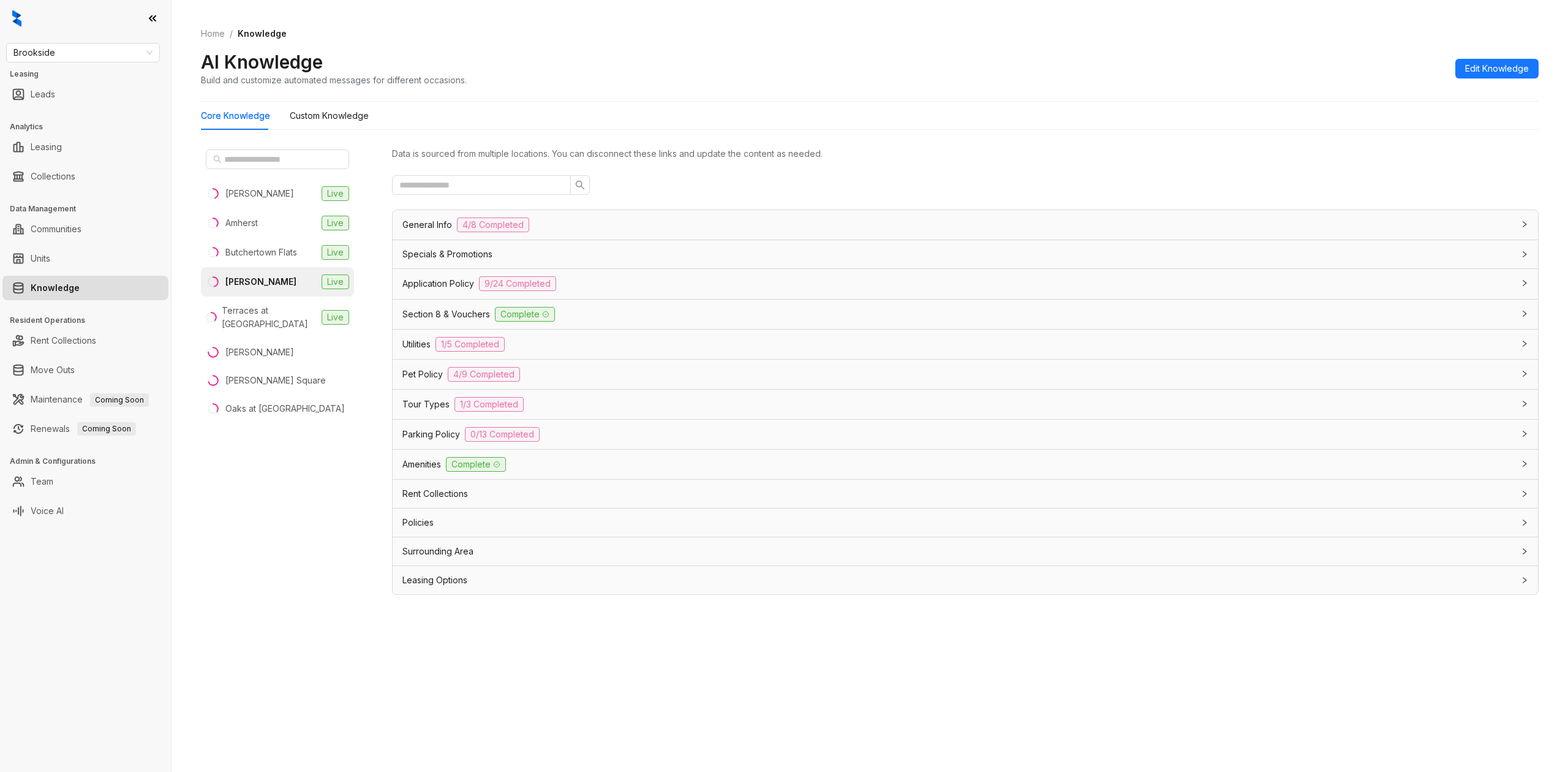
drag, startPoint x: 667, startPoint y: 256, endPoint x: 1000, endPoint y: 207, distance: 336.6
click at [667, 255] on div "Specials & Promotions" at bounding box center [957, 254] width 1110 height 14
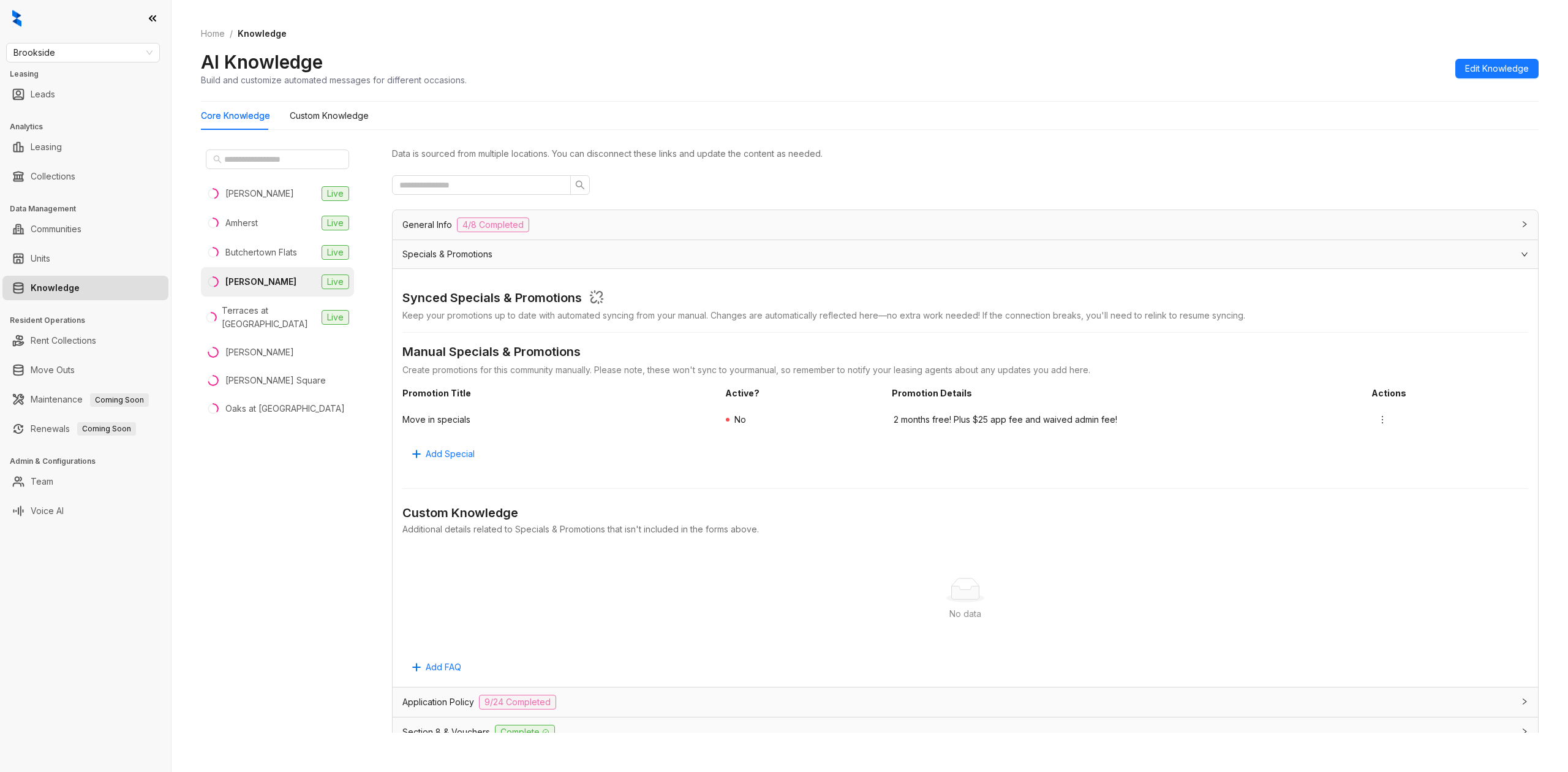
click at [442, 439] on div "Synced Specials & Promotions Keep your promotions up to date with automated syn…" at bounding box center [965, 478] width 1126 height 398
click at [446, 452] on span "Add Special" at bounding box center [450, 453] width 49 height 14
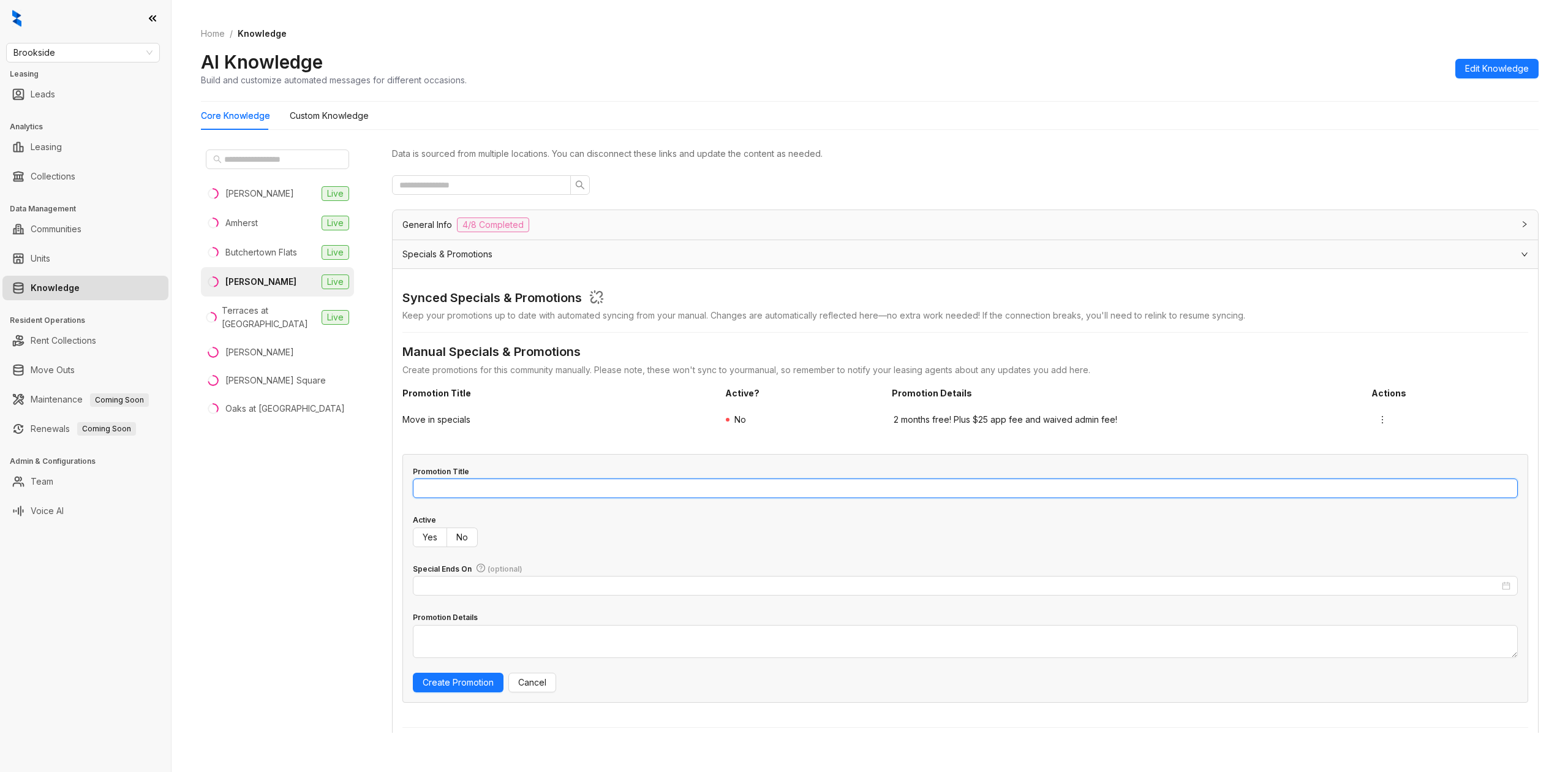
click at [574, 481] on input "Promotion Title" at bounding box center [964, 488] width 1105 height 19
type input "**********"
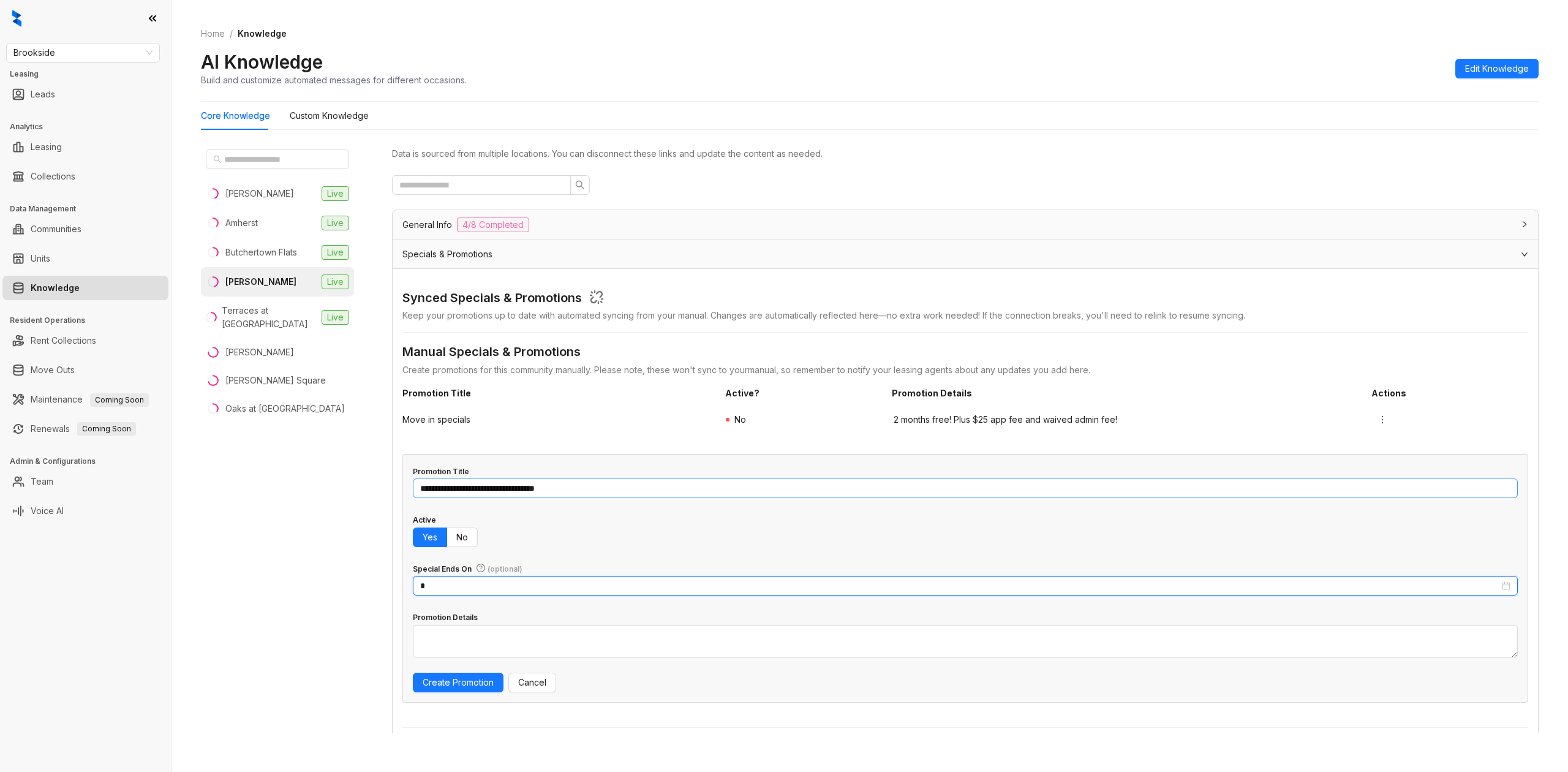
type input "**********"
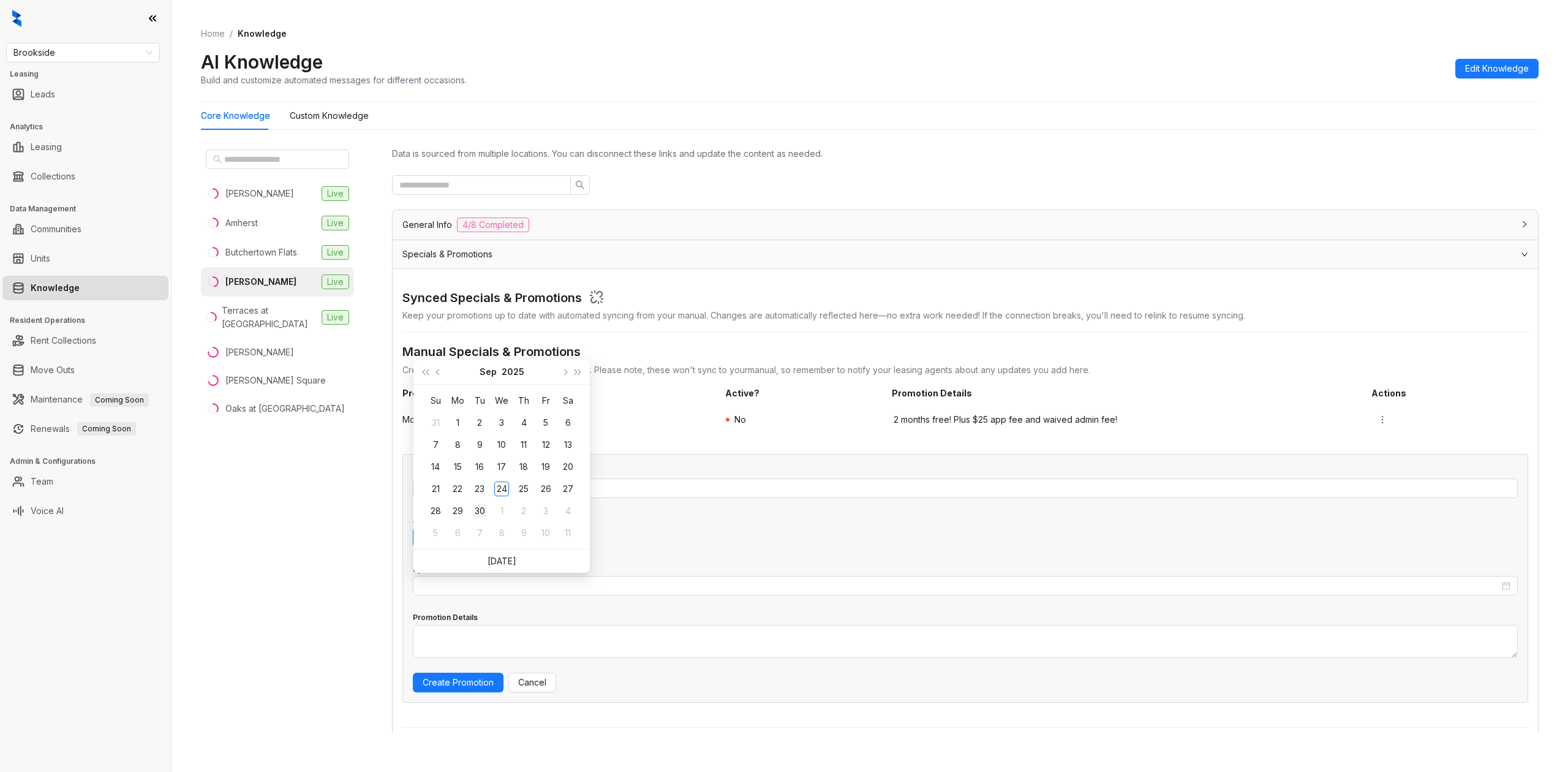
click at [483, 511] on div "30" at bounding box center [479, 511] width 15 height 15
click at [606, 638] on textarea "Promotion Details" at bounding box center [964, 641] width 1105 height 33
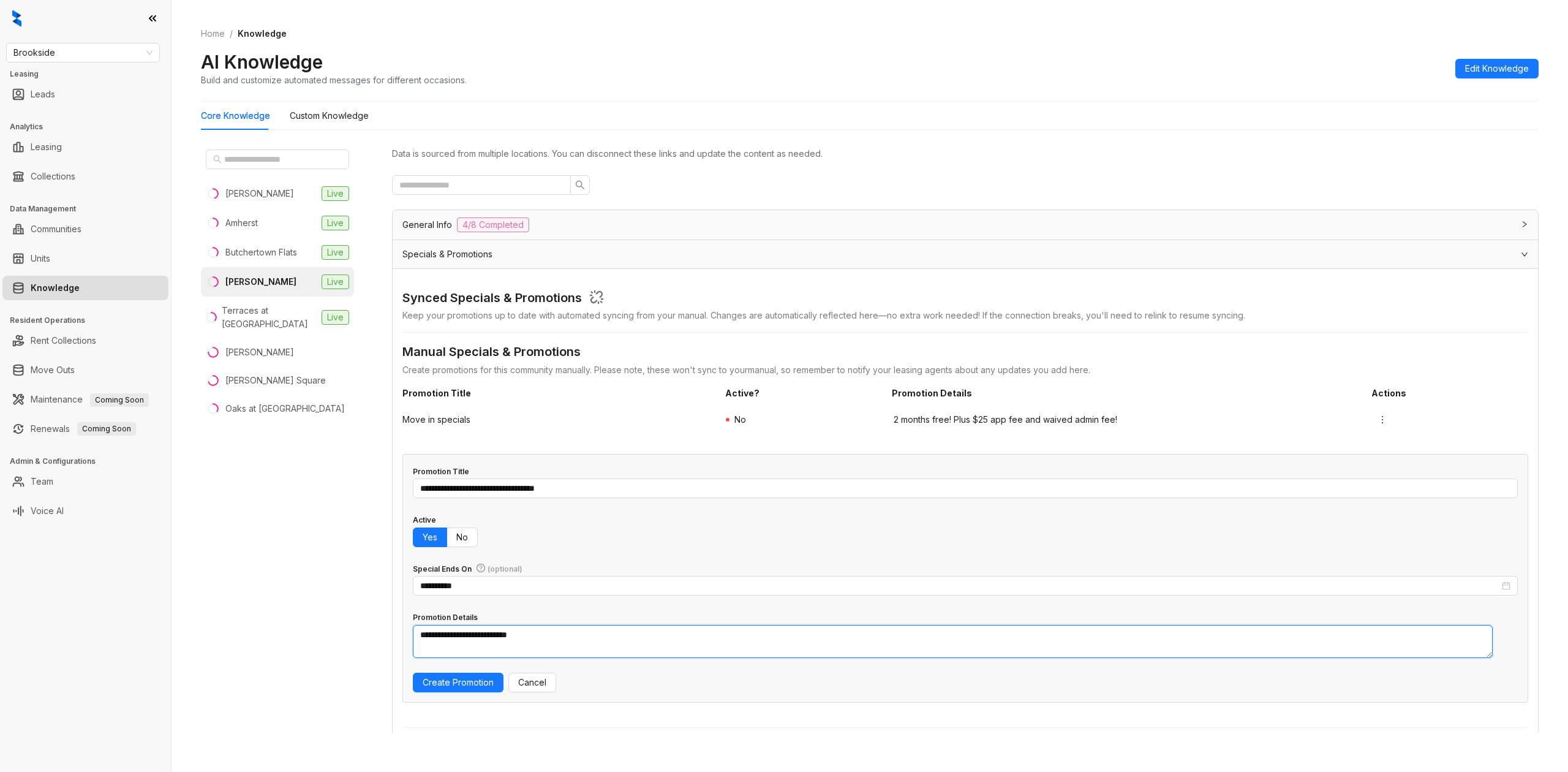
type textarea "**********"
click at [412, 672] on button "Create Promotion" at bounding box center [458, 682] width 91 height 19
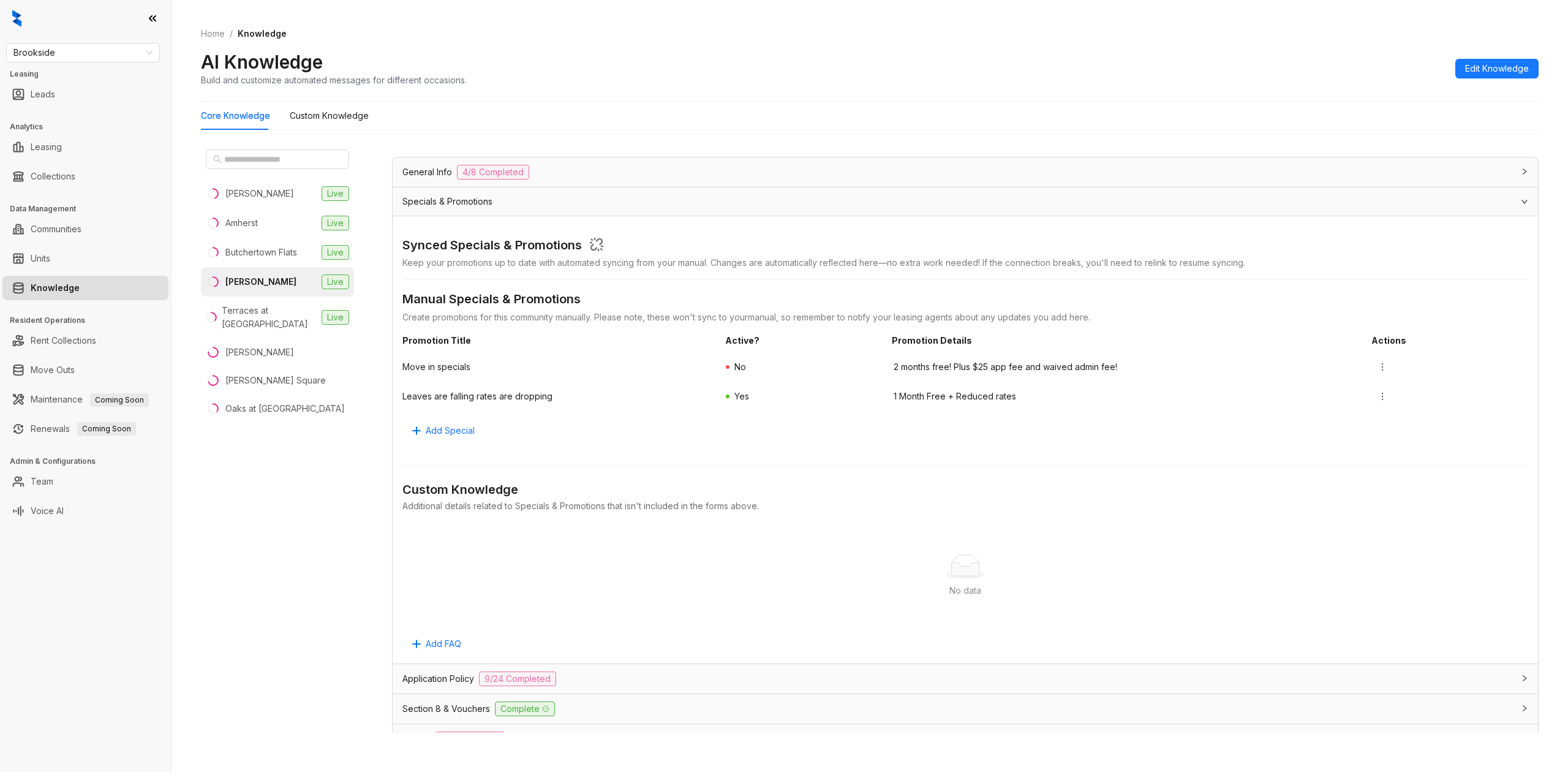
scroll to position [82, 0]
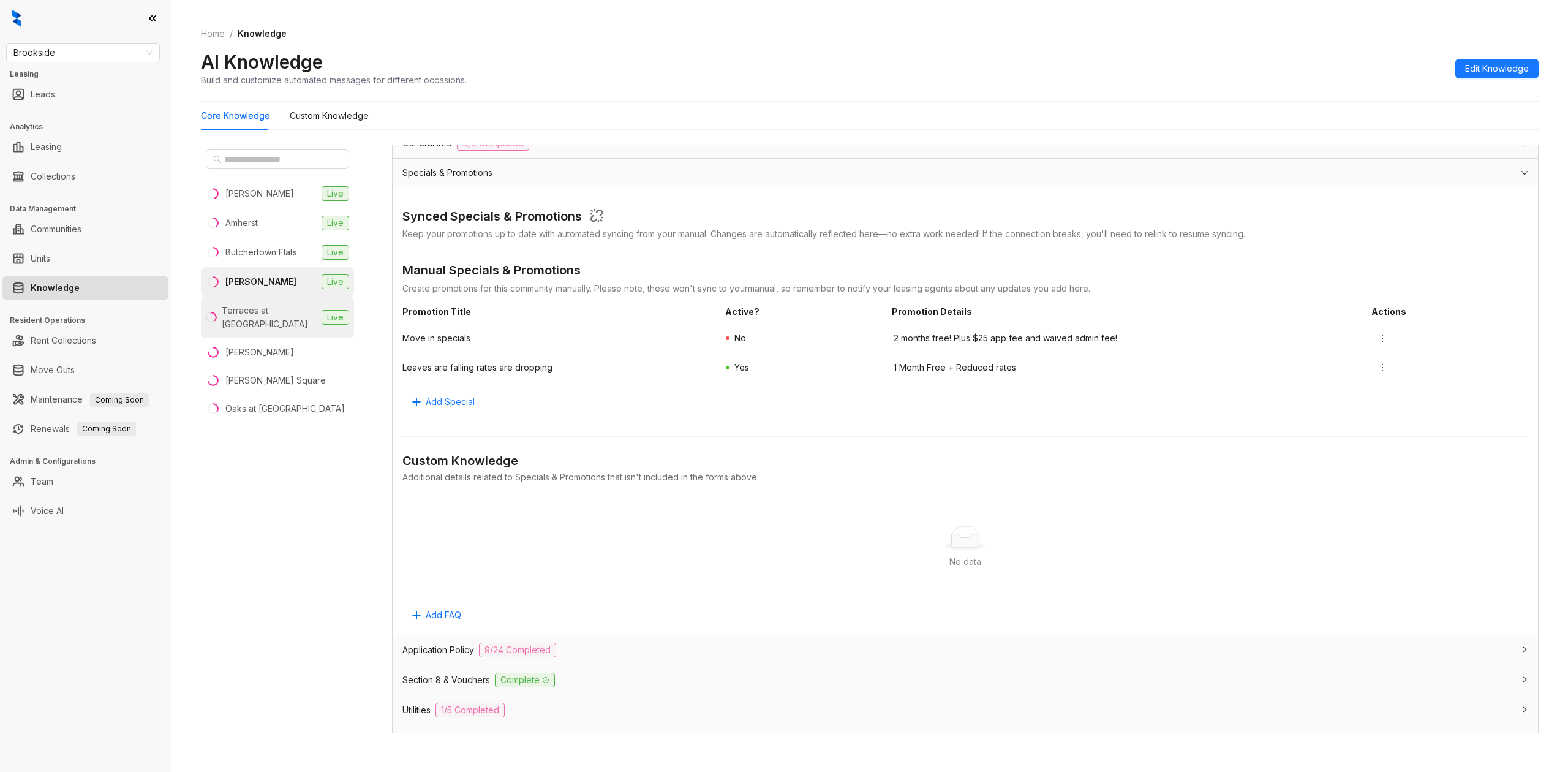
click at [248, 314] on div "Terraces at [GEOGRAPHIC_DATA]" at bounding box center [269, 317] width 95 height 27
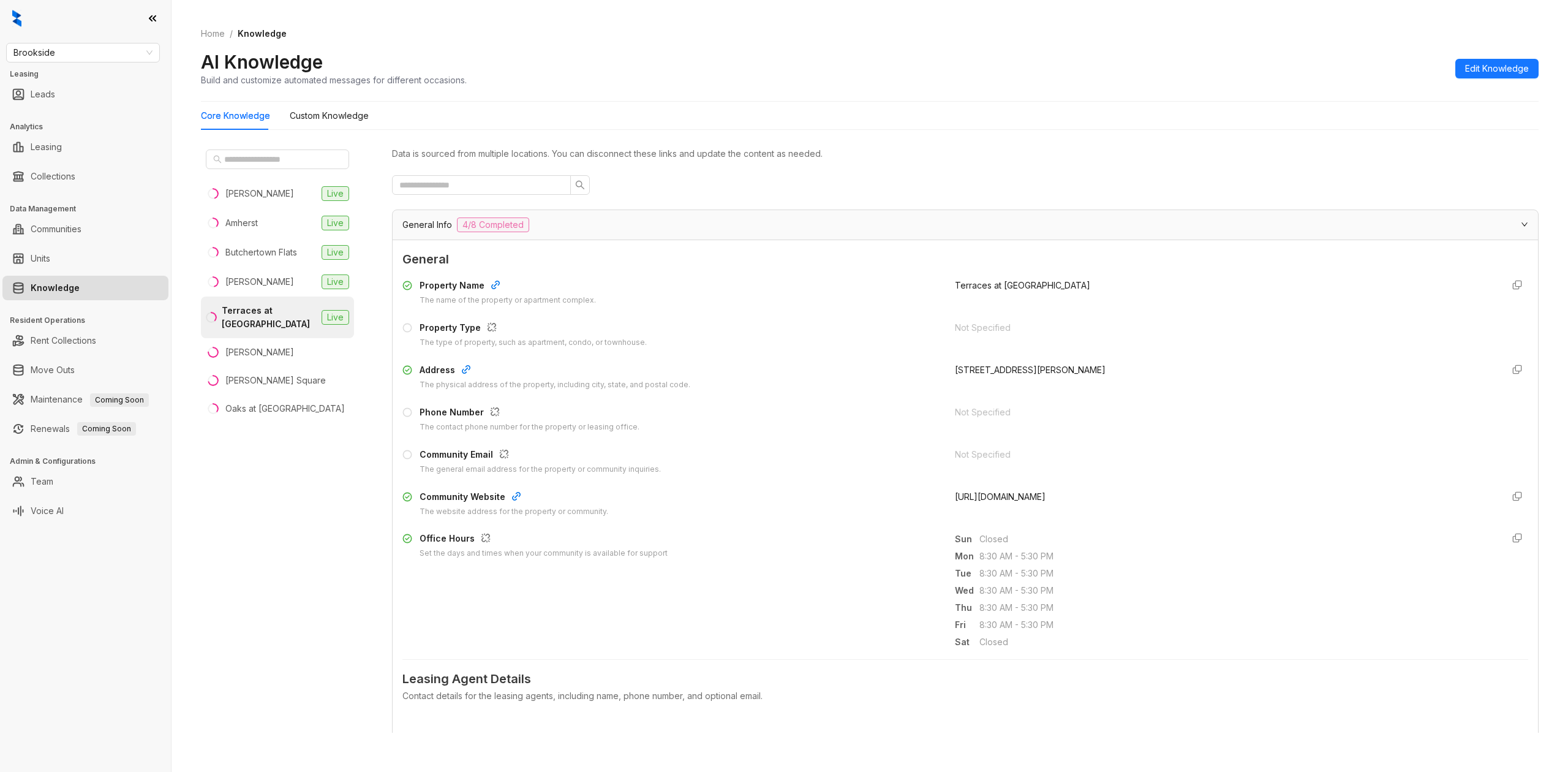
drag, startPoint x: 1022, startPoint y: 498, endPoint x: 939, endPoint y: 501, distance: 83.1
click at [939, 501] on div "Community Website The website address for the property or community. http://liv…" at bounding box center [965, 503] width 1126 height 27
copy span "http://livetasa.com"
click at [1027, 543] on span "Closed" at bounding box center [1236, 539] width 513 height 14
click at [721, 203] on div "Data is sourced from multiple locations. You can disconnect these links and upd…" at bounding box center [964, 438] width 1146 height 588
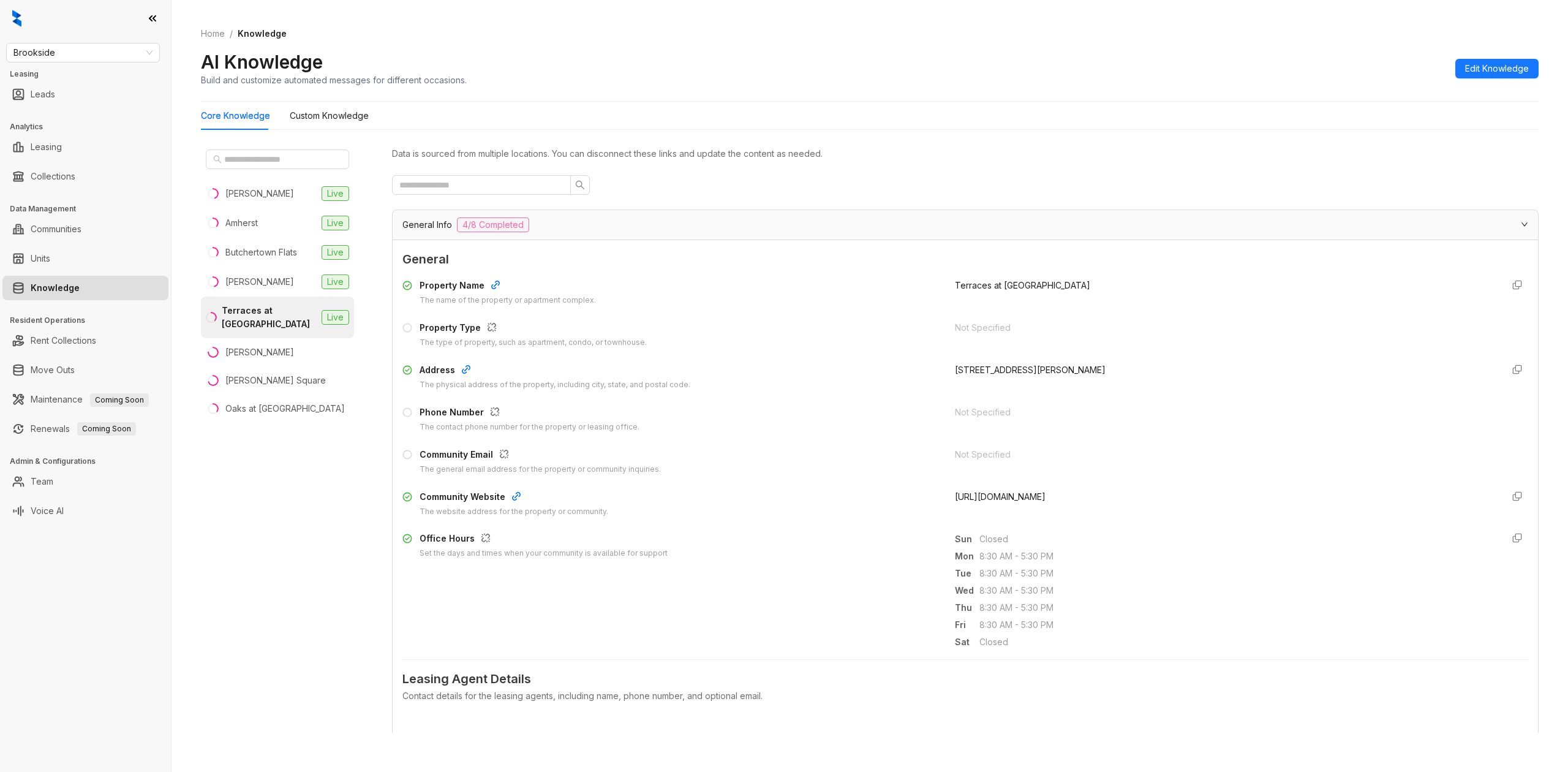
click at [728, 226] on div "General Info 4/8 Completed" at bounding box center [957, 225] width 1110 height 15
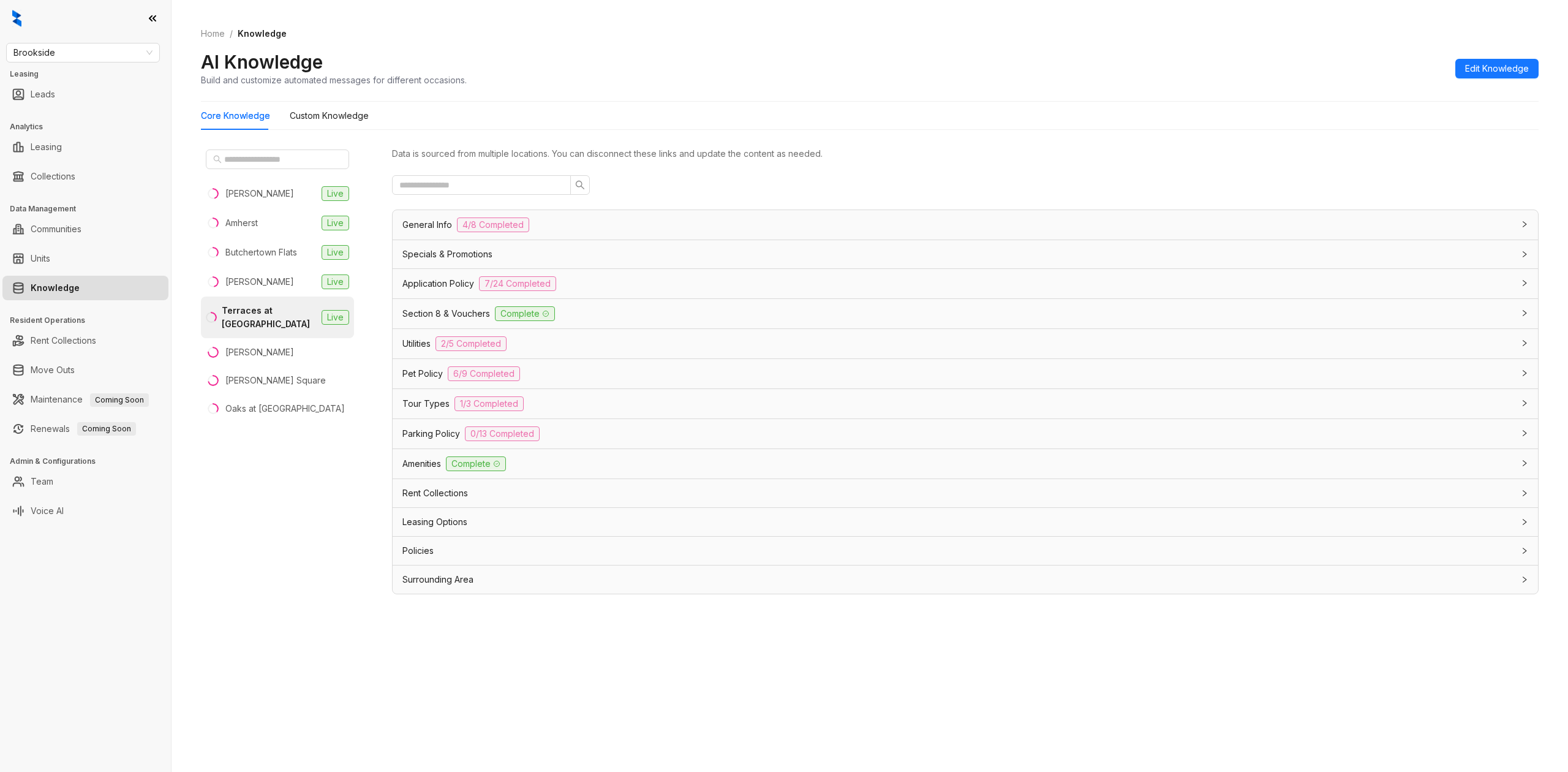
click at [464, 259] on span "Specials & Promotions" at bounding box center [447, 254] width 90 height 14
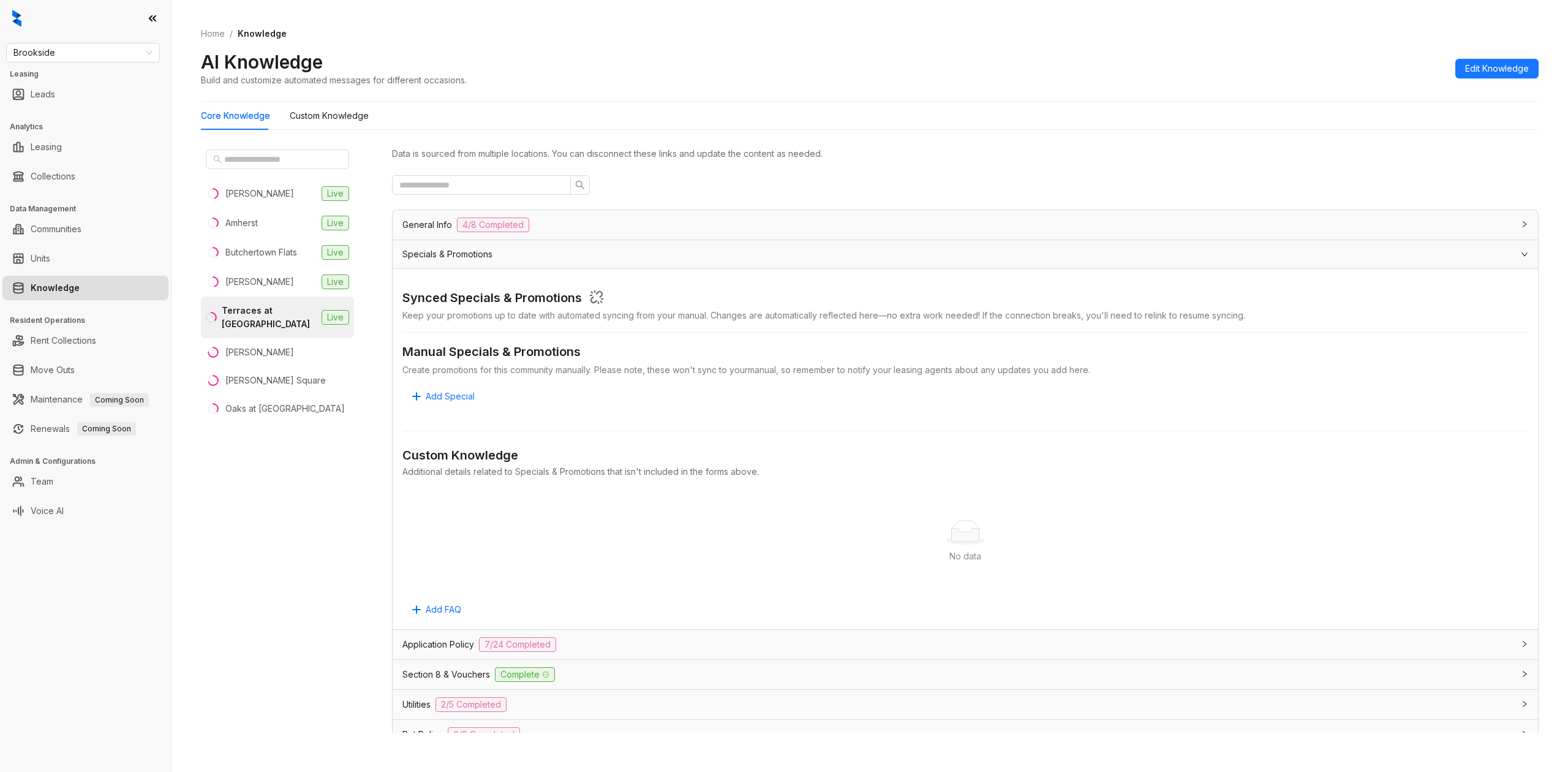
click at [451, 385] on div "Synced Specials & Promotions Keep your promotions up to date with automated syn…" at bounding box center [965, 449] width 1126 height 341
click at [451, 400] on span "Add Special" at bounding box center [450, 396] width 49 height 14
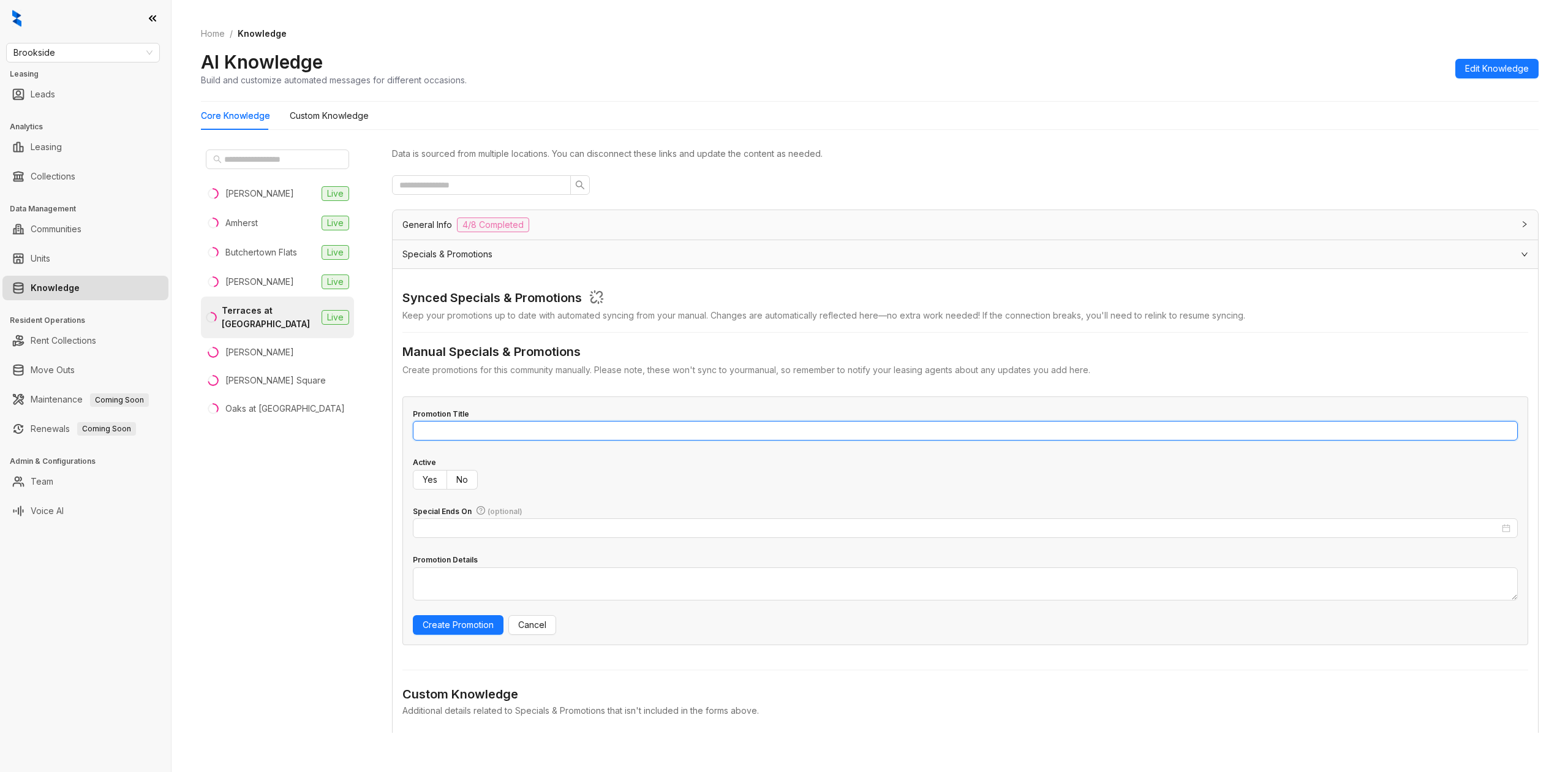
click at [768, 425] on input "Promotion Title" at bounding box center [964, 430] width 1105 height 19
type input "**********"
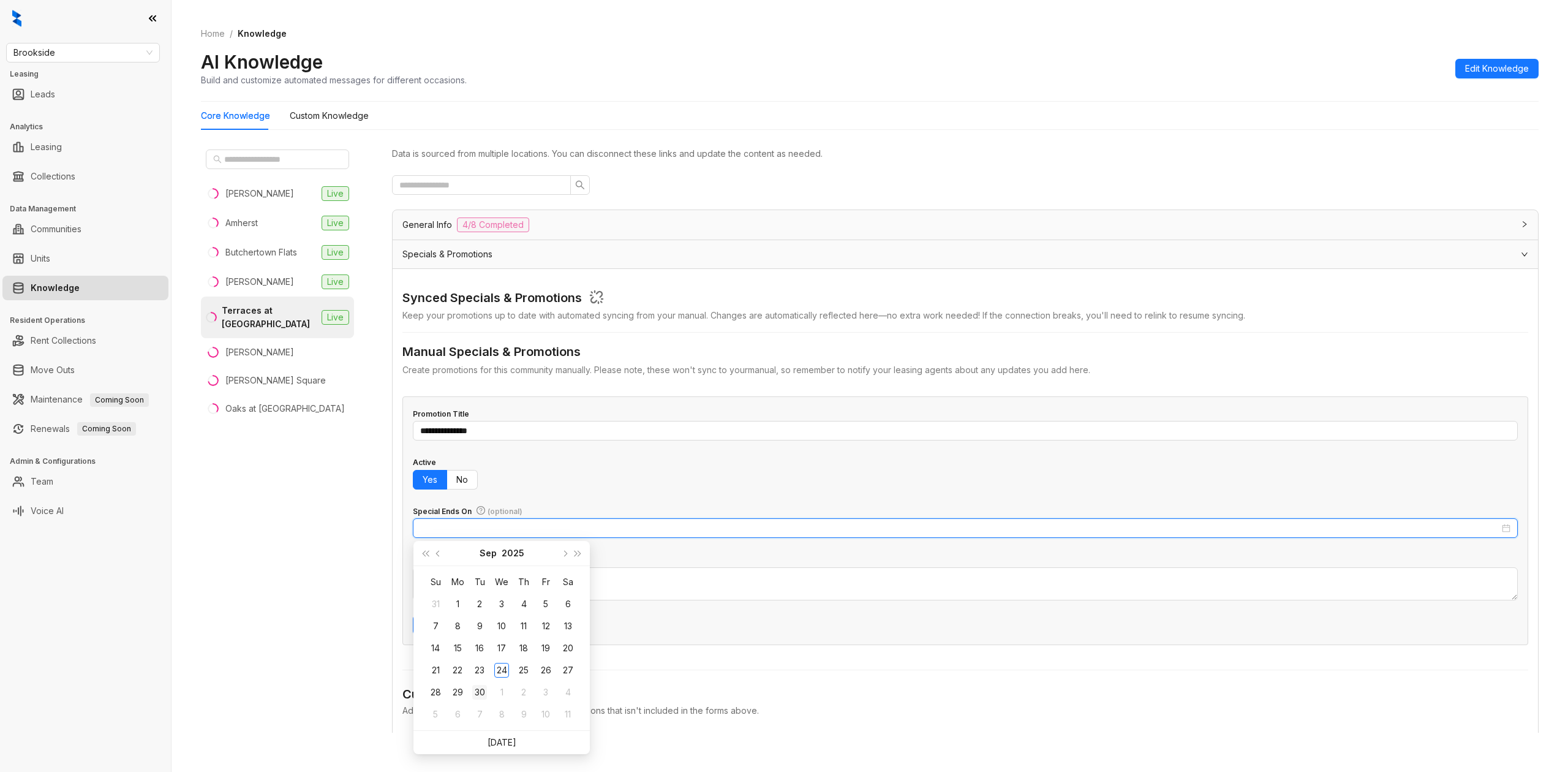
type input "**********"
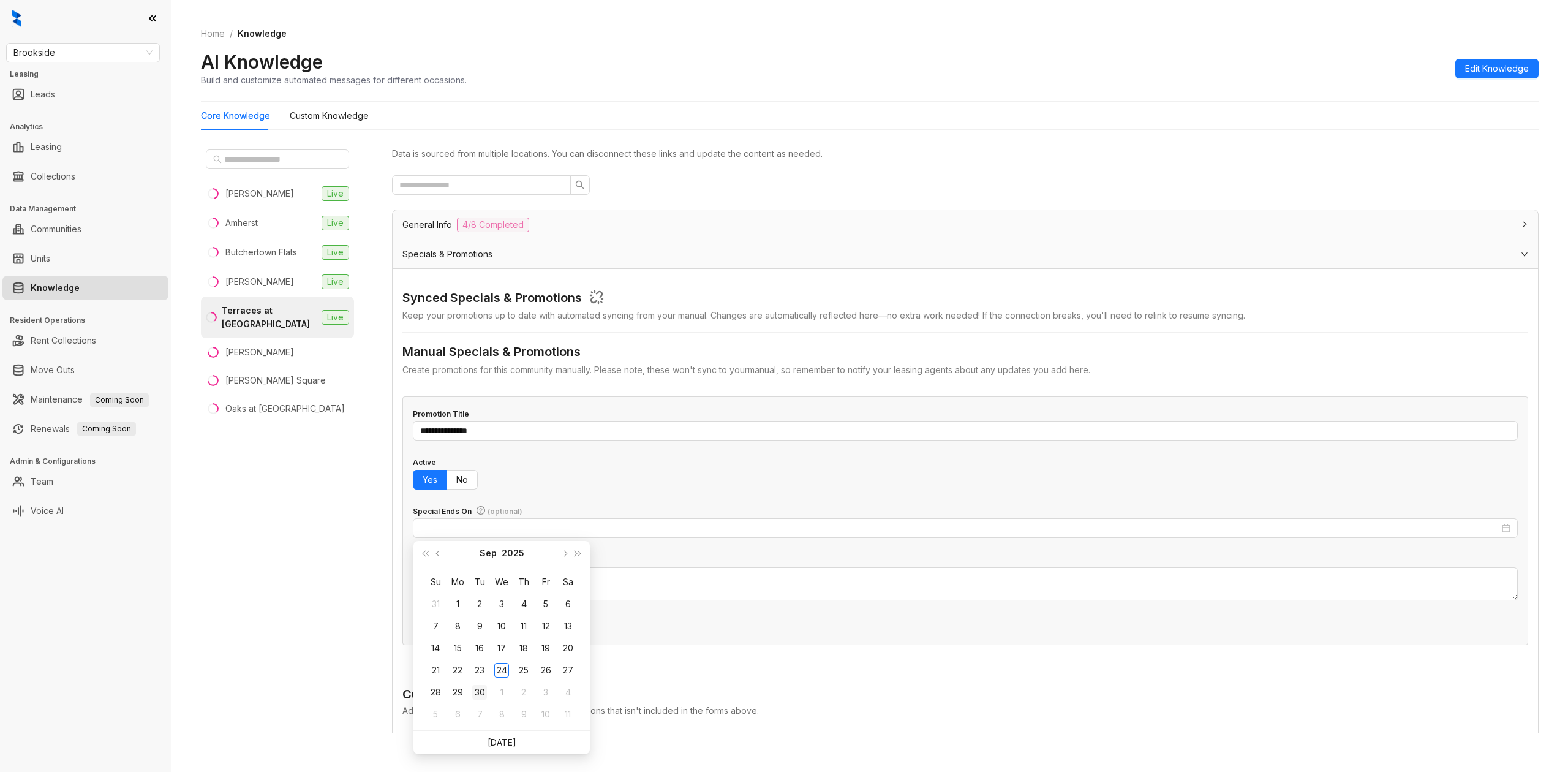
click at [480, 692] on div "30" at bounding box center [479, 692] width 15 height 15
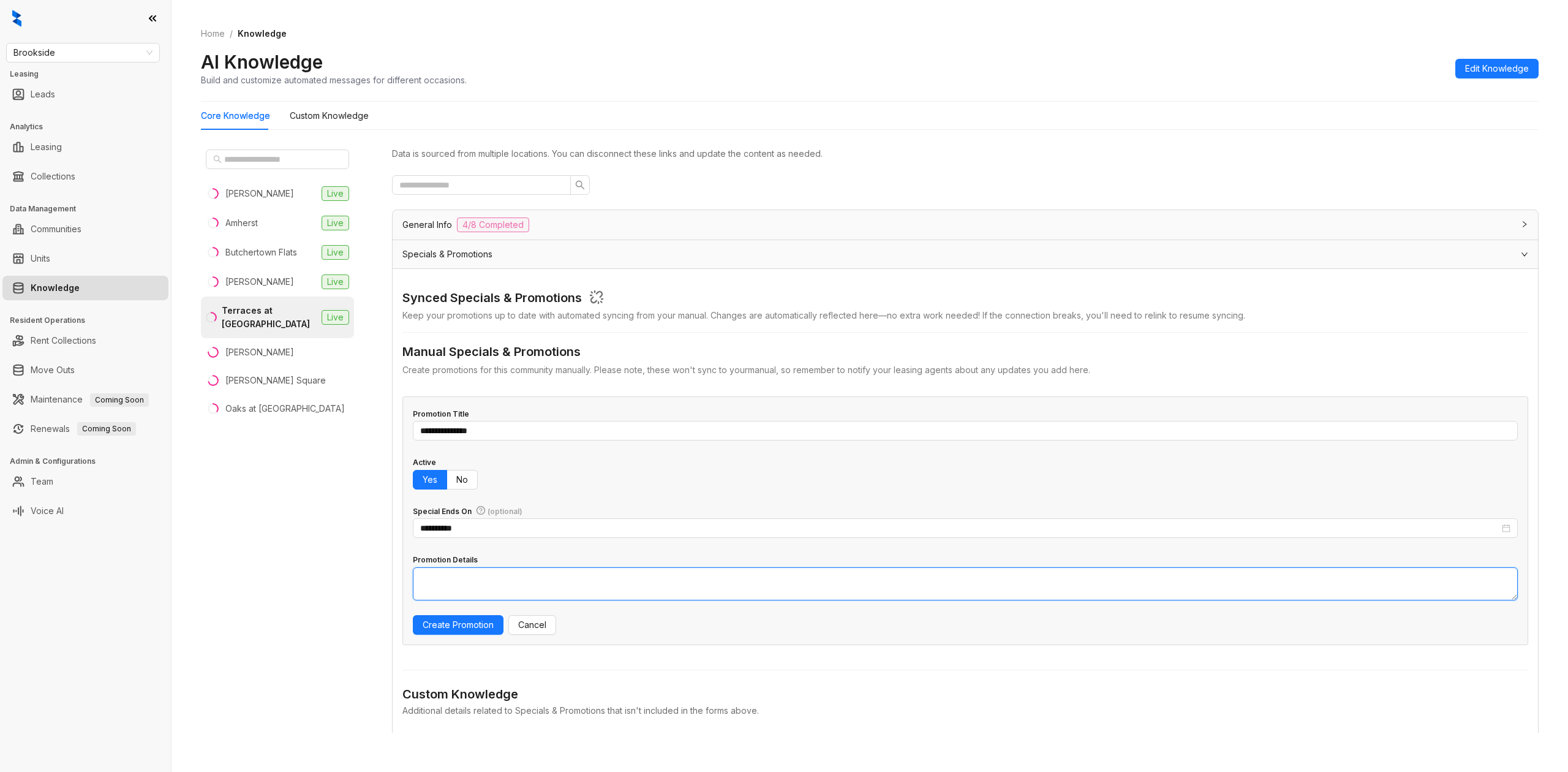
click at [598, 592] on textarea "Promotion Details" at bounding box center [964, 584] width 1105 height 33
type textarea "**********"
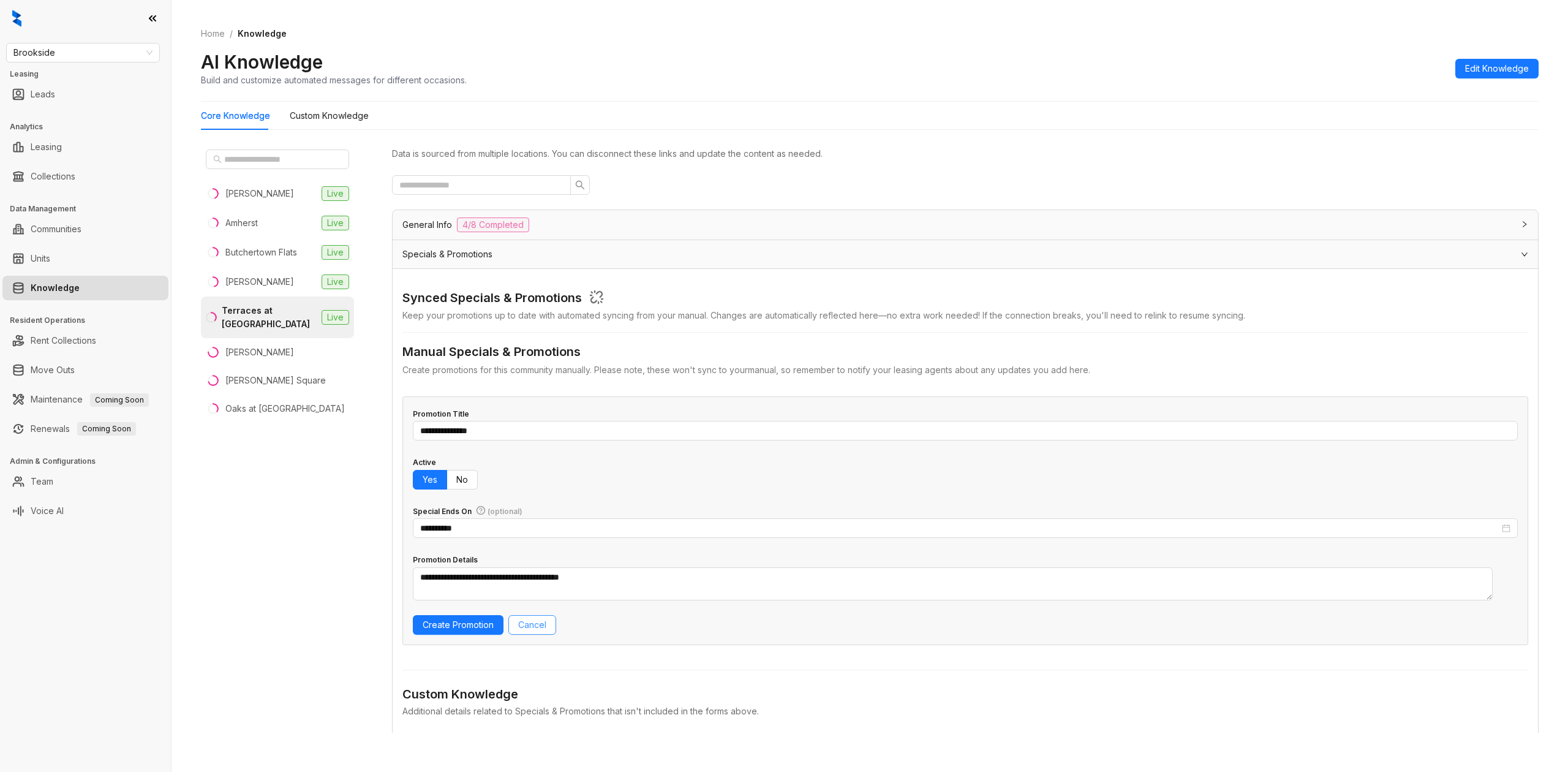
click at [543, 619] on span "Cancel" at bounding box center [532, 624] width 28 height 14
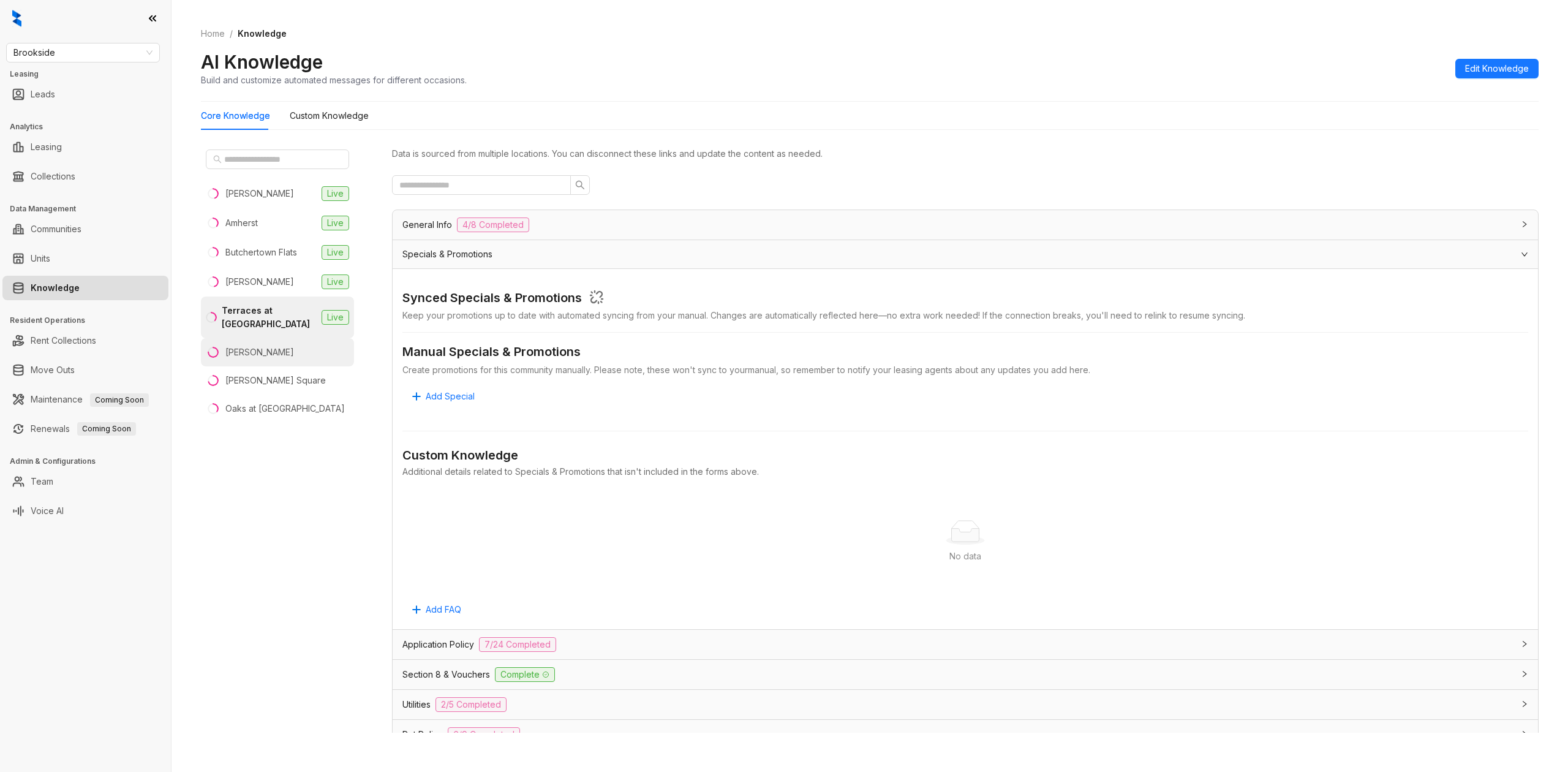
click at [284, 363] on li "[PERSON_NAME]" at bounding box center [278, 352] width 153 height 28
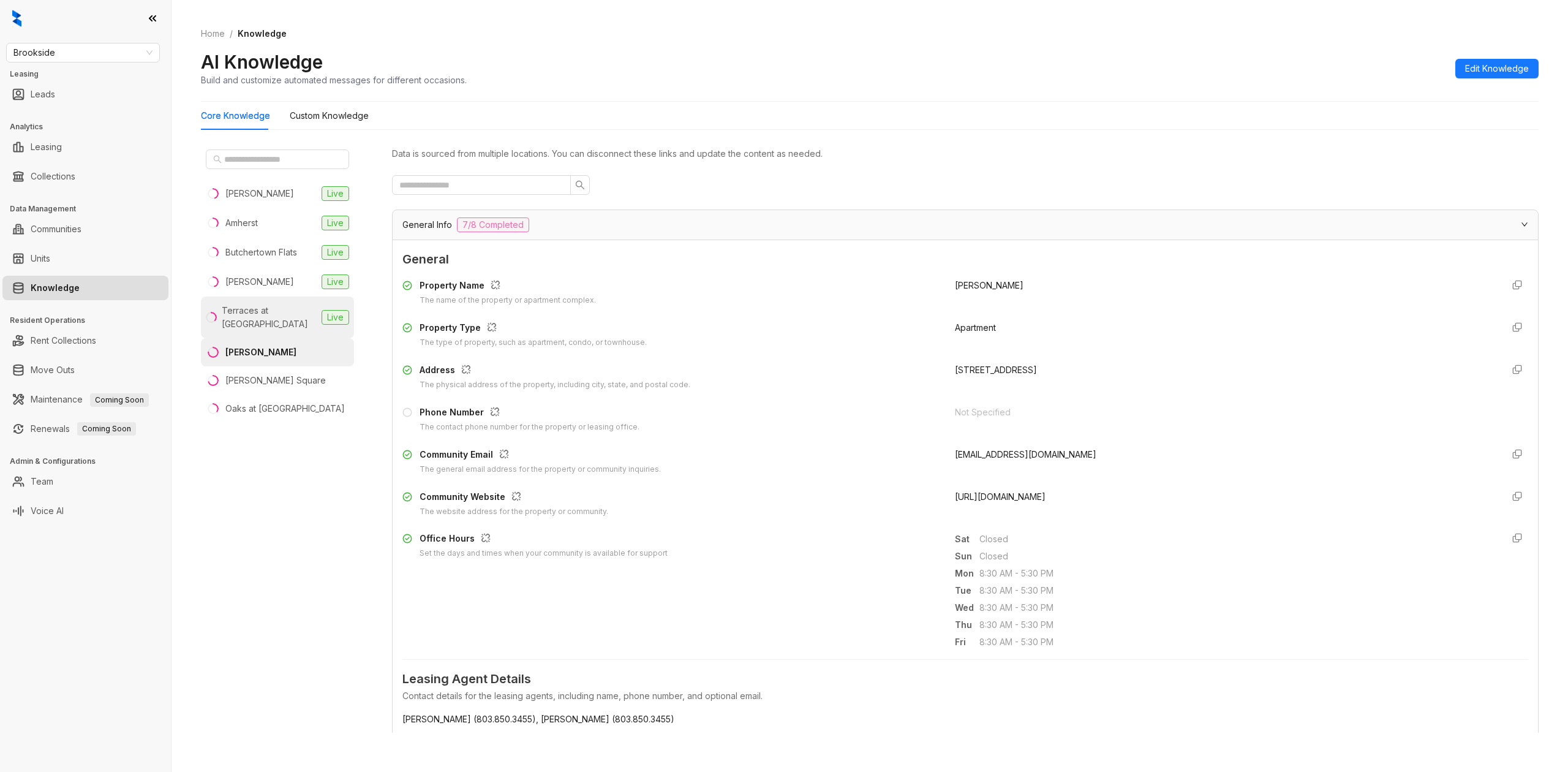
click at [248, 309] on div "Terraces at [GEOGRAPHIC_DATA]" at bounding box center [269, 317] width 95 height 27
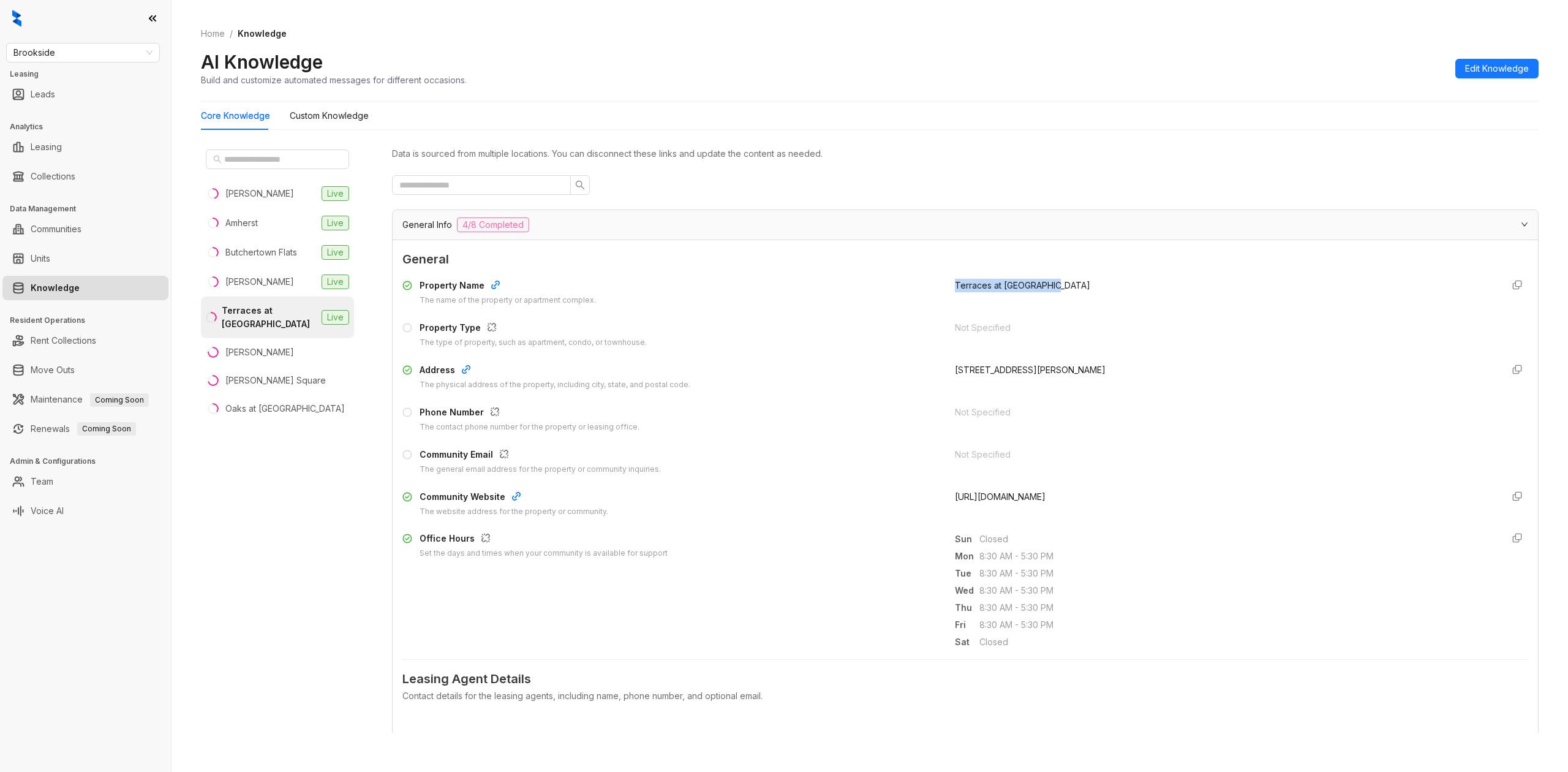
drag, startPoint x: 937, startPoint y: 284, endPoint x: 1073, endPoint y: 290, distance: 136.1
click at [1073, 290] on div "Property Name The name of the property or apartment complex. Terraces at Summer…" at bounding box center [965, 292] width 1126 height 27
copy span "Terraces at [GEOGRAPHIC_DATA]"
